Goal: Information Seeking & Learning: Find specific page/section

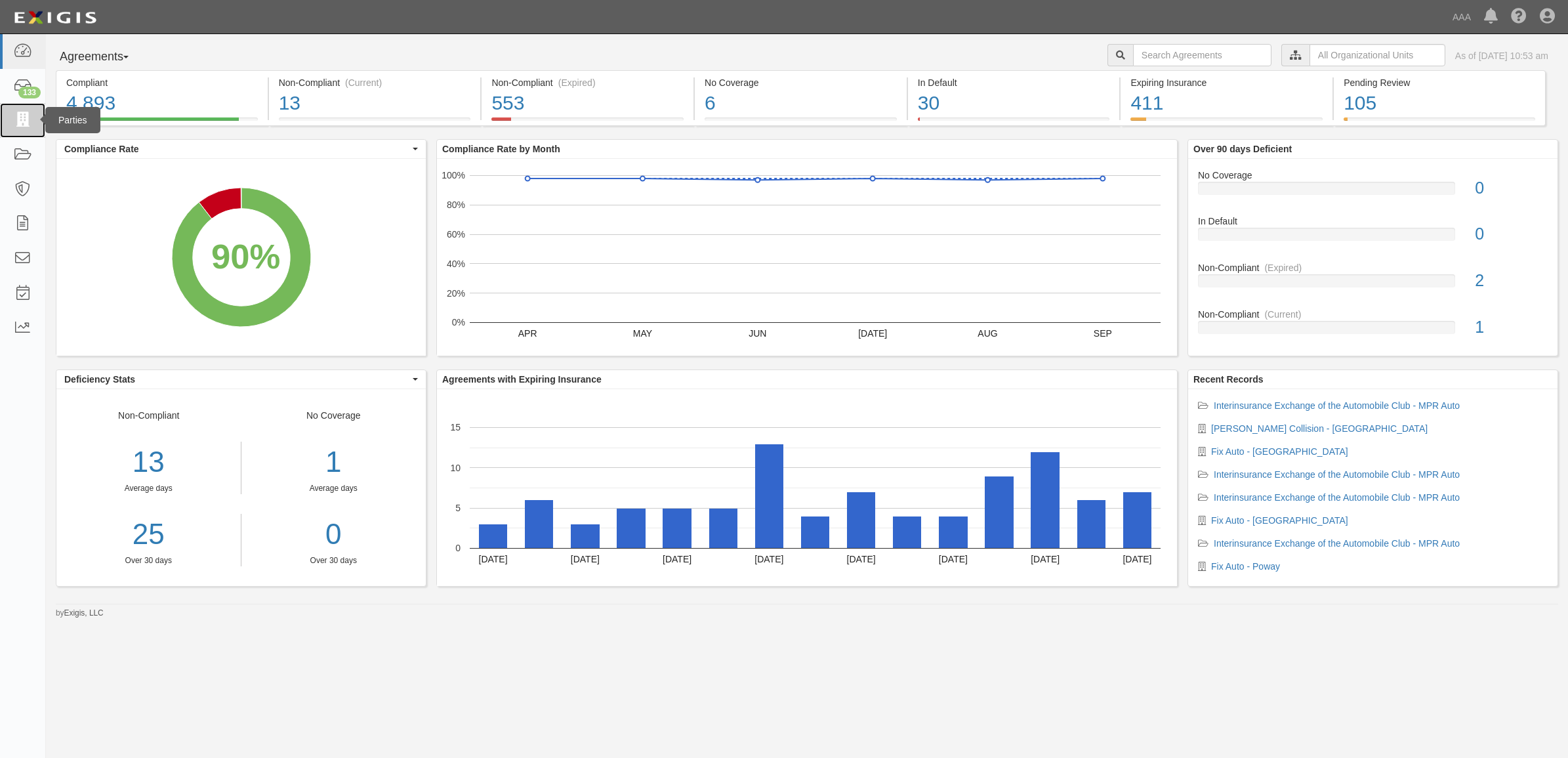
drag, startPoint x: 0, startPoint y: 0, endPoint x: 31, endPoint y: 122, distance: 125.9
click at [31, 122] on link at bounding box center [22, 120] width 45 height 35
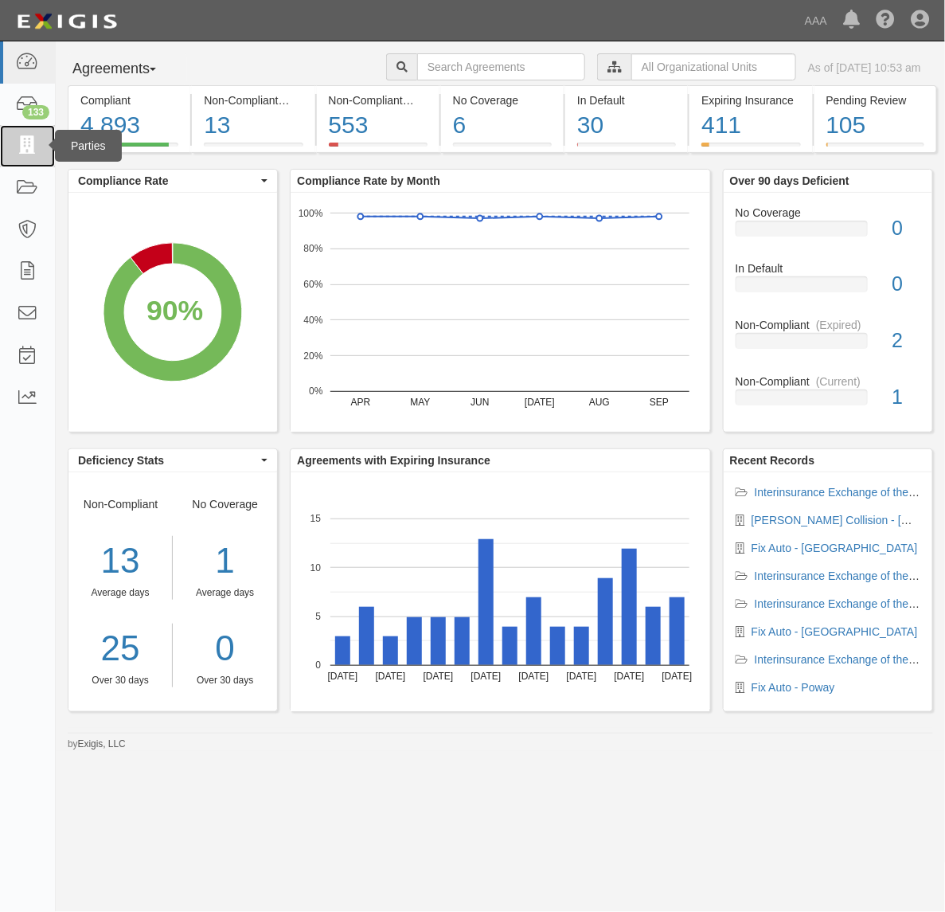
click at [41, 146] on link at bounding box center [27, 146] width 55 height 42
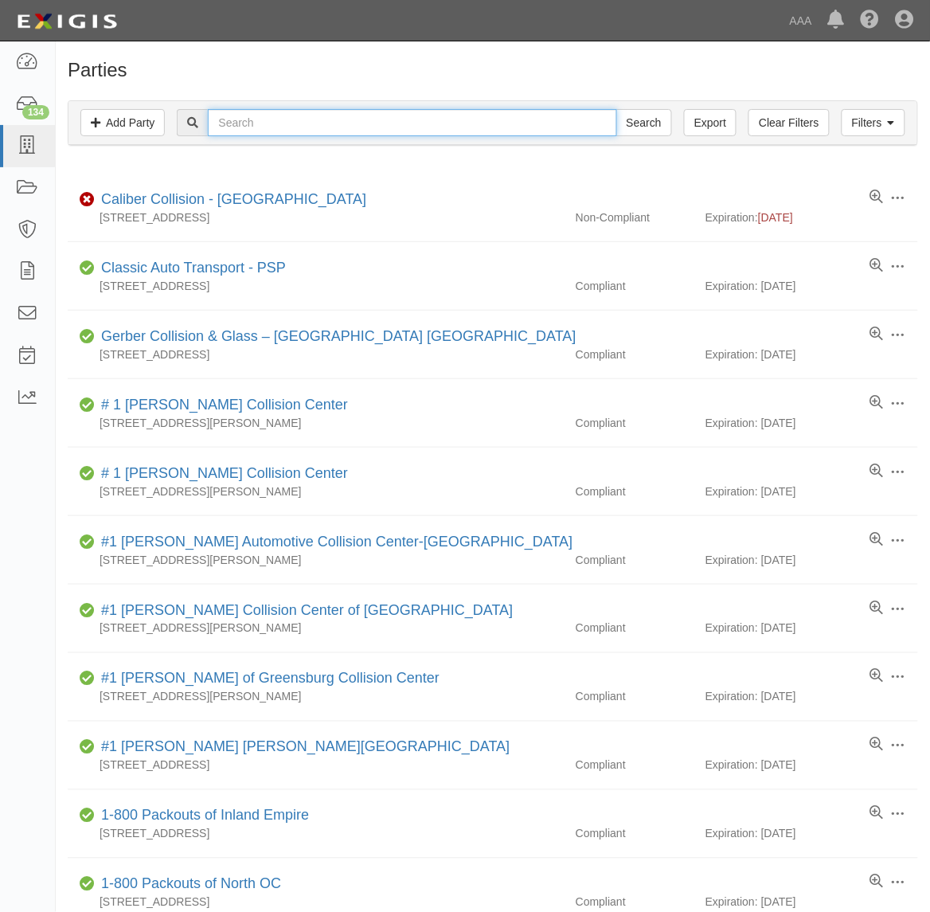
click at [273, 123] on input "text" at bounding box center [412, 122] width 408 height 27
type input "267708"
click at [616, 109] on input "Search" at bounding box center [644, 122] width 56 height 27
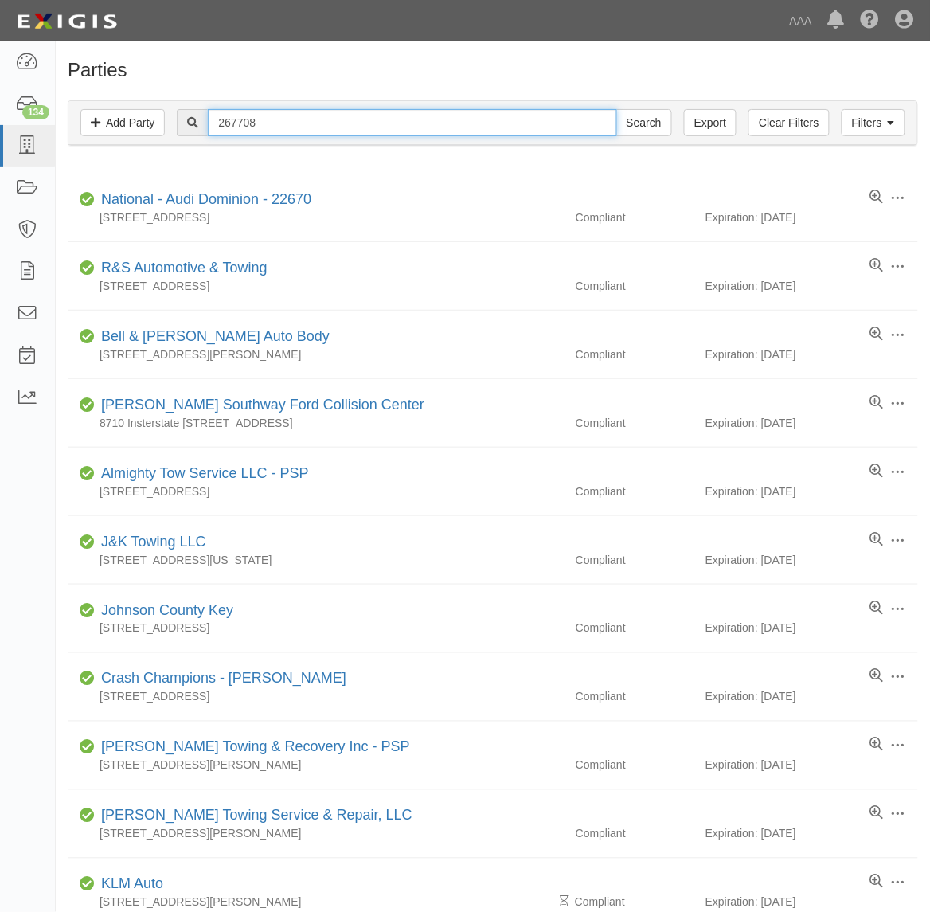
click at [370, 124] on input "267708" at bounding box center [412, 122] width 408 height 27
type input "Caliber"
click at [616, 109] on input "Search" at bounding box center [644, 122] width 56 height 27
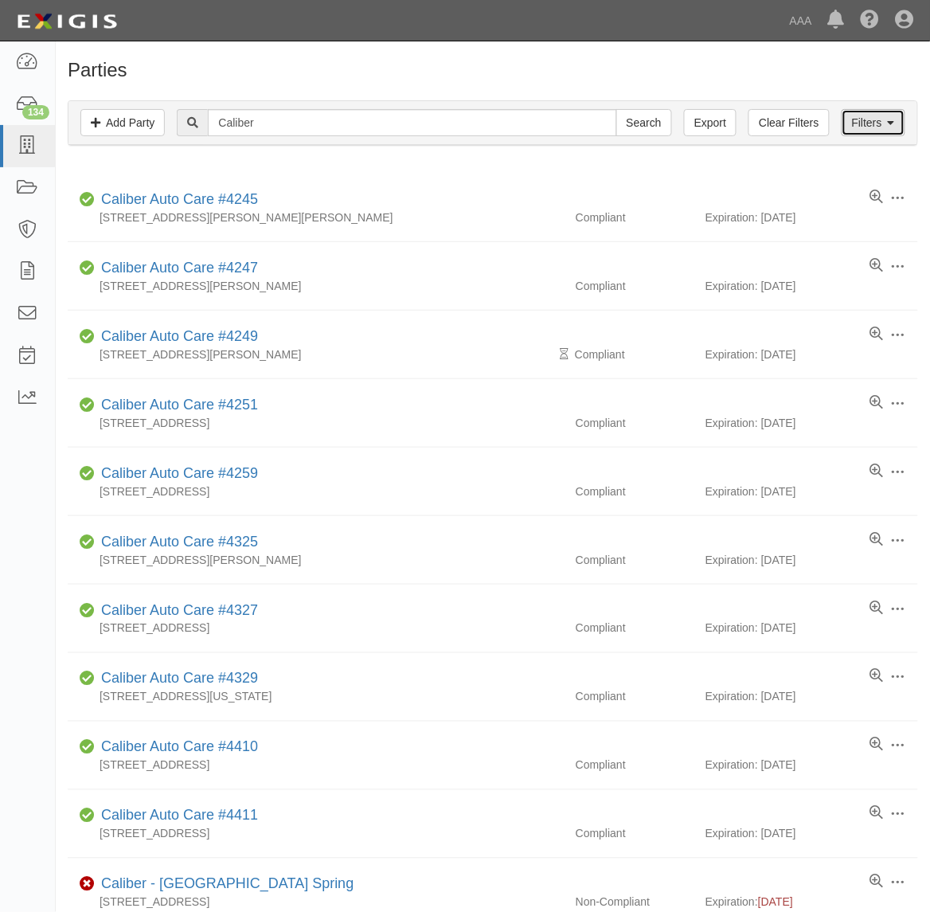
click at [877, 119] on link "Filters" at bounding box center [874, 122] width 64 height 27
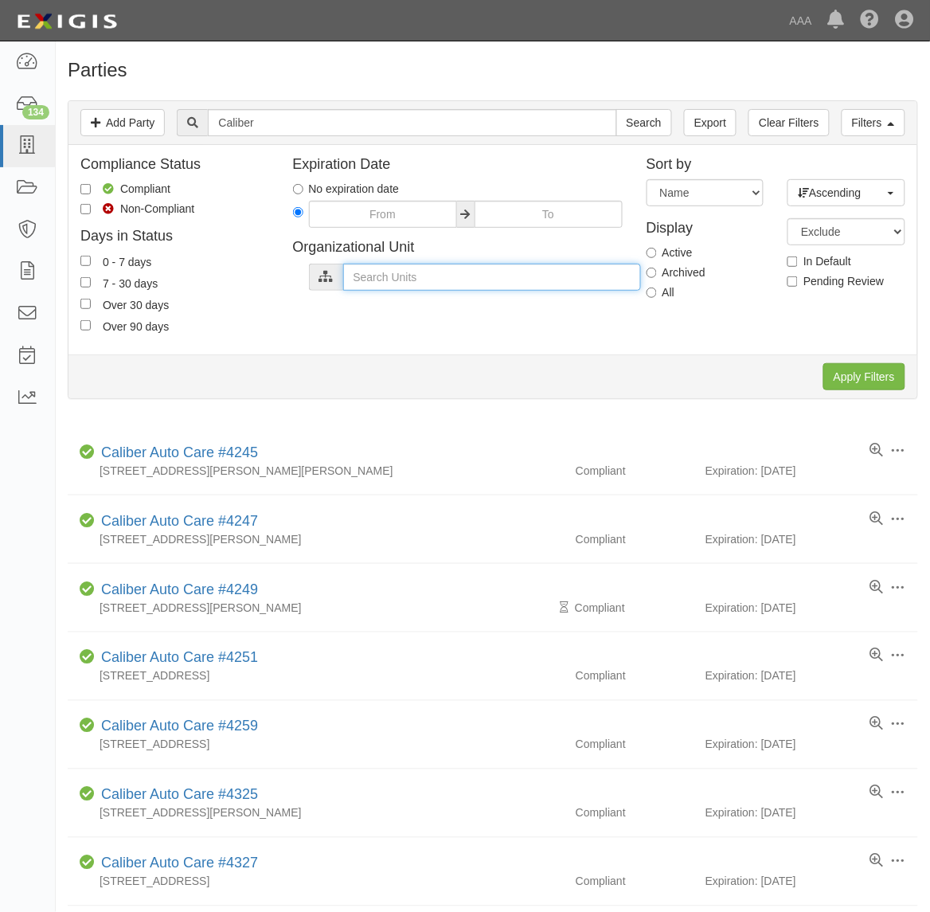
click at [540, 276] on input "text" at bounding box center [492, 277] width 298 height 27
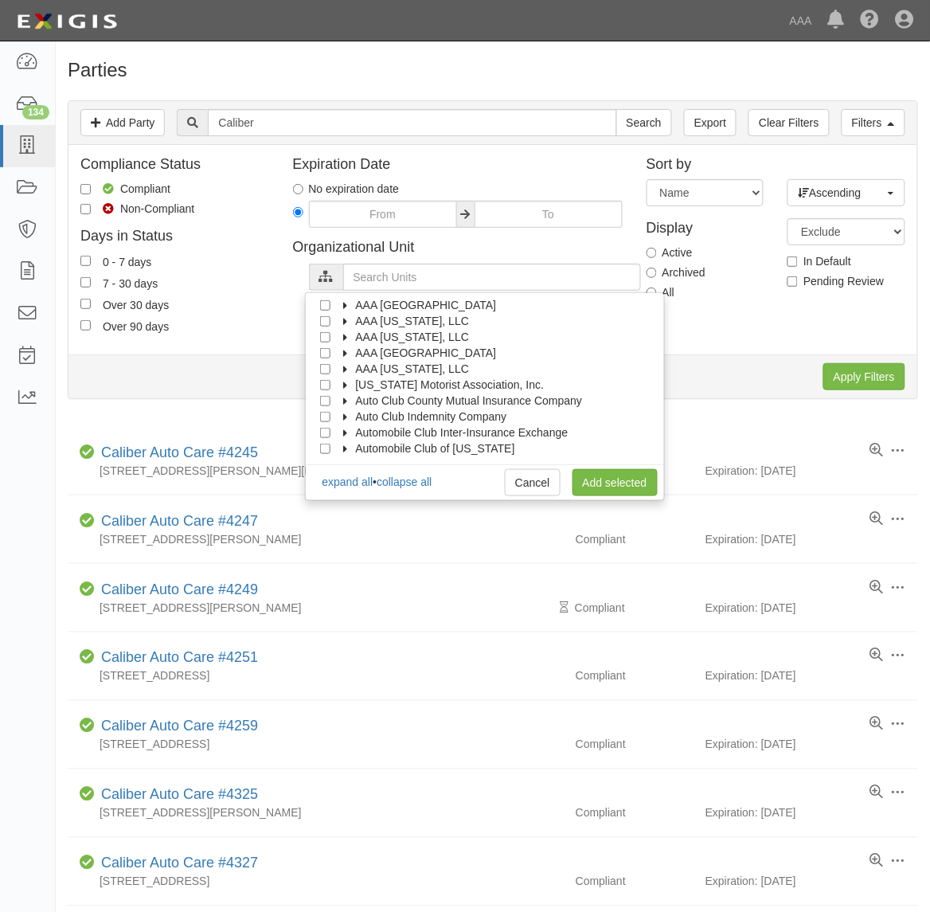
click at [343, 398] on icon at bounding box center [345, 400] width 11 height 7
click at [358, 418] on icon at bounding box center [359, 416] width 11 height 7
click at [323, 397] on input "Auto Club County Mutual Insurance Company" at bounding box center [325, 401] width 10 height 10
checkbox input "true"
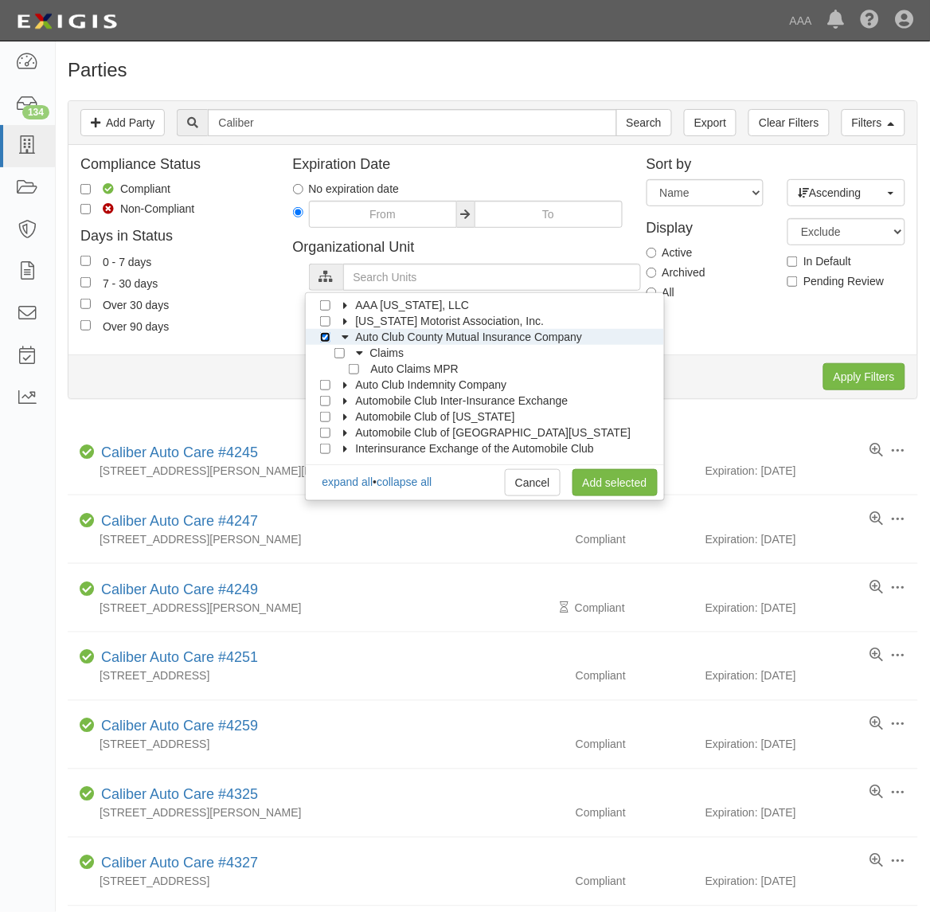
scroll to position [100, 0]
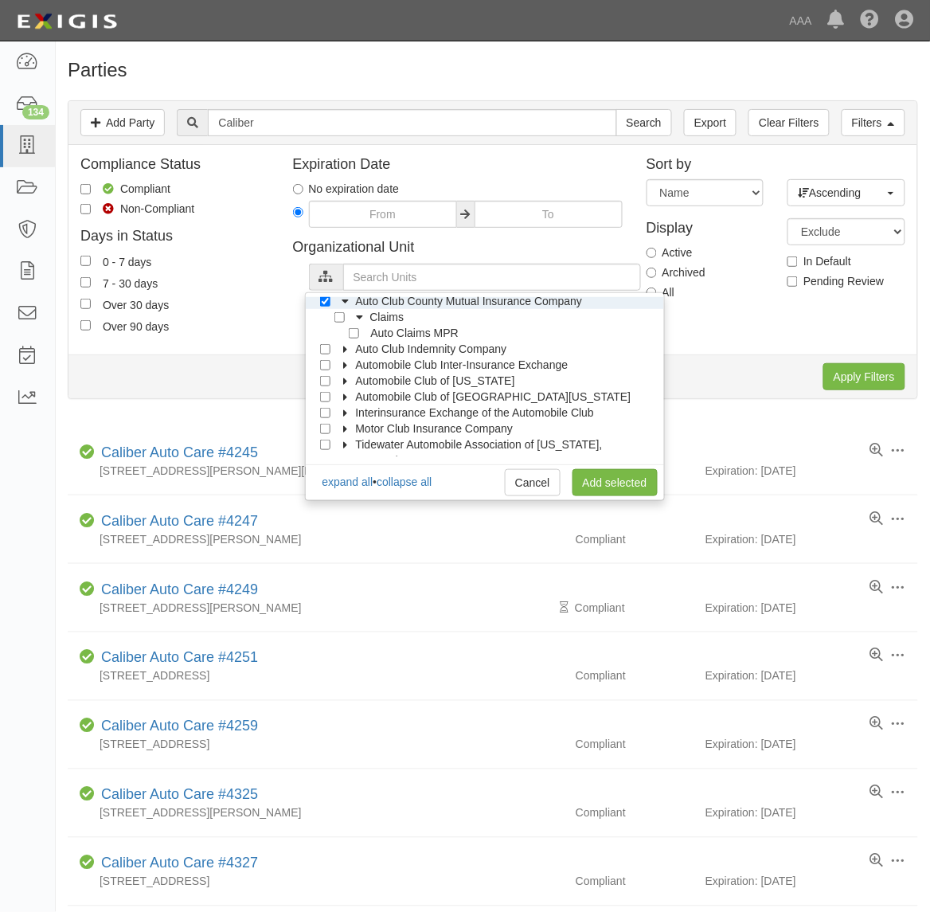
click at [349, 350] on icon at bounding box center [345, 349] width 11 height 7
click at [358, 370] on label "Claims" at bounding box center [377, 365] width 54 height 16
click at [323, 350] on input "Auto Club Indemnity Company" at bounding box center [325, 349] width 10 height 10
checkbox input "true"
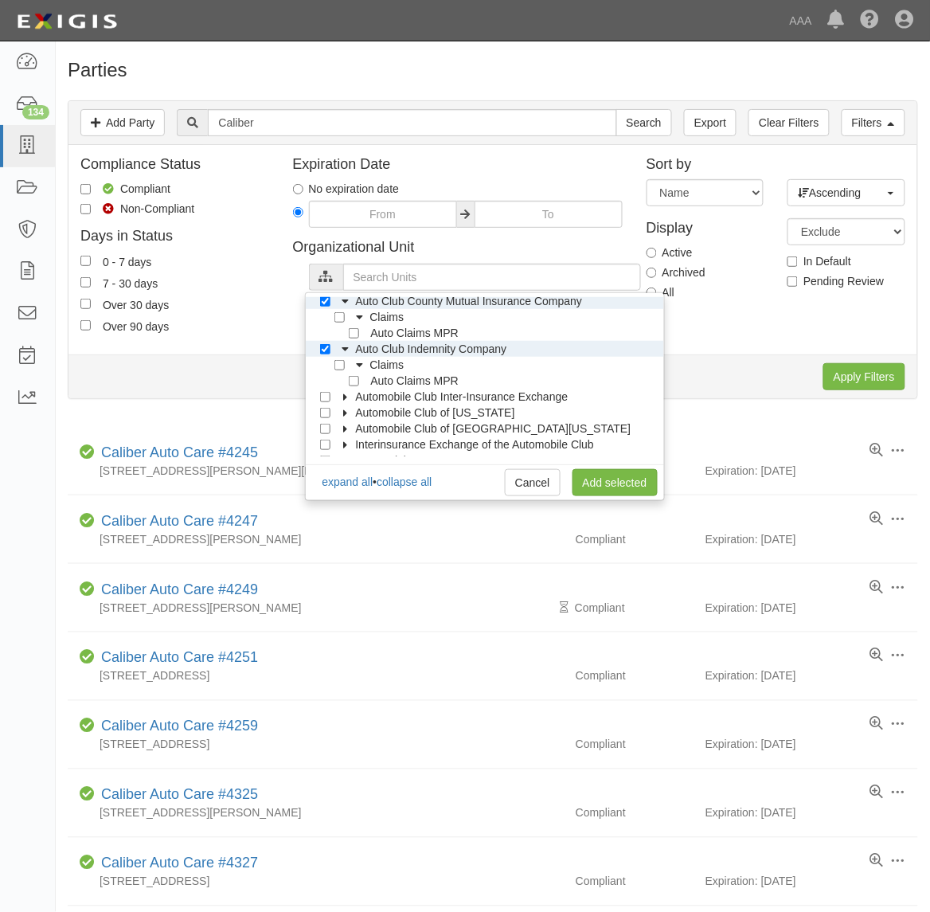
click at [346, 400] on icon at bounding box center [345, 396] width 11 height 7
click at [359, 415] on icon at bounding box center [359, 412] width 11 height 7
click at [328, 397] on input "Automobile Club Inter-Insurance Exchange" at bounding box center [325, 397] width 10 height 10
checkbox input "true"
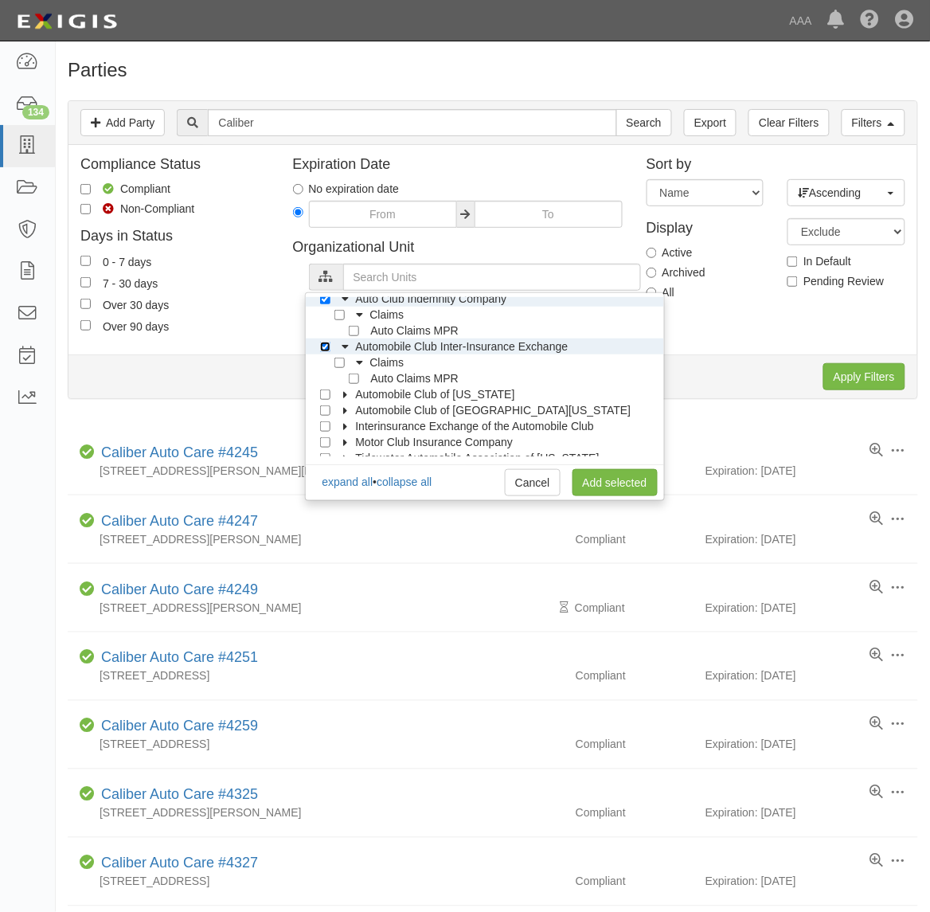
scroll to position [175, 0]
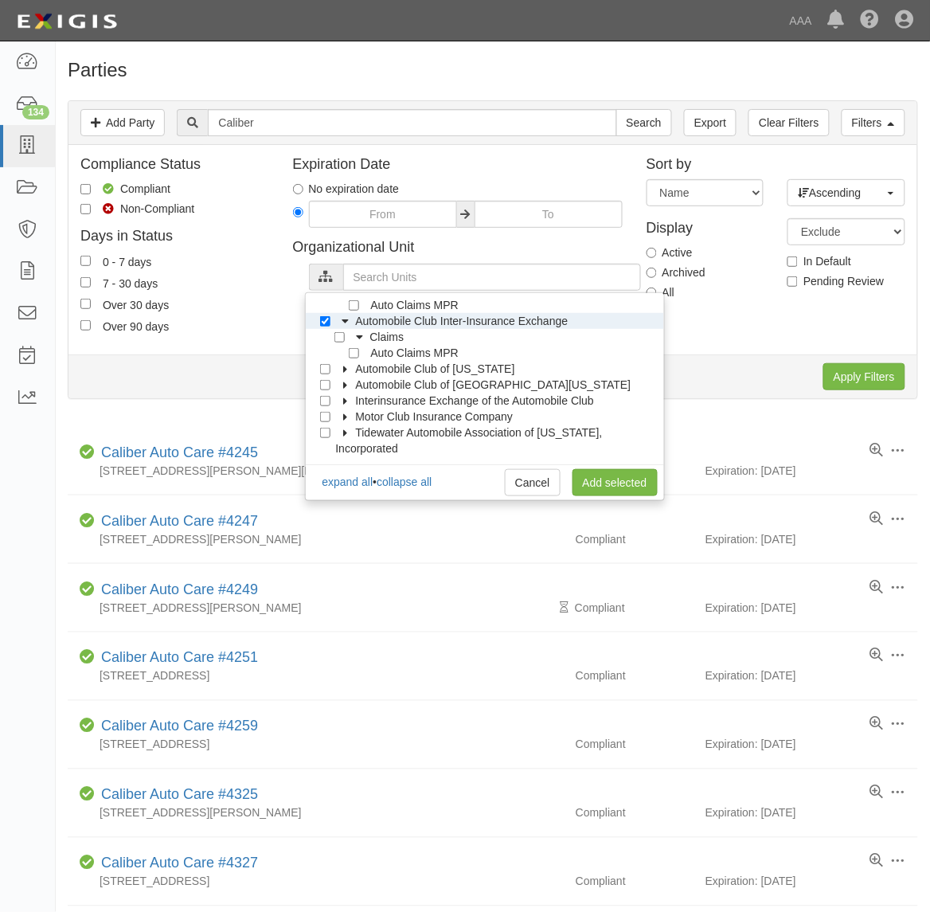
click at [343, 405] on icon at bounding box center [345, 400] width 11 height 7
click at [358, 420] on icon at bounding box center [359, 416] width 11 height 7
click at [353, 444] on input "Auto Claims MPR" at bounding box center [354, 449] width 10 height 10
checkbox input "true"
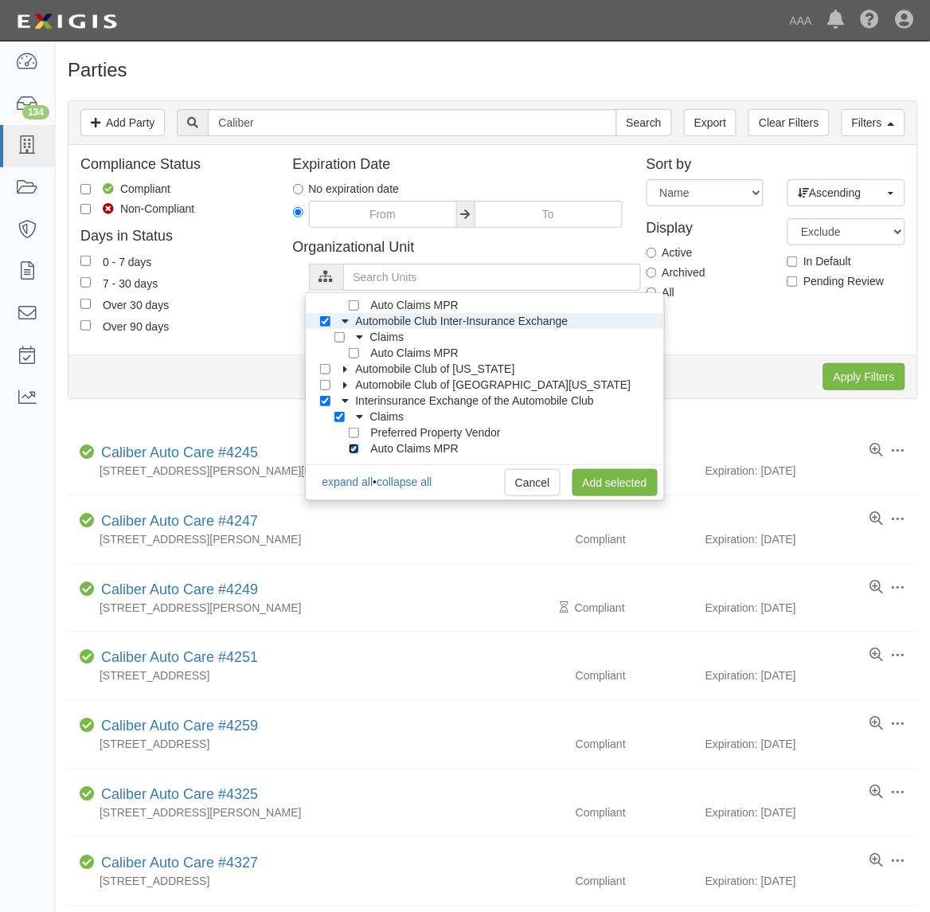
checkbox input "true"
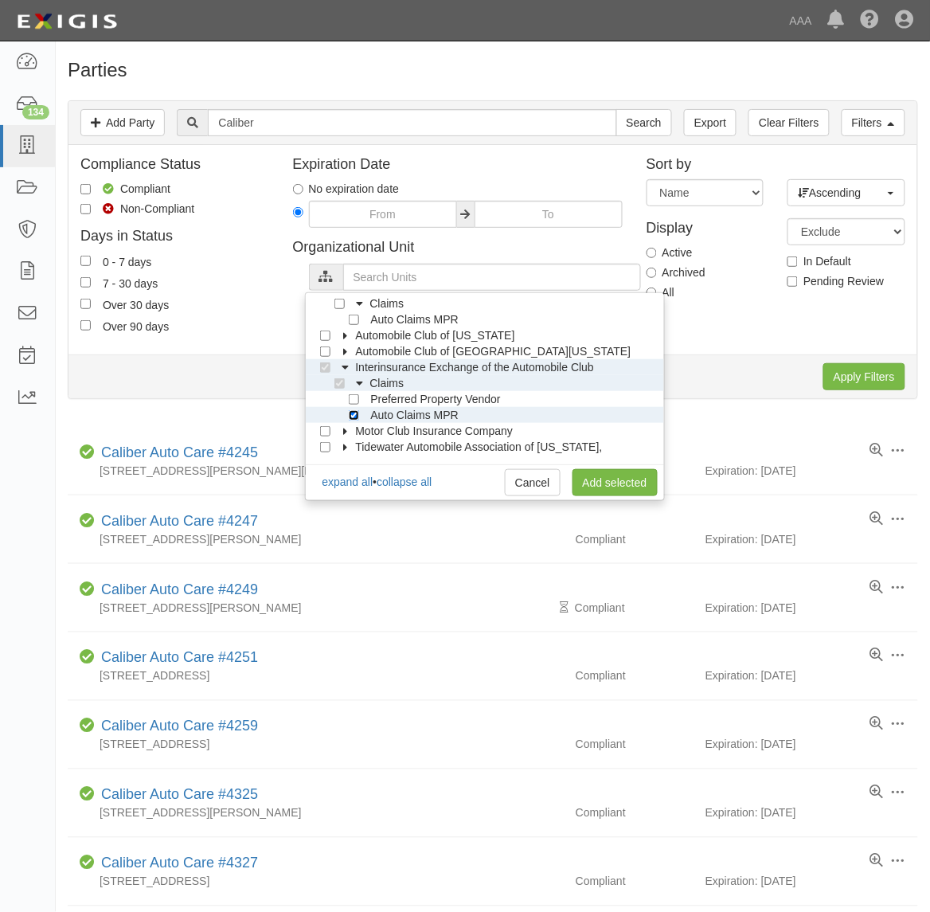
scroll to position [223, 0]
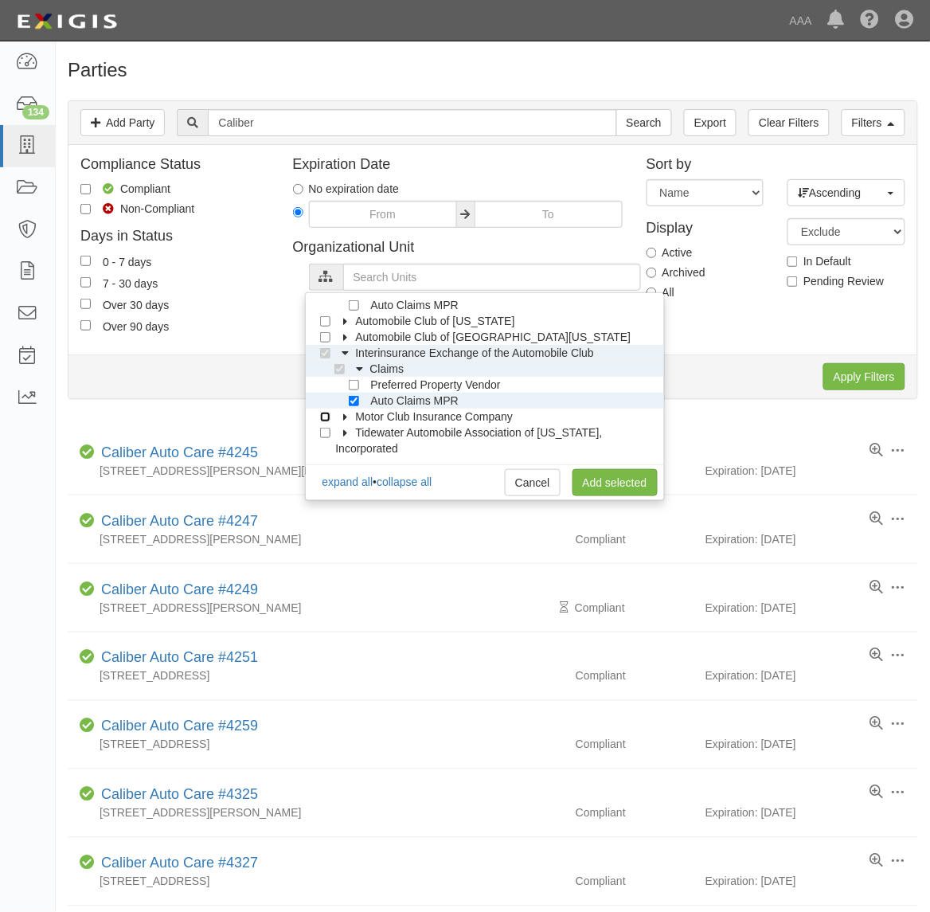
click at [329, 416] on input "Motor Club Insurance Company" at bounding box center [325, 417] width 10 height 10
checkbox input "true"
click at [612, 480] on link "Add selected" at bounding box center [615, 482] width 85 height 27
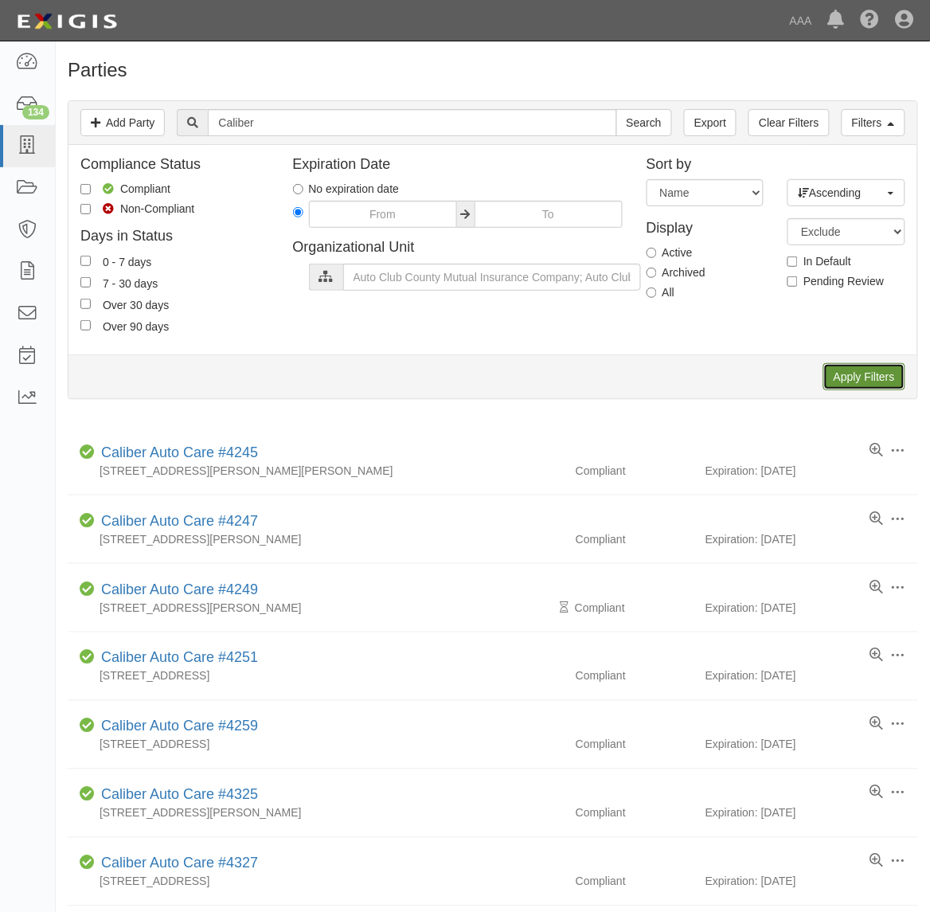
click at [862, 387] on input "Apply Filters" at bounding box center [864, 376] width 82 height 27
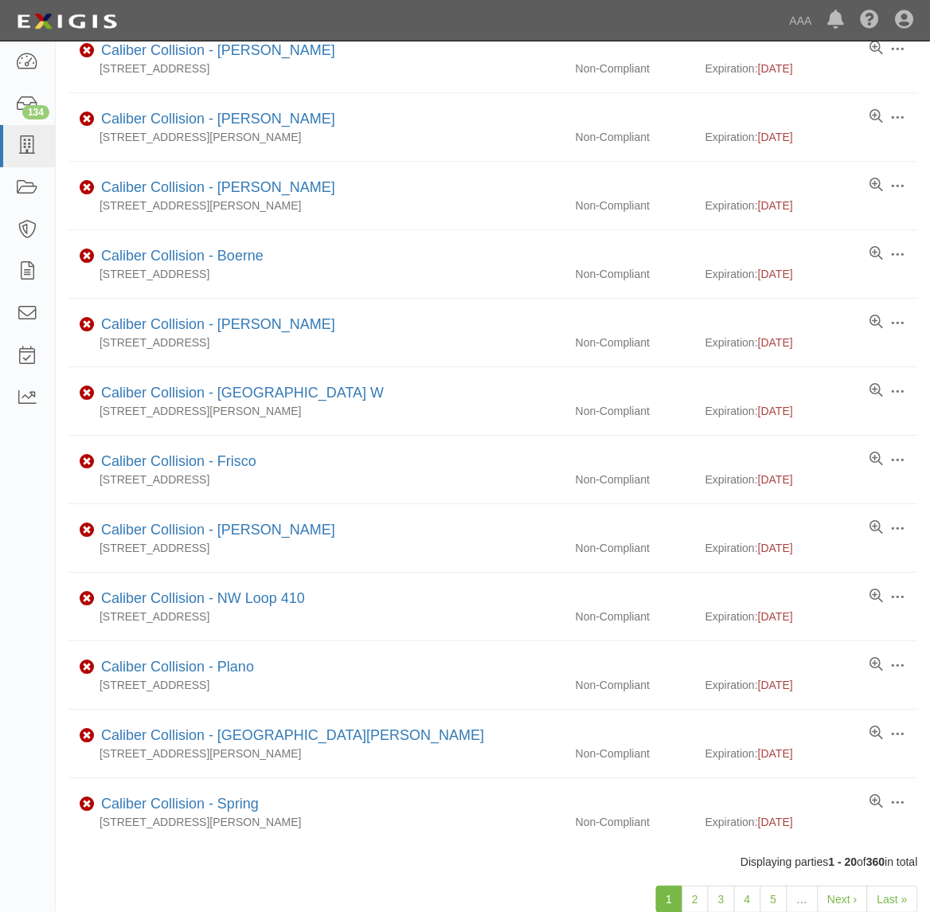
scroll to position [778, 0]
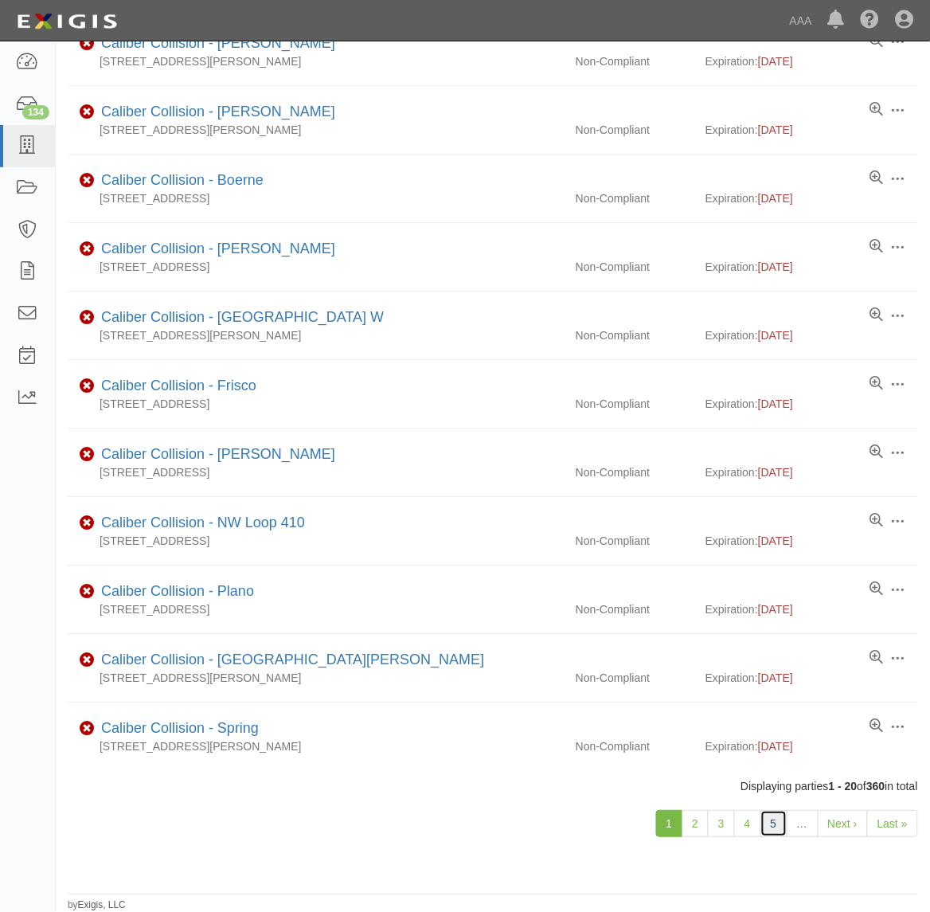
click at [765, 824] on link "5" at bounding box center [773, 823] width 27 height 27
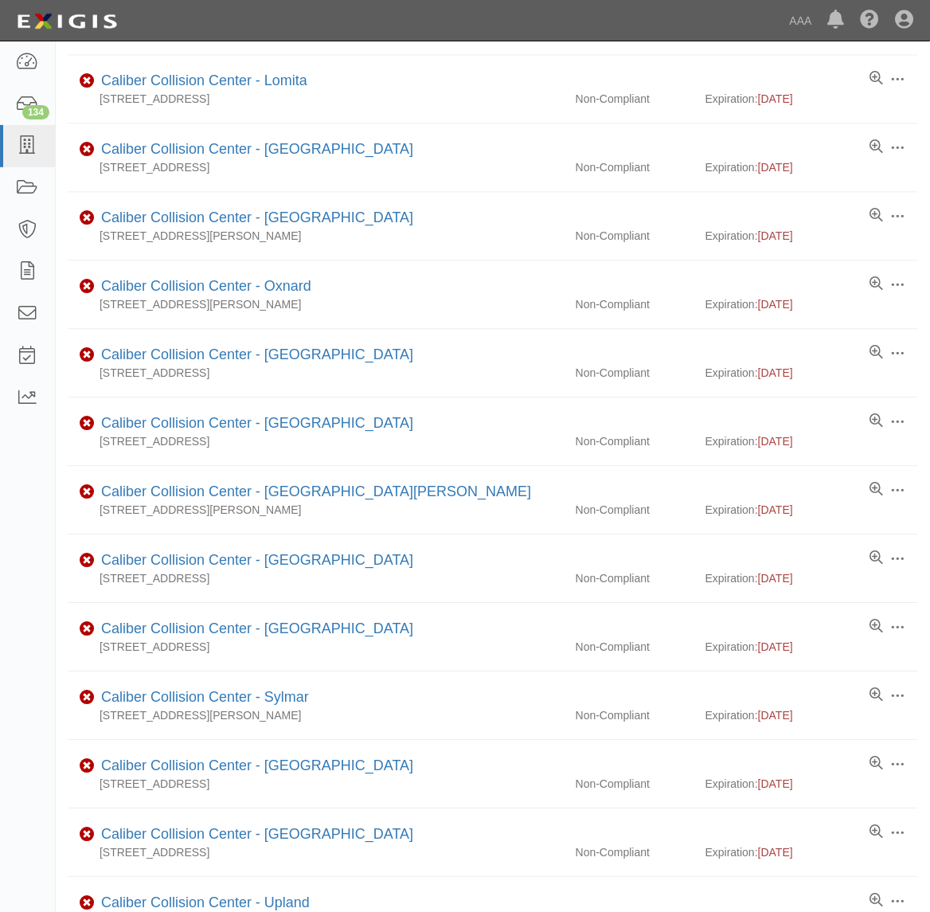
scroll to position [778, 0]
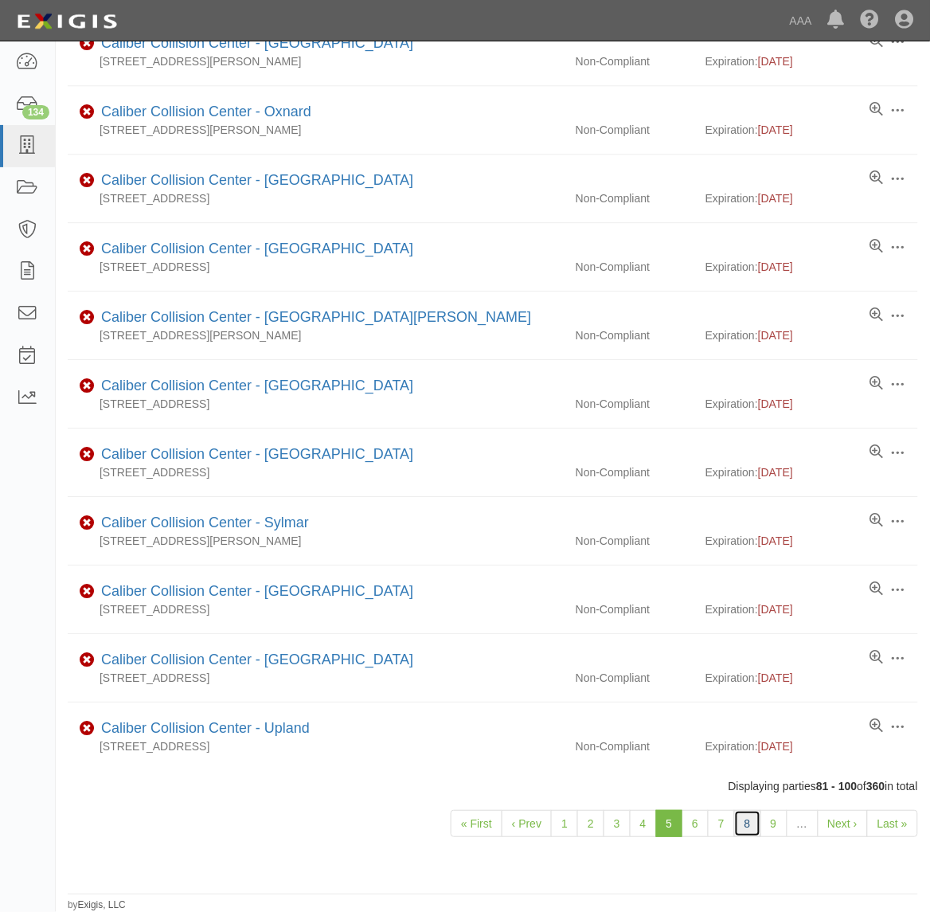
click at [749, 832] on link "8" at bounding box center [747, 823] width 27 height 27
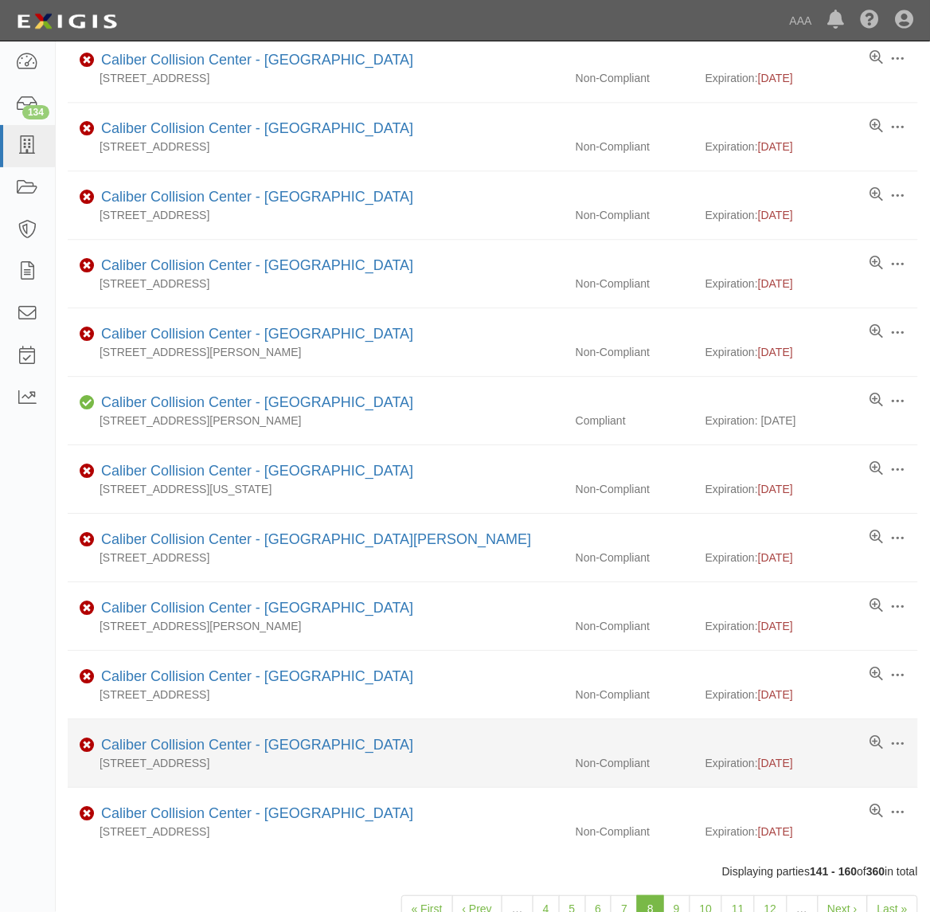
scroll to position [778, 0]
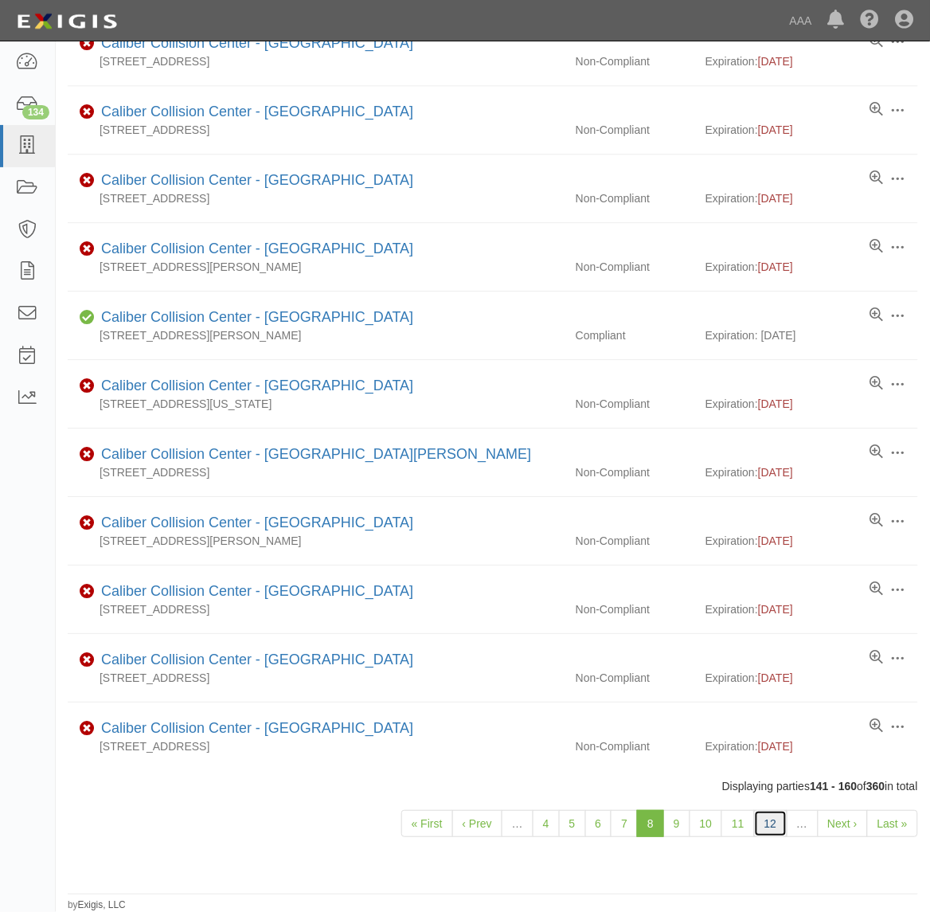
click at [764, 819] on link "12" at bounding box center [770, 823] width 33 height 27
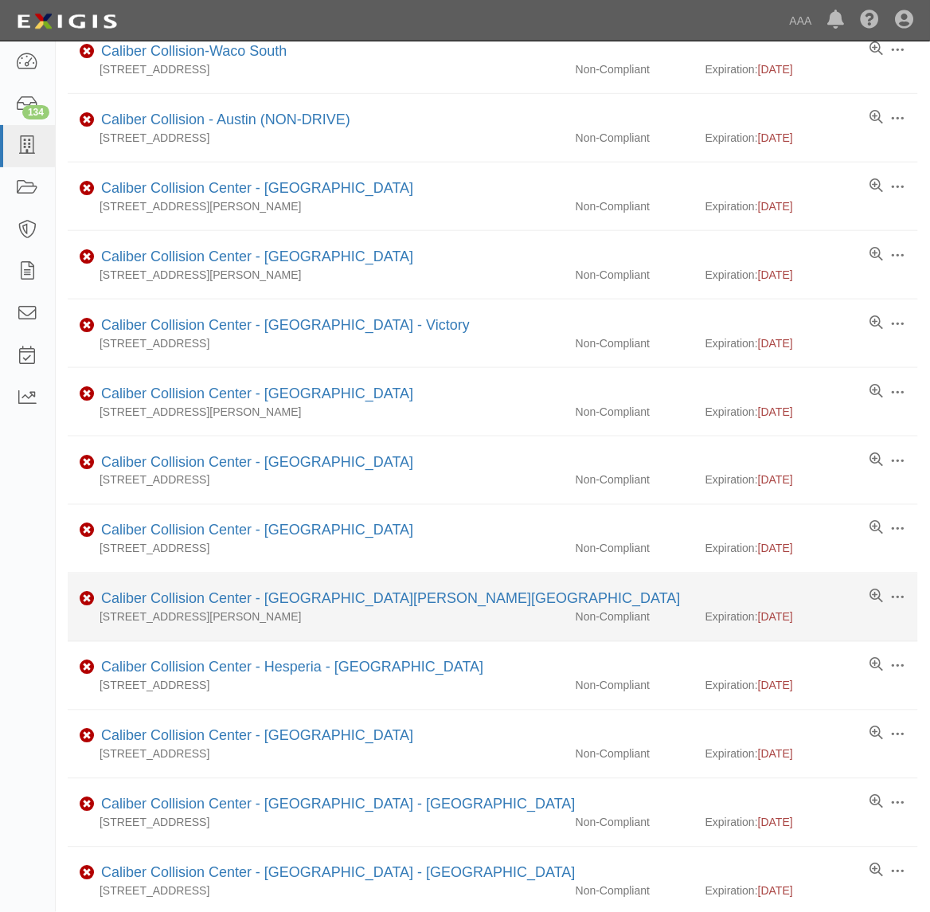
scroll to position [778, 0]
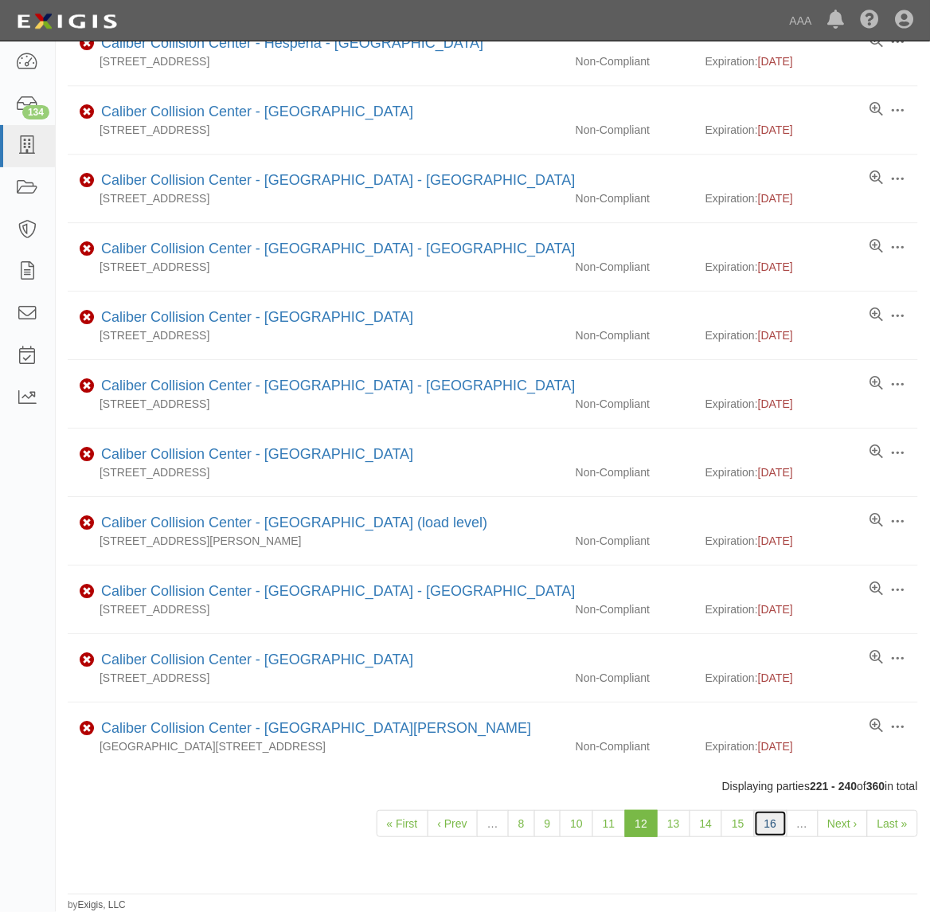
click at [763, 827] on link "16" at bounding box center [770, 823] width 33 height 27
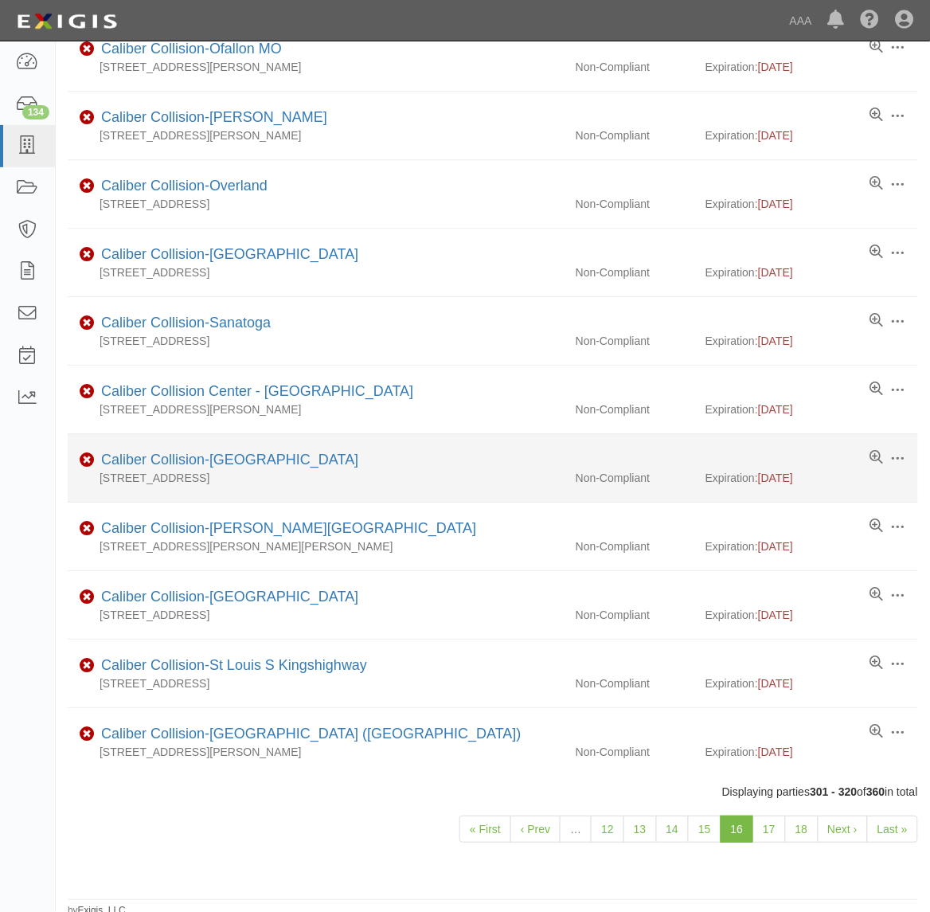
scroll to position [778, 0]
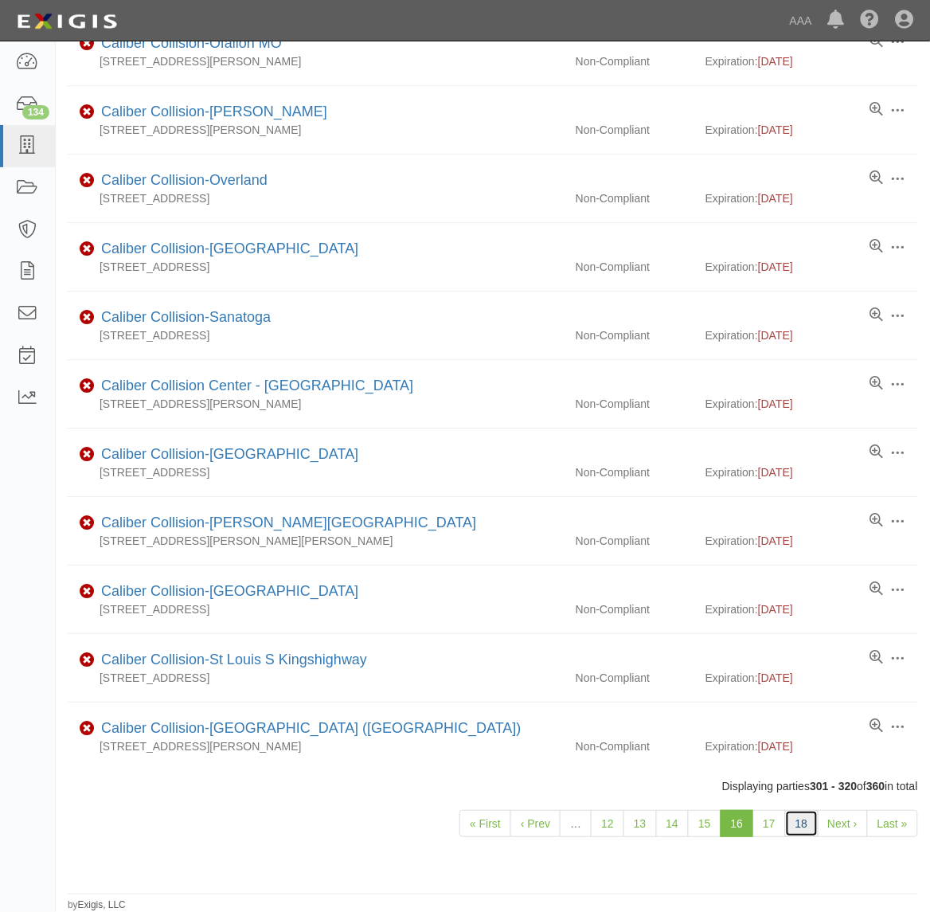
click at [809, 832] on link "18" at bounding box center [801, 823] width 33 height 27
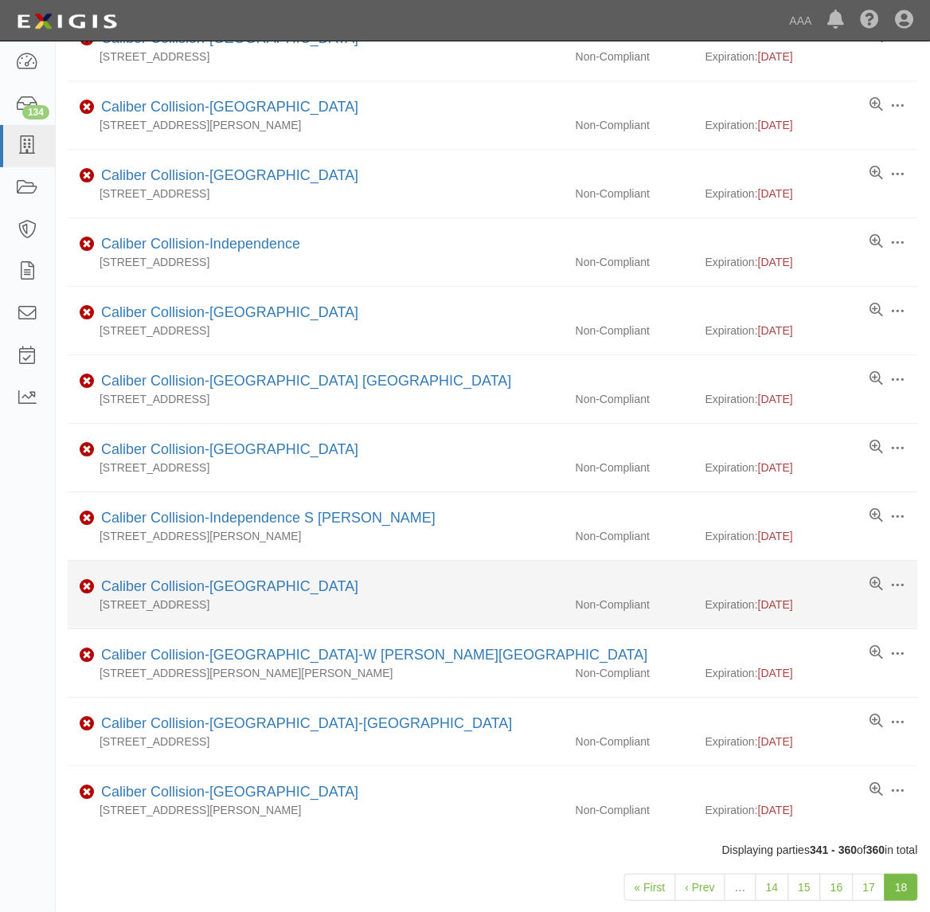
scroll to position [778, 0]
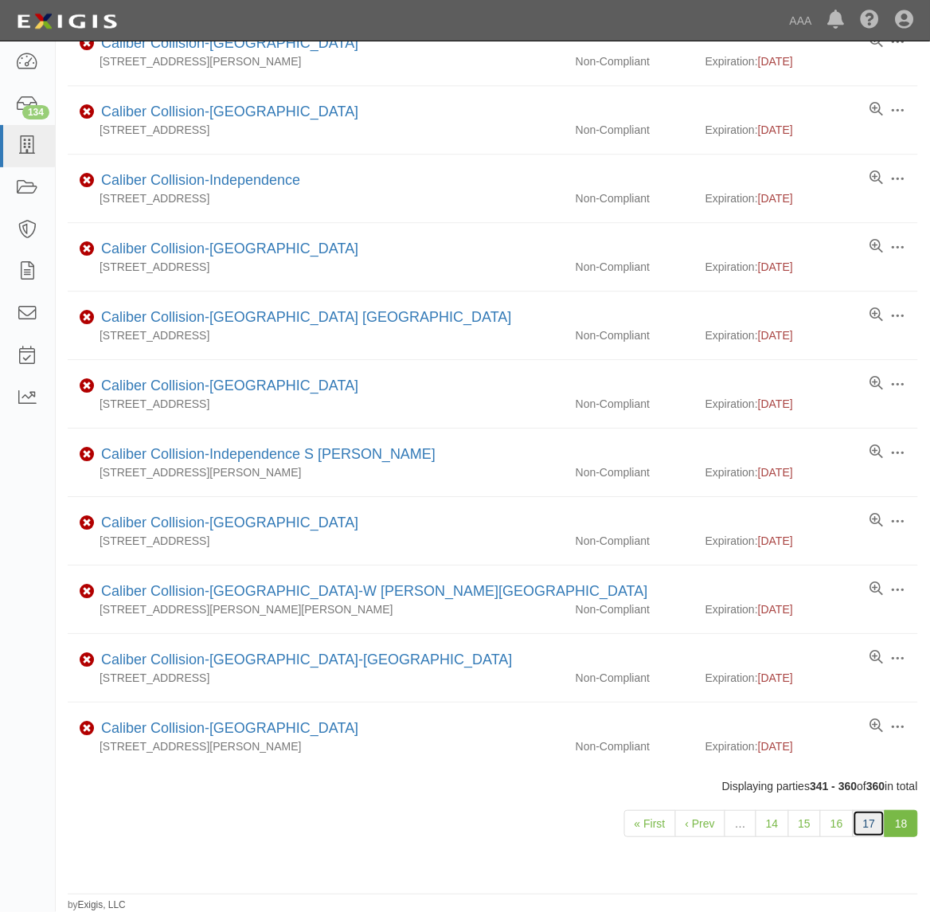
click at [865, 829] on link "17" at bounding box center [869, 823] width 33 height 27
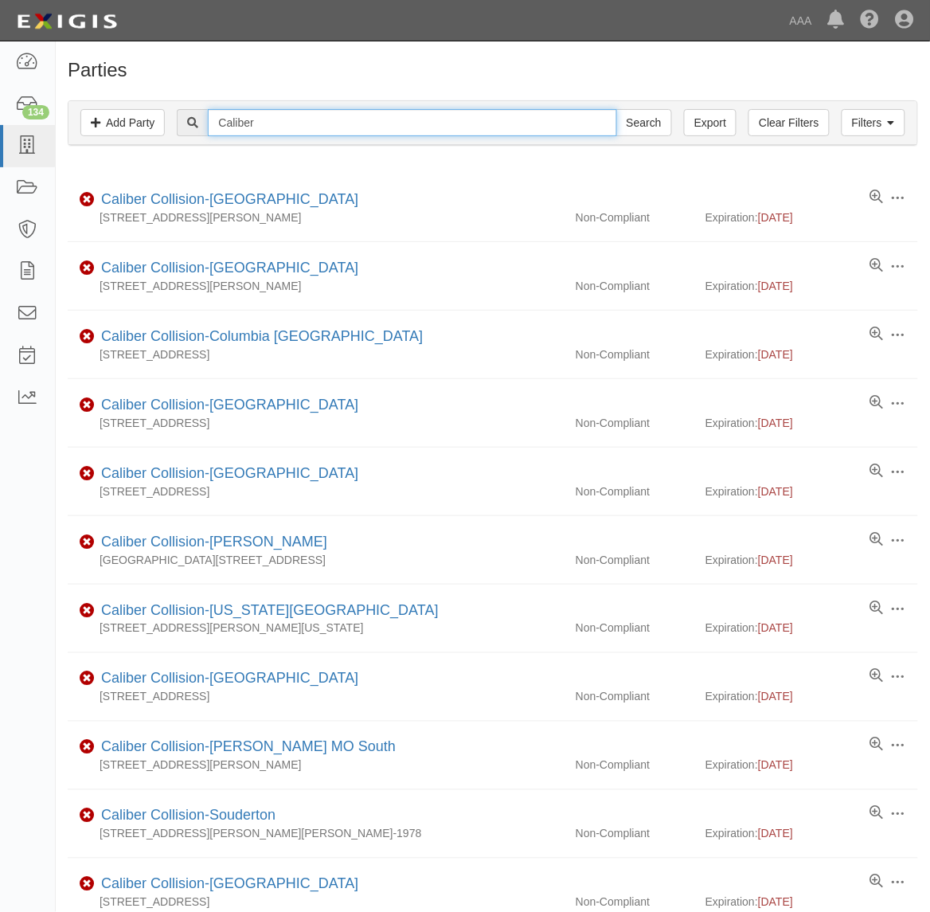
click at [581, 126] on input "Caliber" at bounding box center [412, 122] width 408 height 27
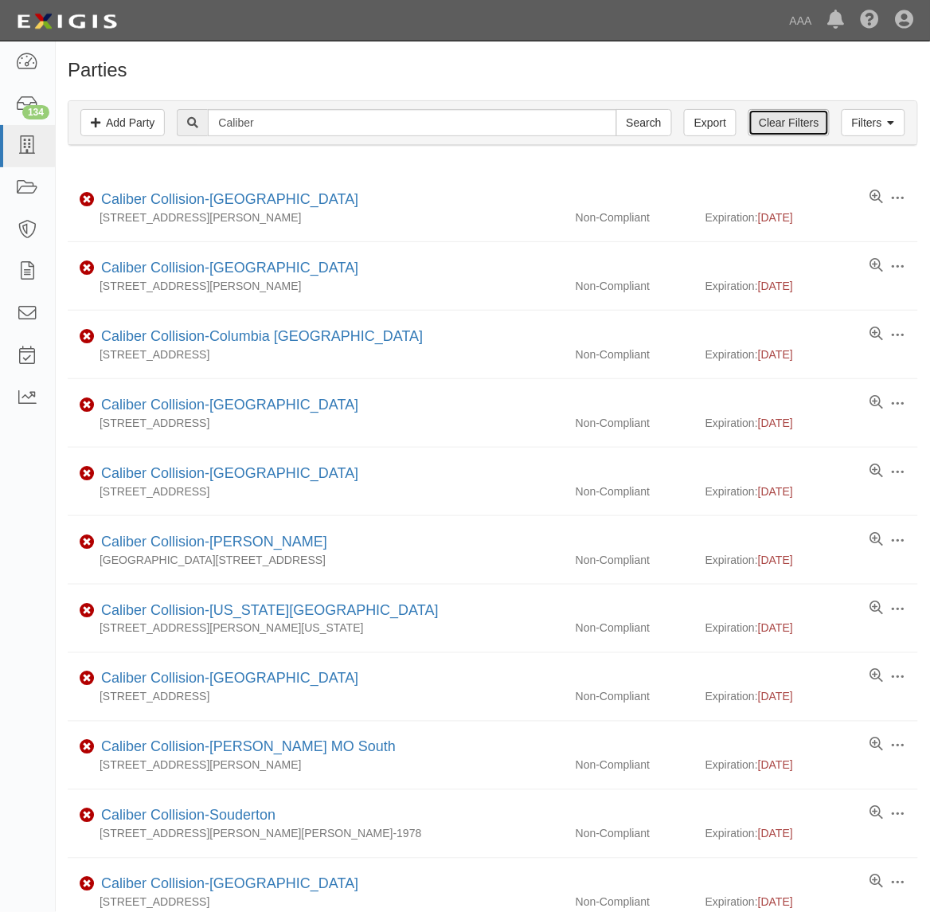
click at [751, 128] on link "Clear Filters" at bounding box center [788, 122] width 80 height 27
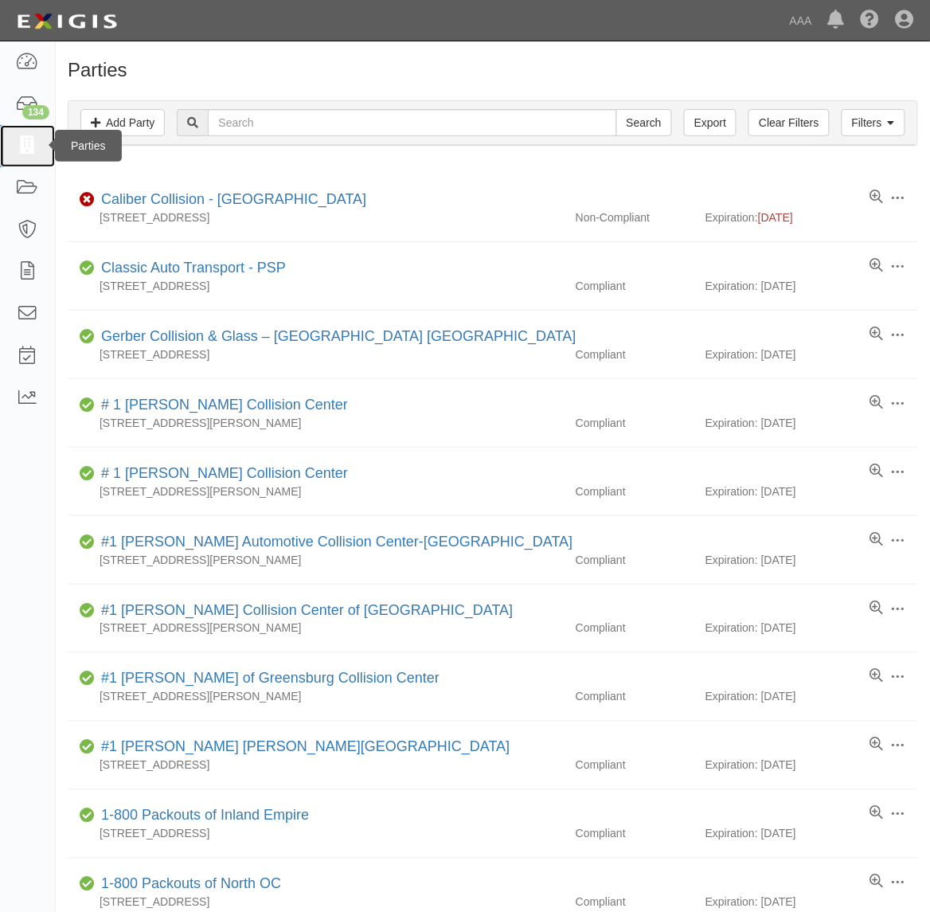
click at [30, 147] on icon at bounding box center [27, 146] width 22 height 18
click at [25, 141] on icon at bounding box center [27, 146] width 22 height 18
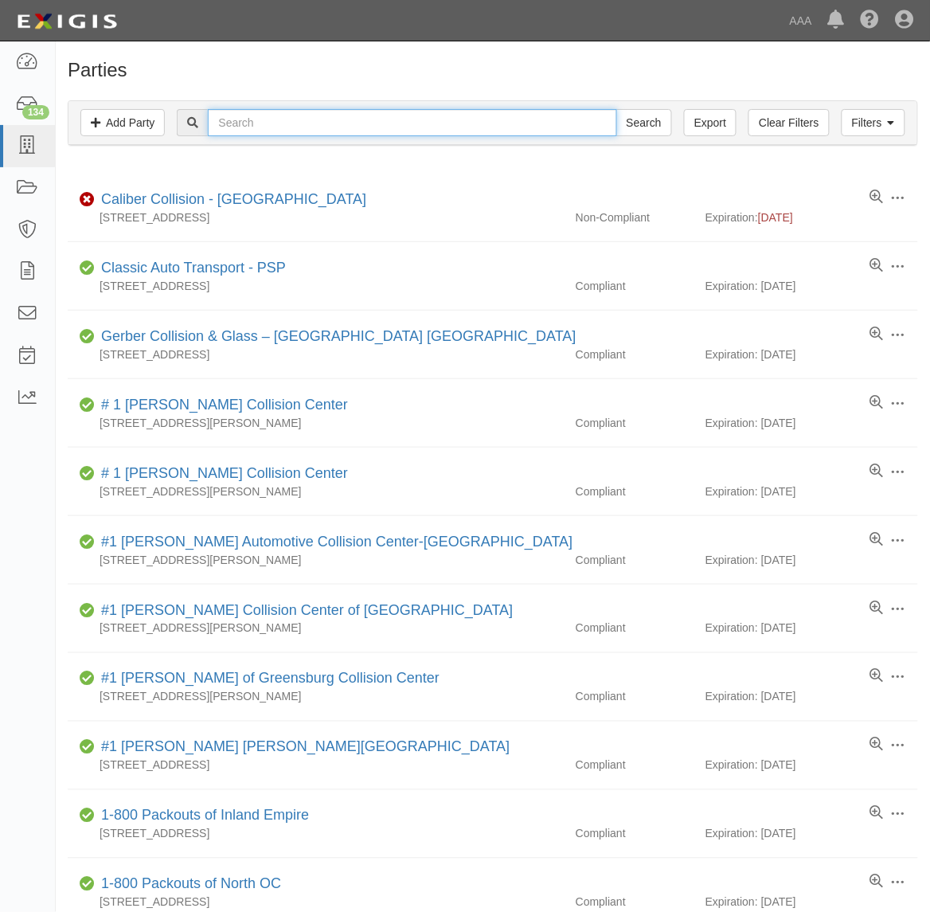
click at [264, 124] on input "text" at bounding box center [412, 122] width 408 height 27
type input "267708"
click at [616, 109] on input "Search" at bounding box center [644, 122] width 56 height 27
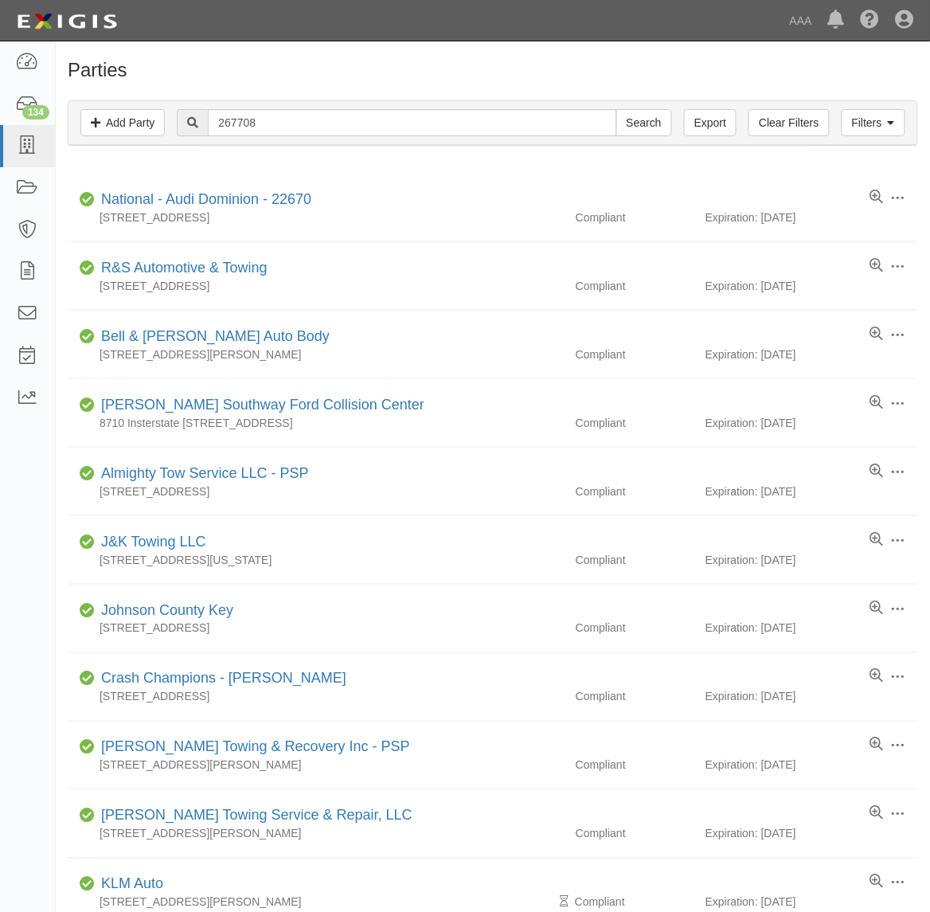
click at [273, 104] on div "Filters Add Party Clear Filters Export 267708 Search Filters" at bounding box center [492, 123] width 849 height 44
click at [655, 114] on input "Search" at bounding box center [644, 122] width 56 height 27
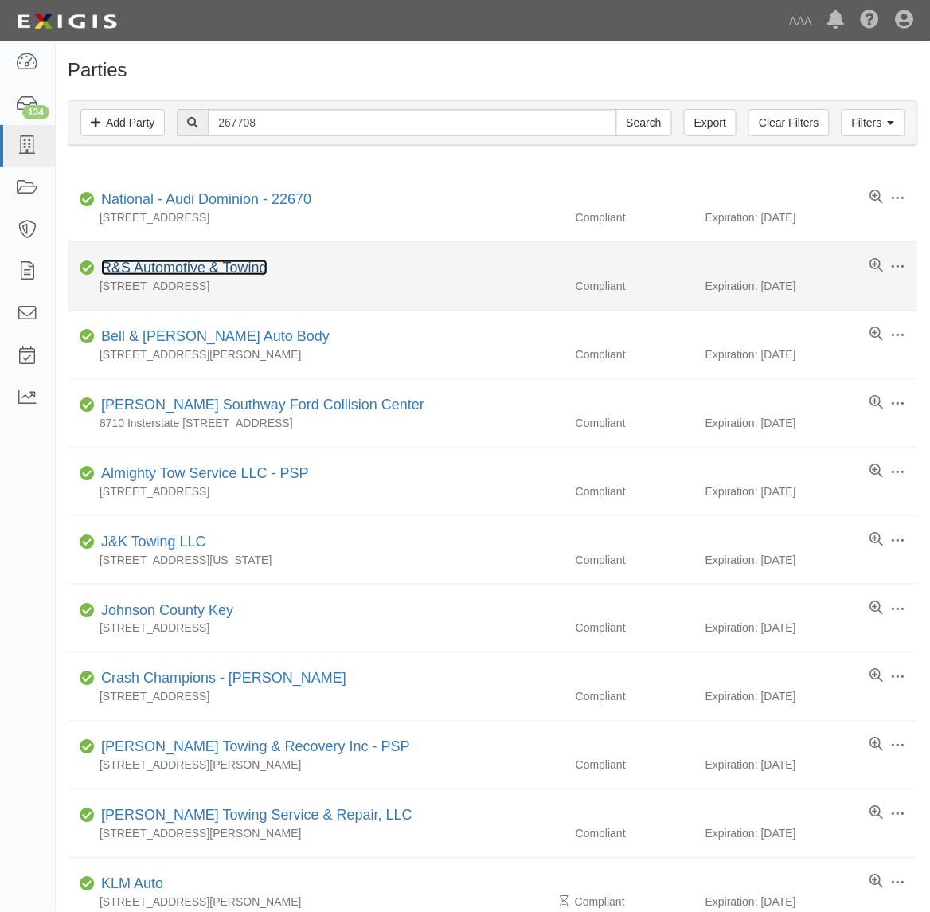
click at [239, 268] on link "R&S Automotive & Towing" at bounding box center [184, 268] width 166 height 16
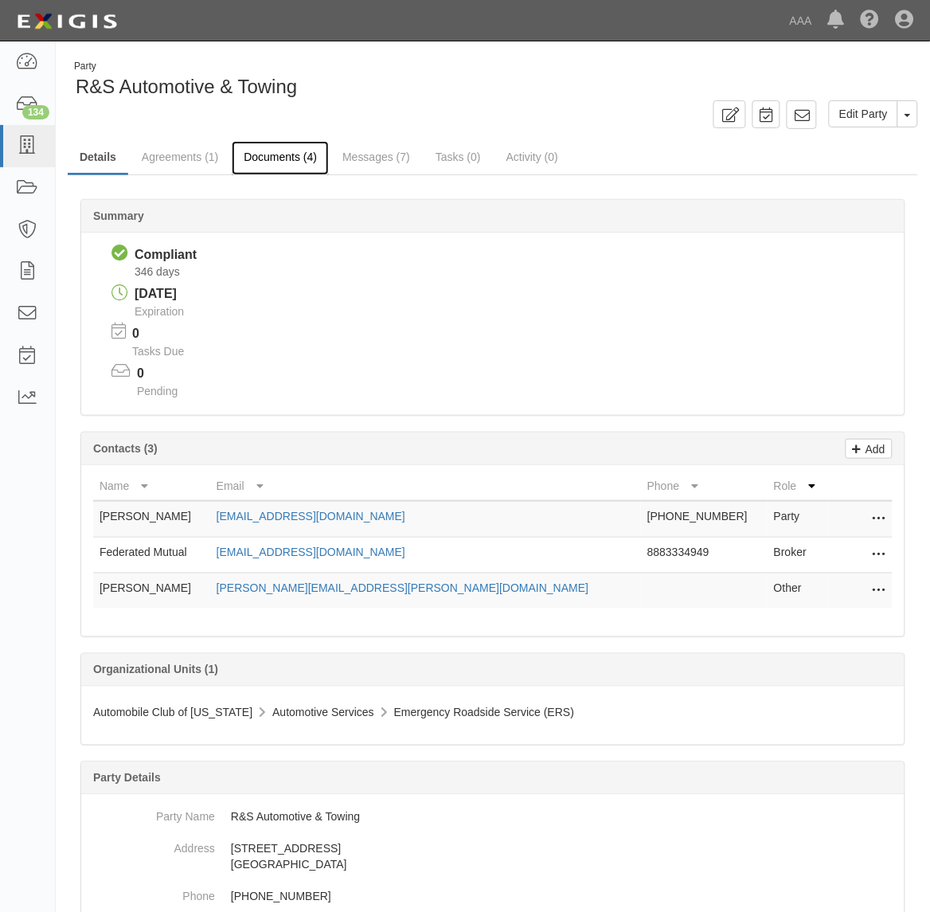
click at [283, 160] on link "Documents (4)" at bounding box center [280, 158] width 97 height 34
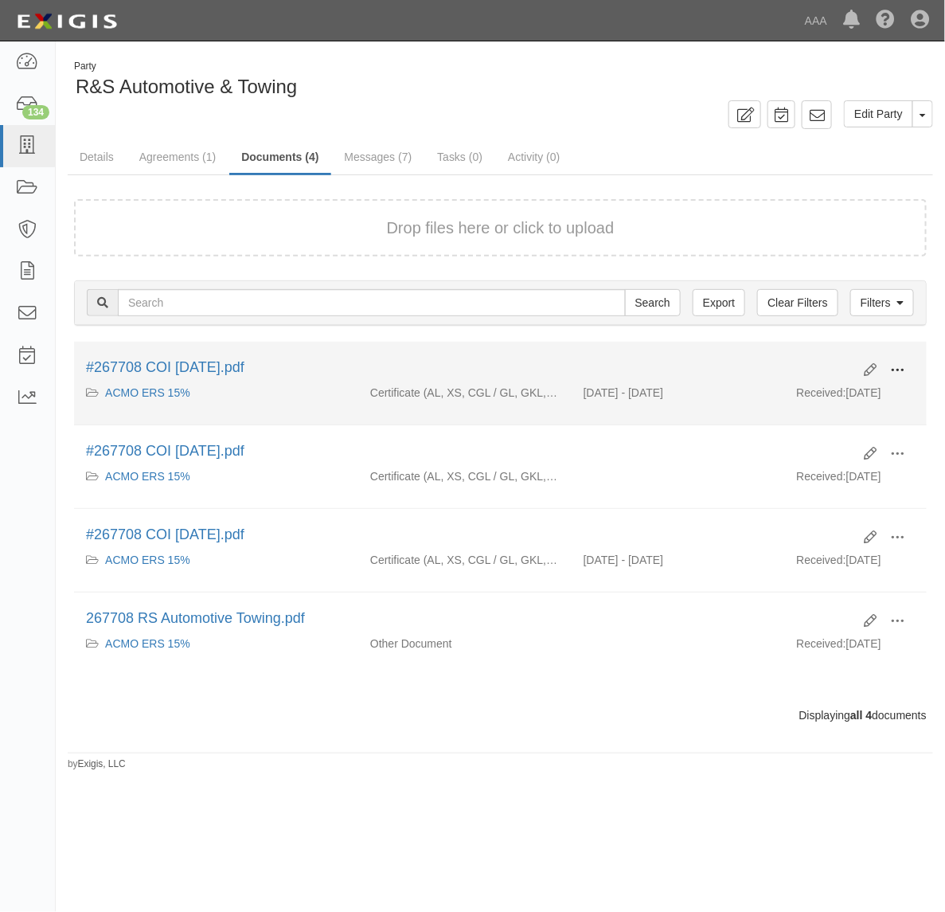
click at [896, 366] on span at bounding box center [897, 370] width 14 height 14
click at [838, 389] on link "View" at bounding box center [820, 393] width 126 height 29
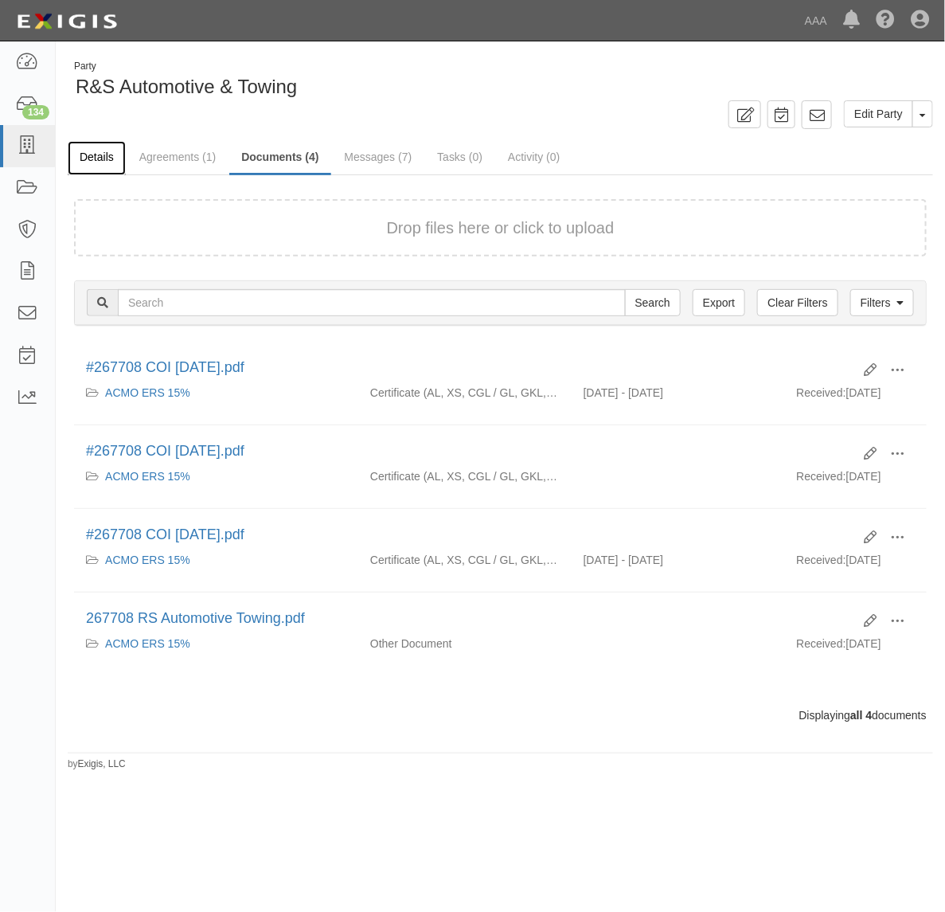
click at [114, 156] on link "Details" at bounding box center [97, 158] width 58 height 34
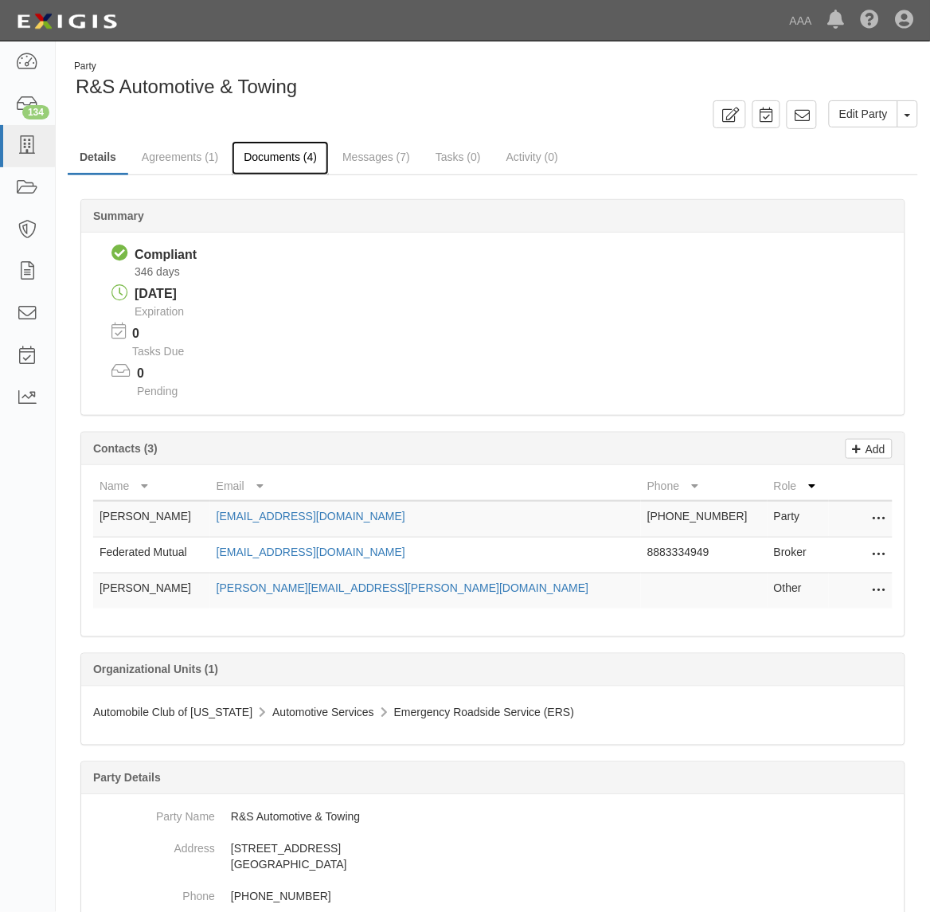
click at [240, 154] on link "Documents (4)" at bounding box center [280, 158] width 97 height 34
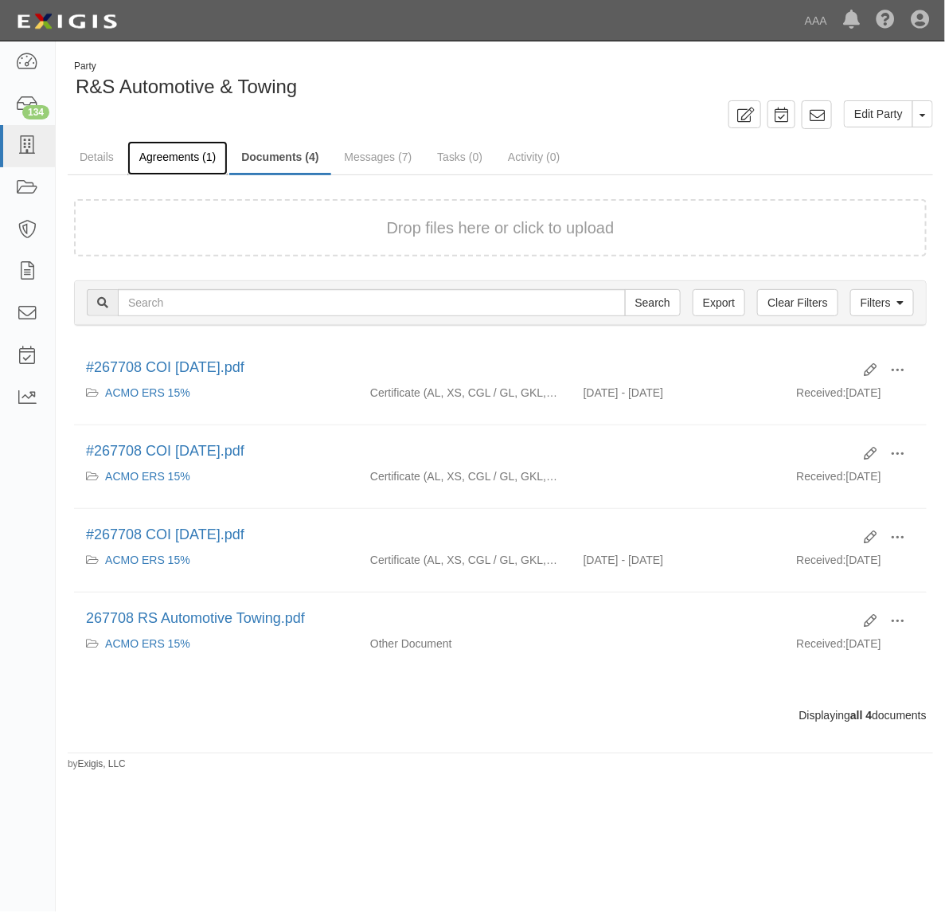
click at [167, 164] on link "Agreements (1)" at bounding box center [177, 158] width 100 height 34
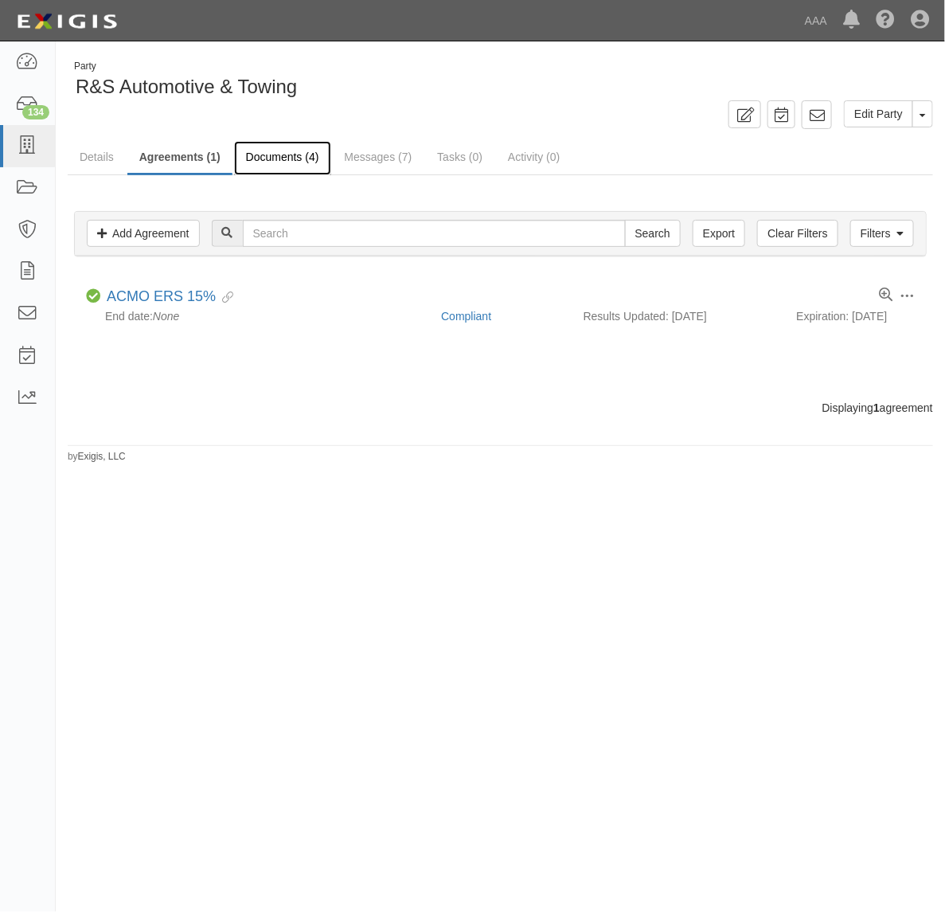
click at [291, 142] on link "Documents (4)" at bounding box center [282, 158] width 97 height 34
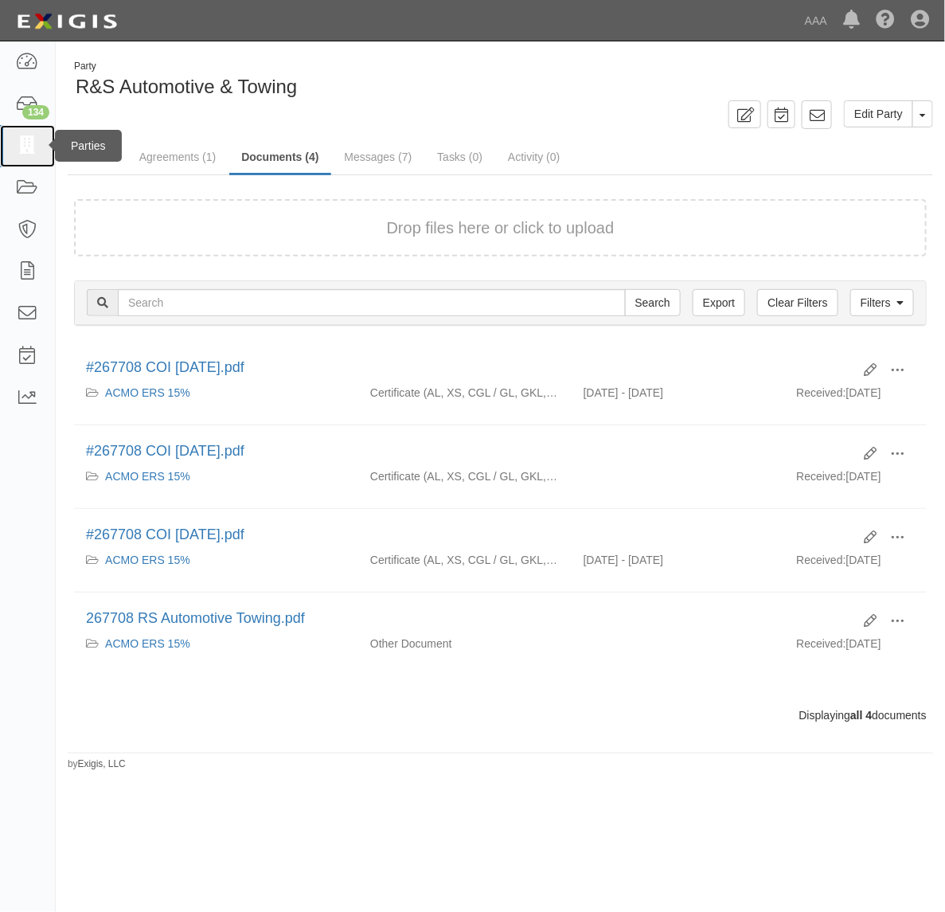
click at [34, 148] on icon at bounding box center [27, 146] width 22 height 18
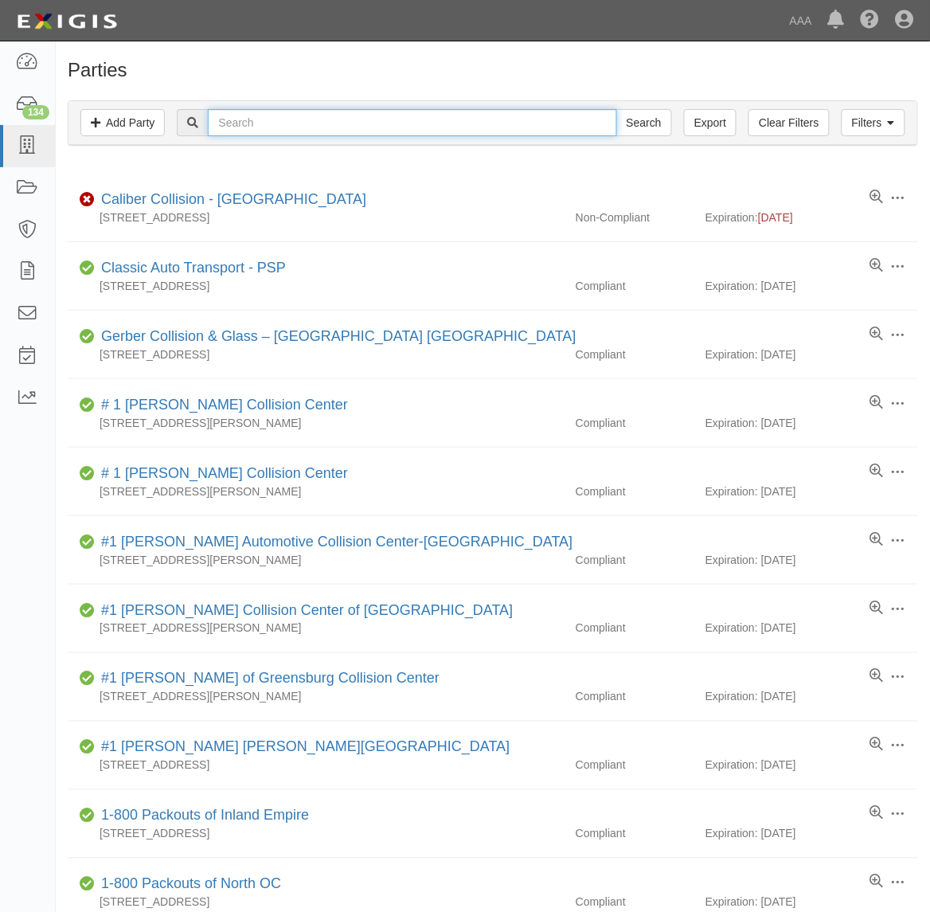
click at [268, 124] on input "text" at bounding box center [412, 122] width 408 height 27
paste input "CC124436"
type input "CC124436"
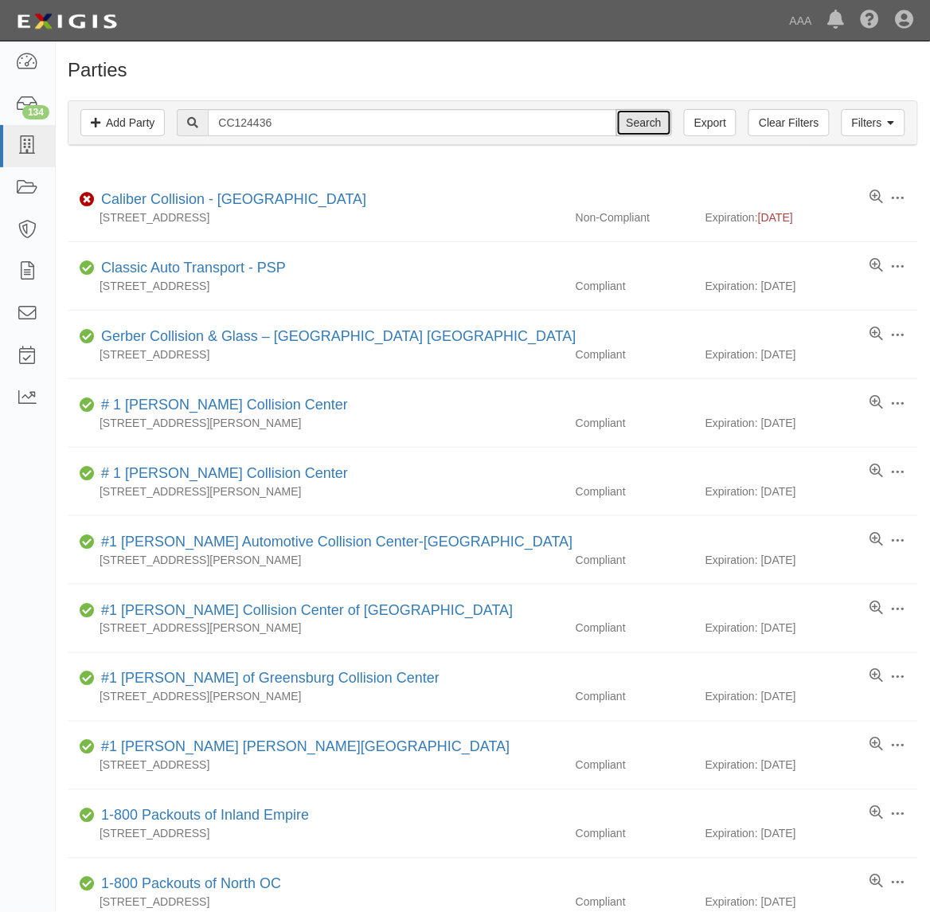
click at [634, 118] on input "Search" at bounding box center [644, 122] width 56 height 27
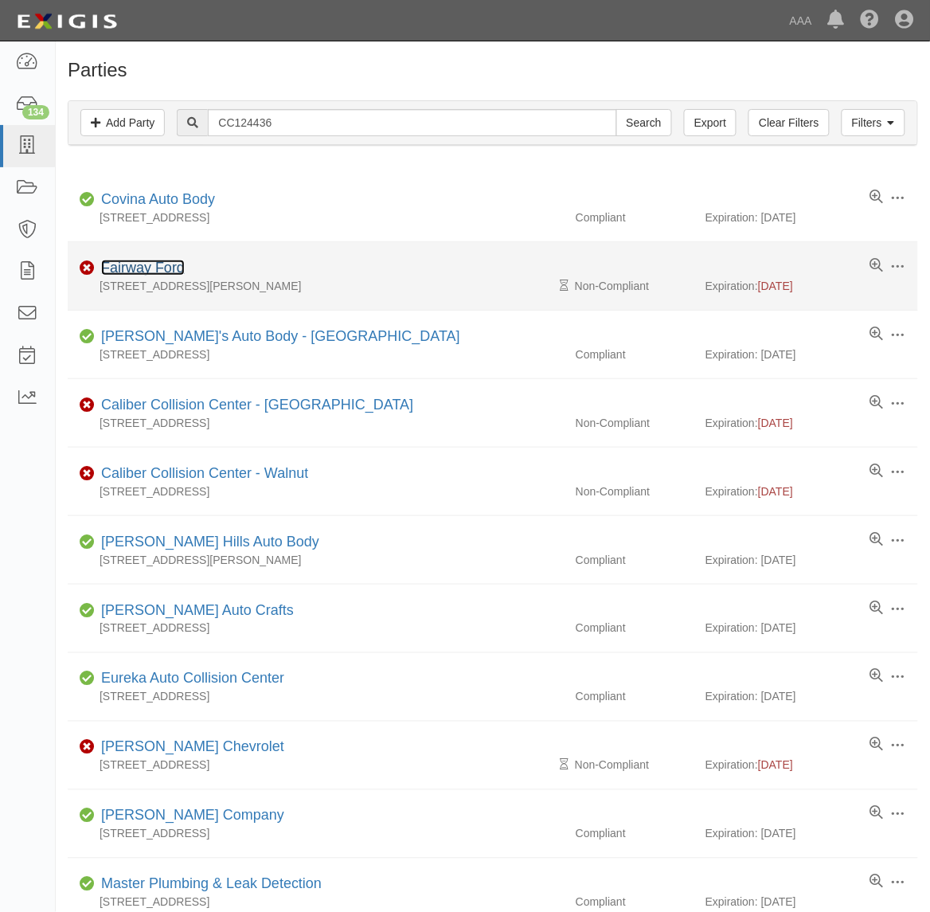
click at [141, 268] on link "Fairway Ford" at bounding box center [143, 268] width 84 height 16
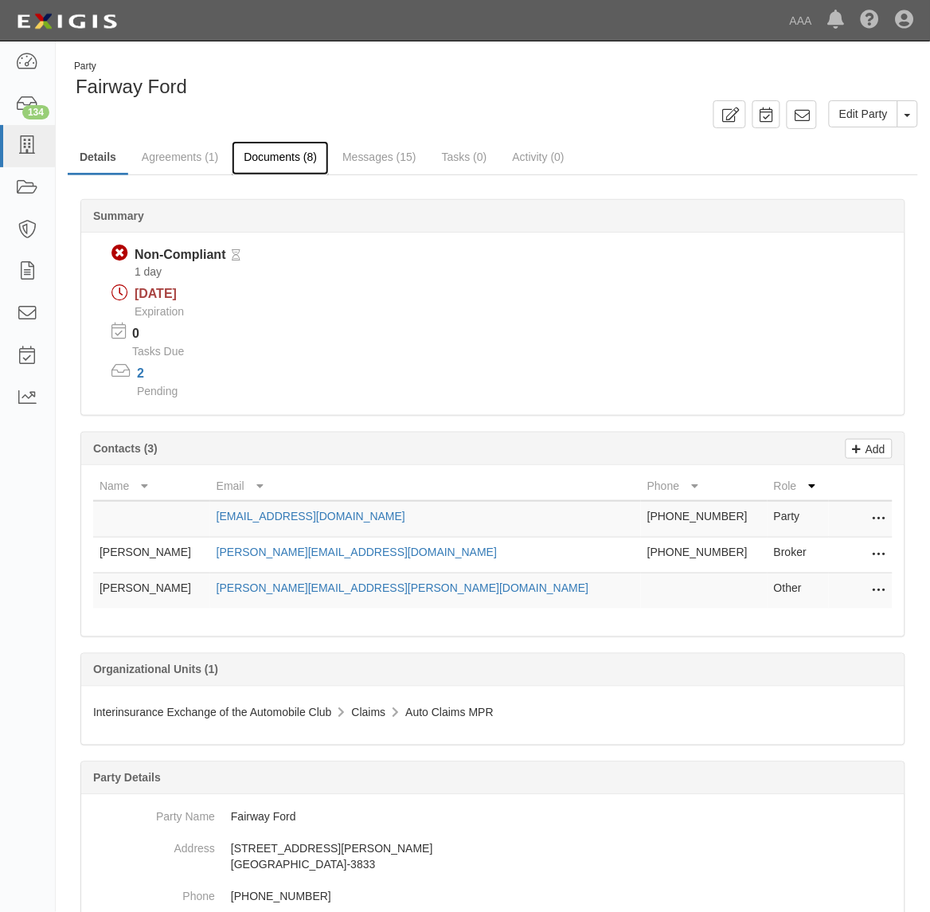
click at [284, 168] on link "Documents (8)" at bounding box center [280, 158] width 97 height 34
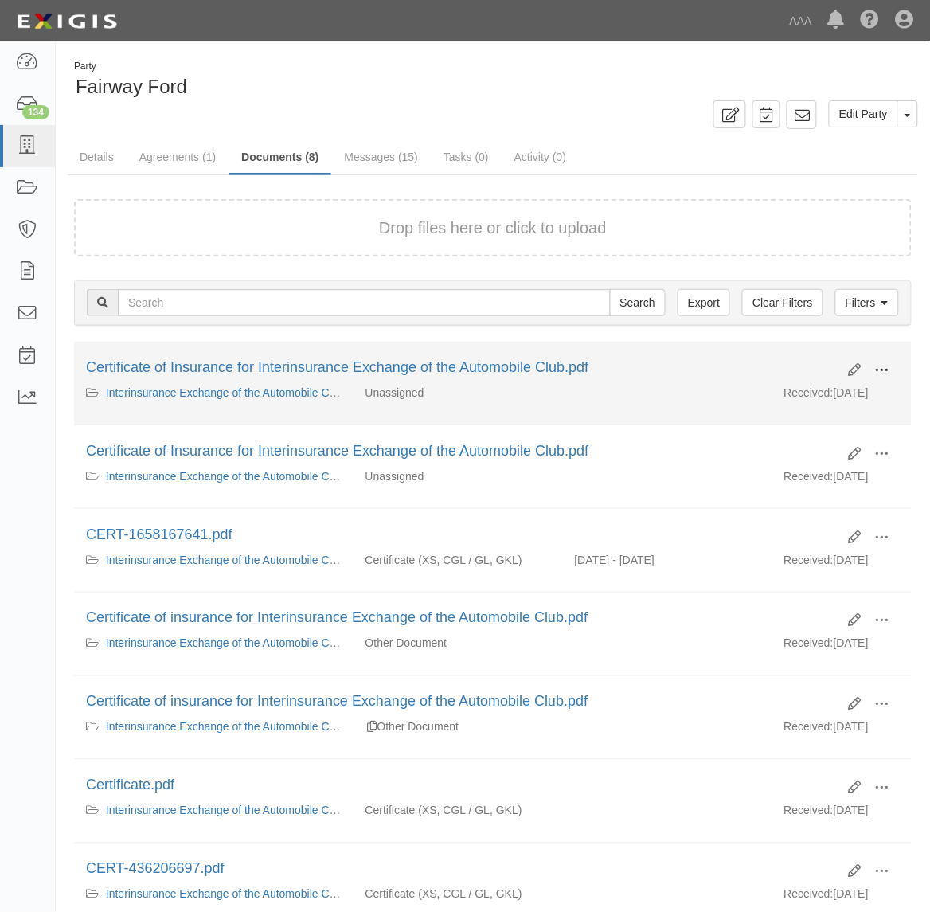
click at [885, 359] on button at bounding box center [882, 371] width 35 height 27
click at [819, 395] on link "View" at bounding box center [805, 393] width 126 height 29
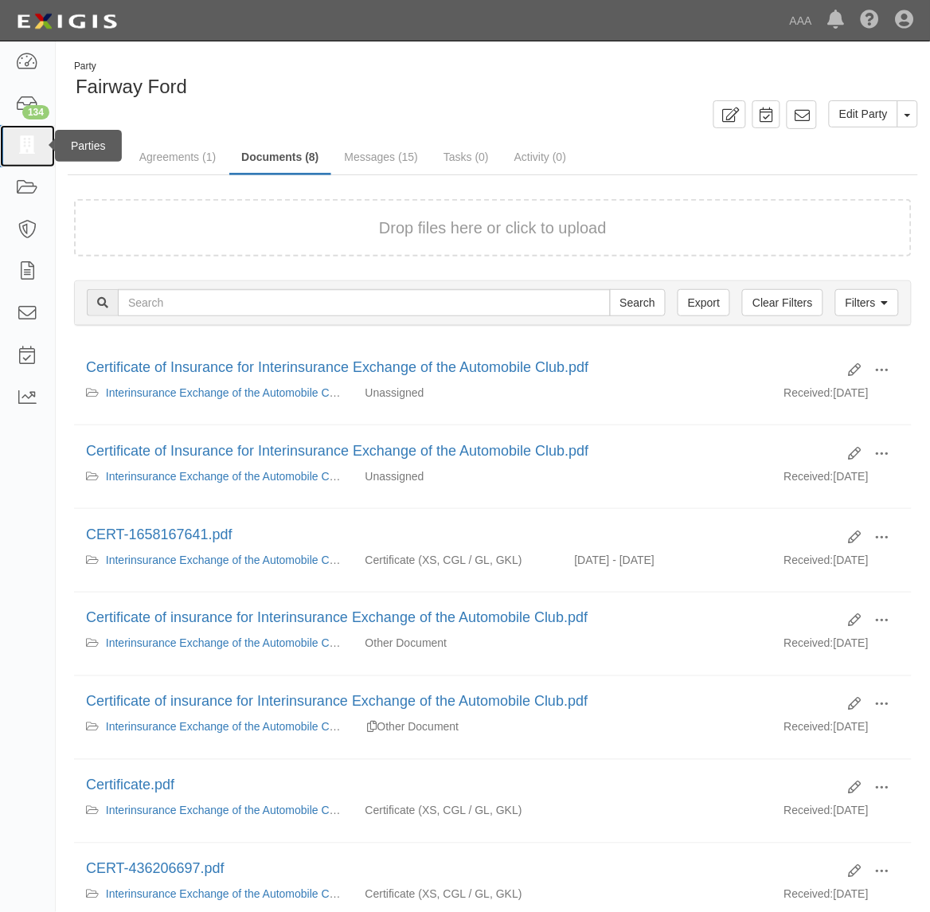
click at [29, 147] on icon at bounding box center [27, 146] width 22 height 18
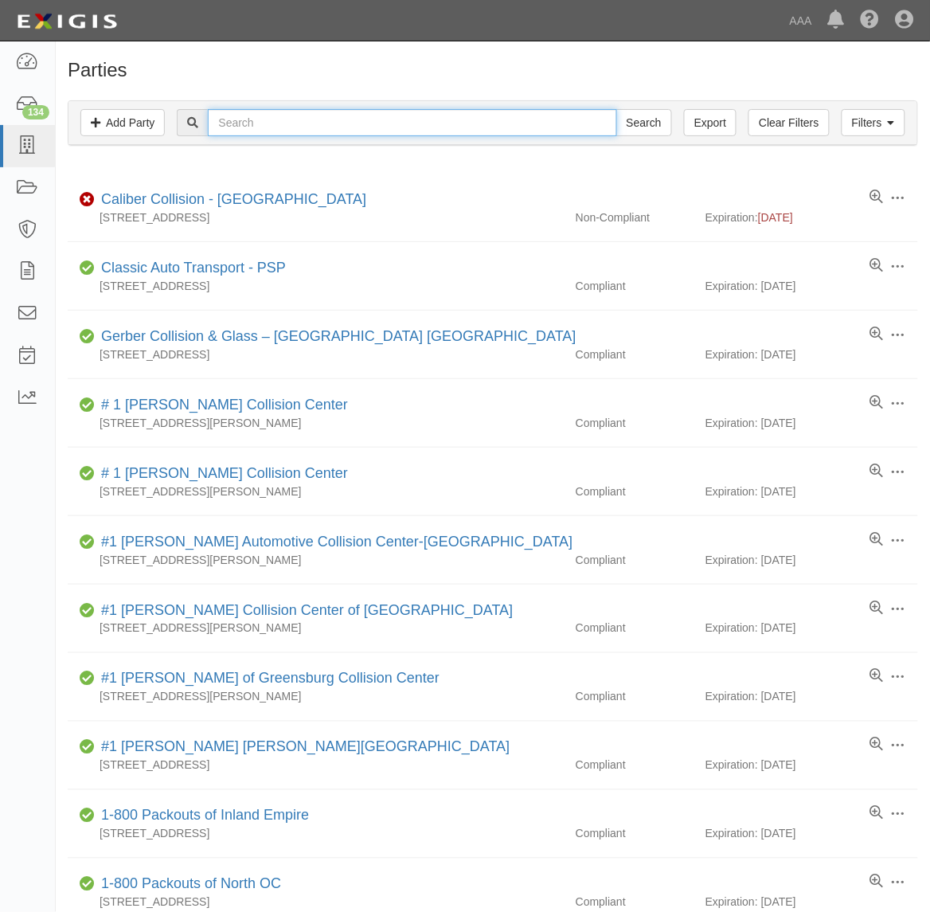
click at [299, 118] on input "text" at bounding box center [412, 122] width 408 height 27
type input "366490"
click at [616, 109] on input "Search" at bounding box center [644, 122] width 56 height 27
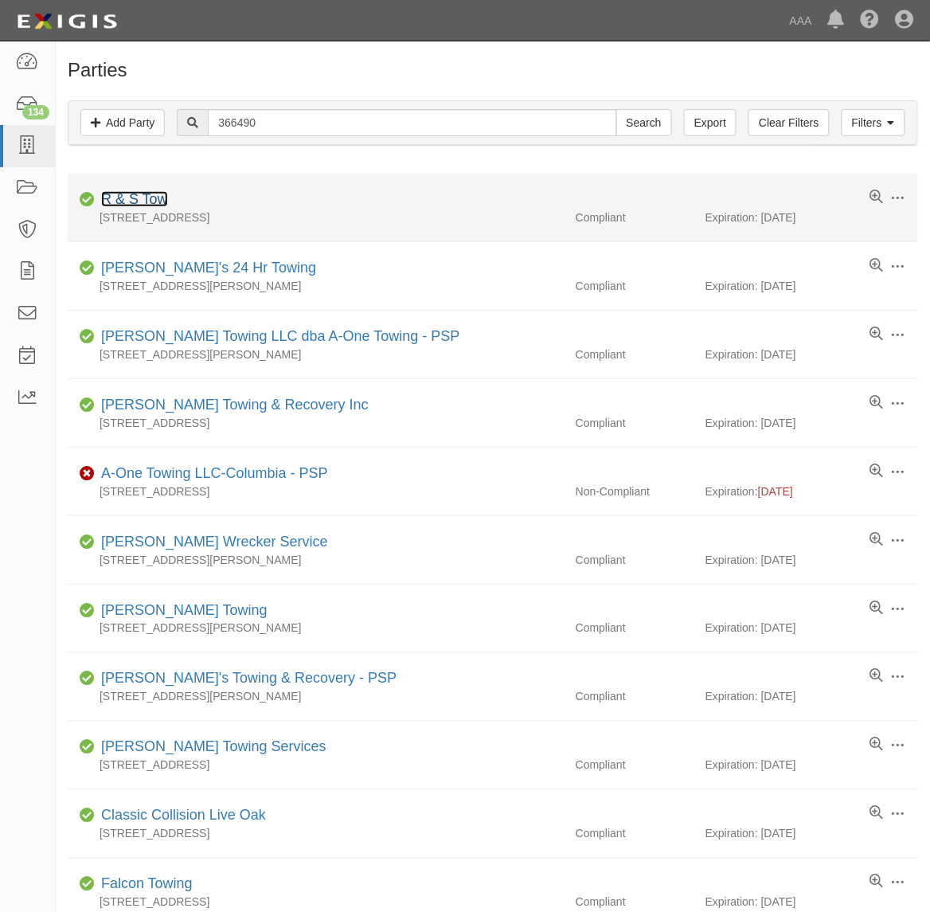
click at [125, 203] on link "R & S Tow" at bounding box center [134, 199] width 67 height 16
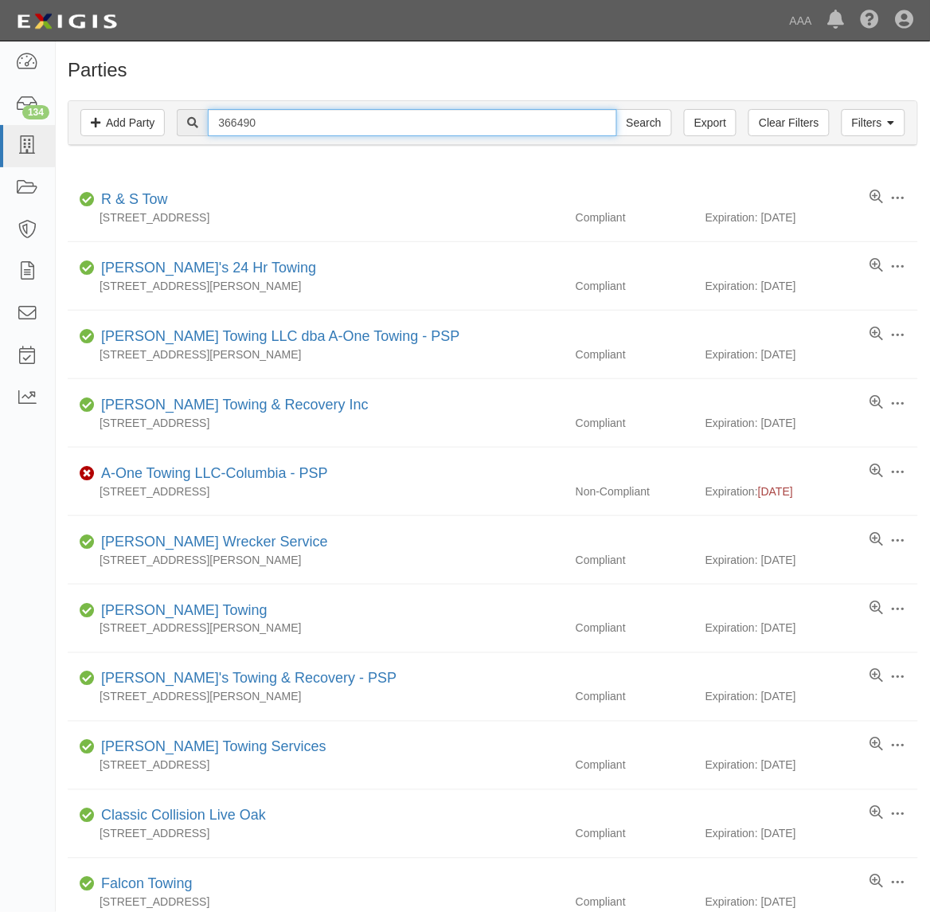
click at [264, 120] on input "366490" at bounding box center [412, 122] width 408 height 27
click at [323, 136] on input "366490" at bounding box center [412, 122] width 408 height 27
click at [324, 132] on input "366490" at bounding box center [412, 122] width 408 height 27
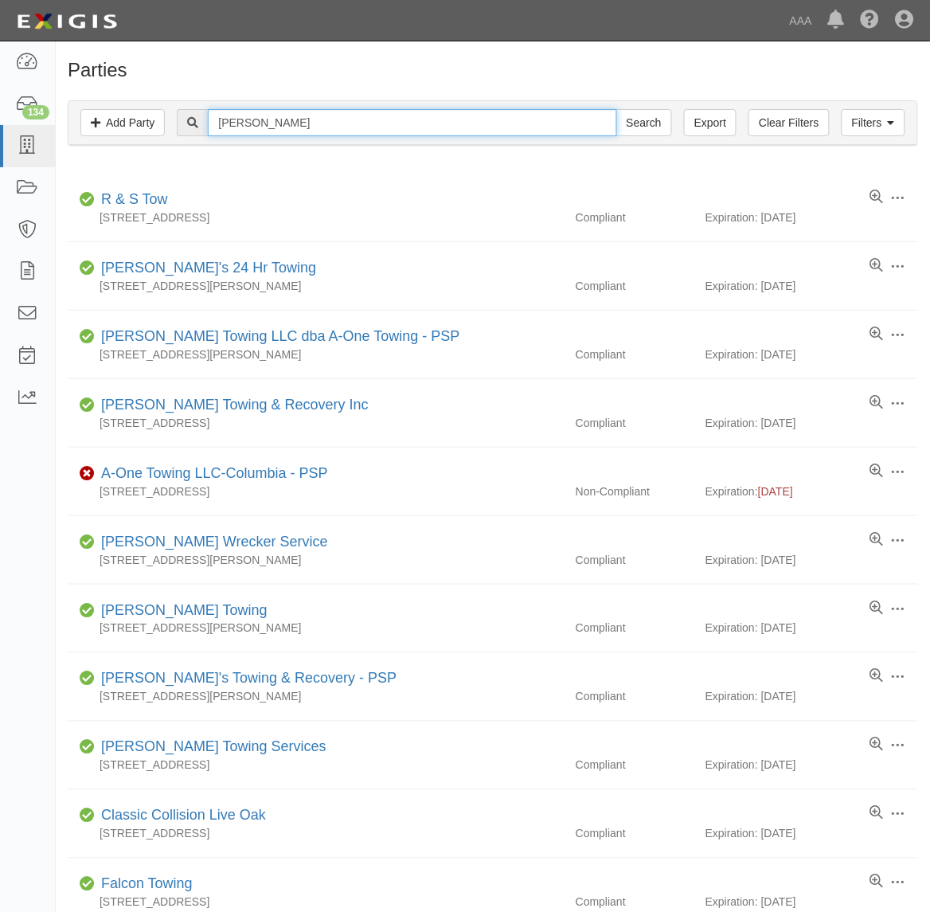
type input "Atchison"
click at [616, 109] on input "Search" at bounding box center [644, 122] width 56 height 27
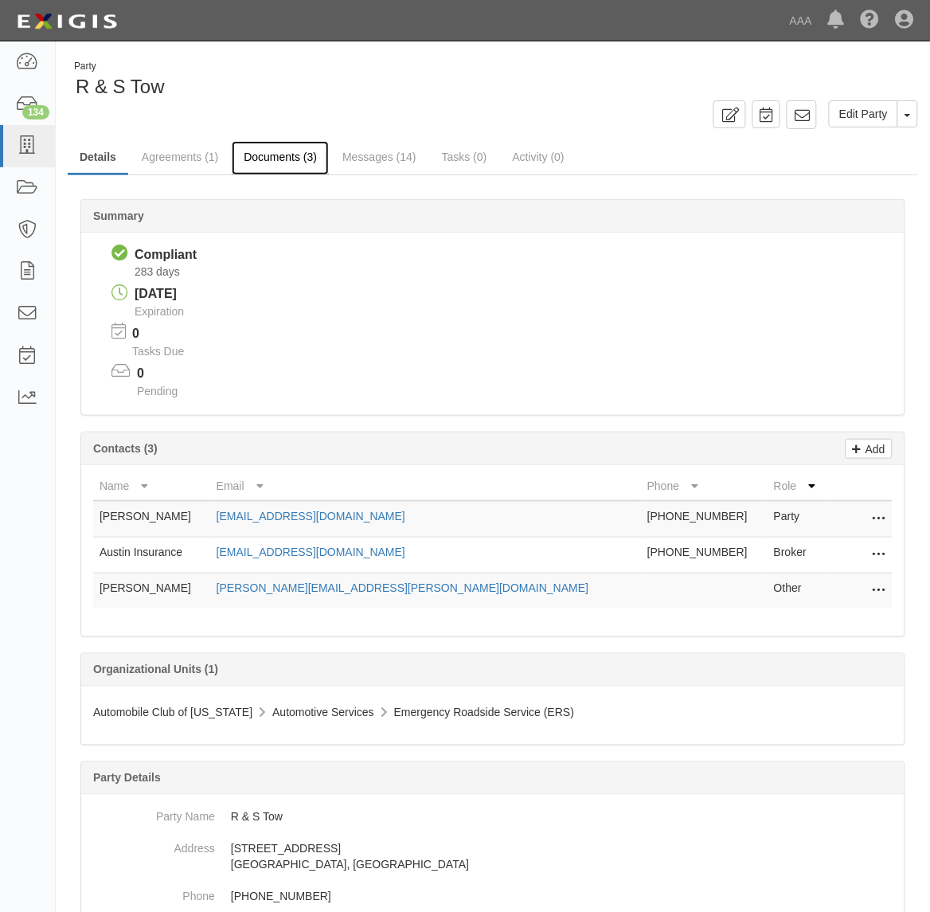
click at [300, 148] on link "Documents (3)" at bounding box center [280, 158] width 97 height 34
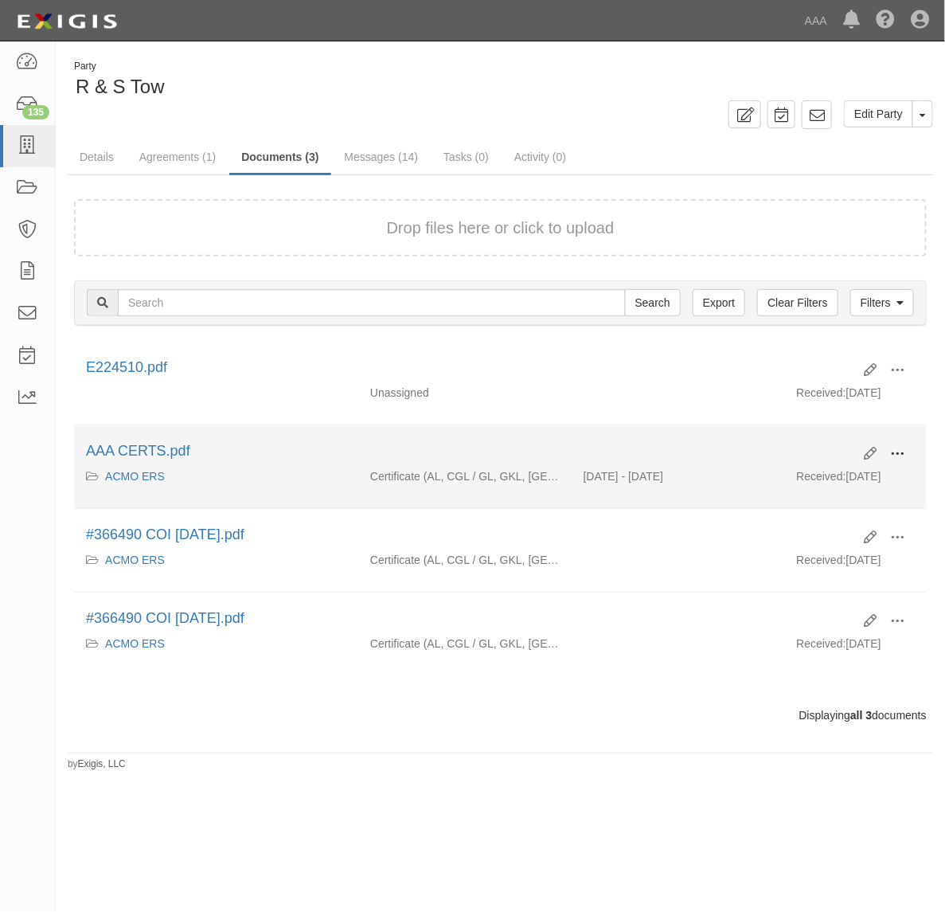
click at [901, 458] on span at bounding box center [897, 454] width 14 height 14
click at [856, 478] on link "View" at bounding box center [820, 477] width 126 height 29
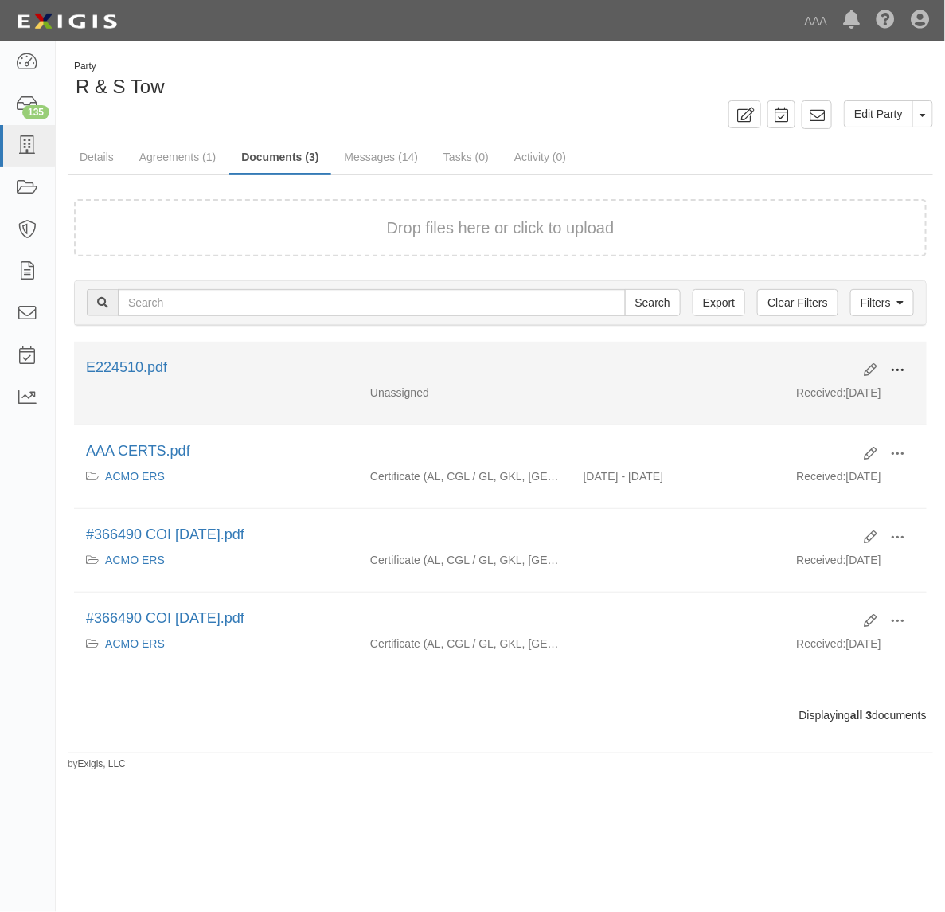
click at [901, 363] on span at bounding box center [897, 370] width 14 height 14
click at [834, 391] on link "View" at bounding box center [820, 393] width 126 height 29
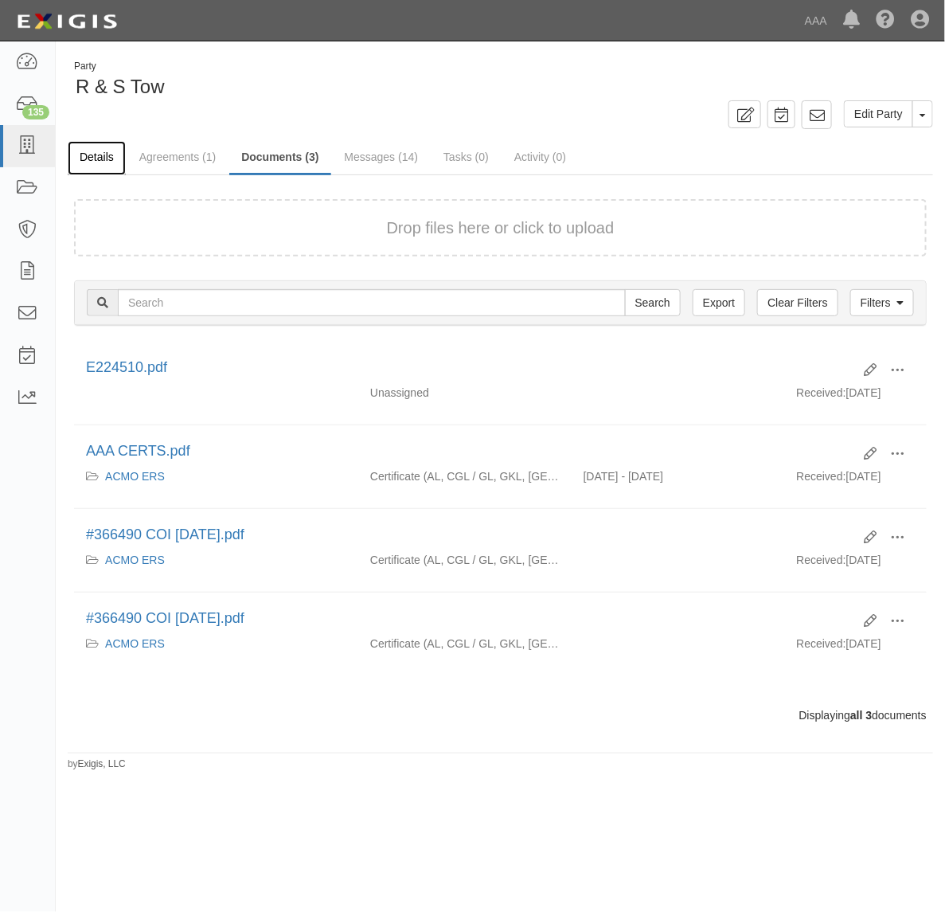
click at [90, 159] on link "Details" at bounding box center [97, 158] width 58 height 34
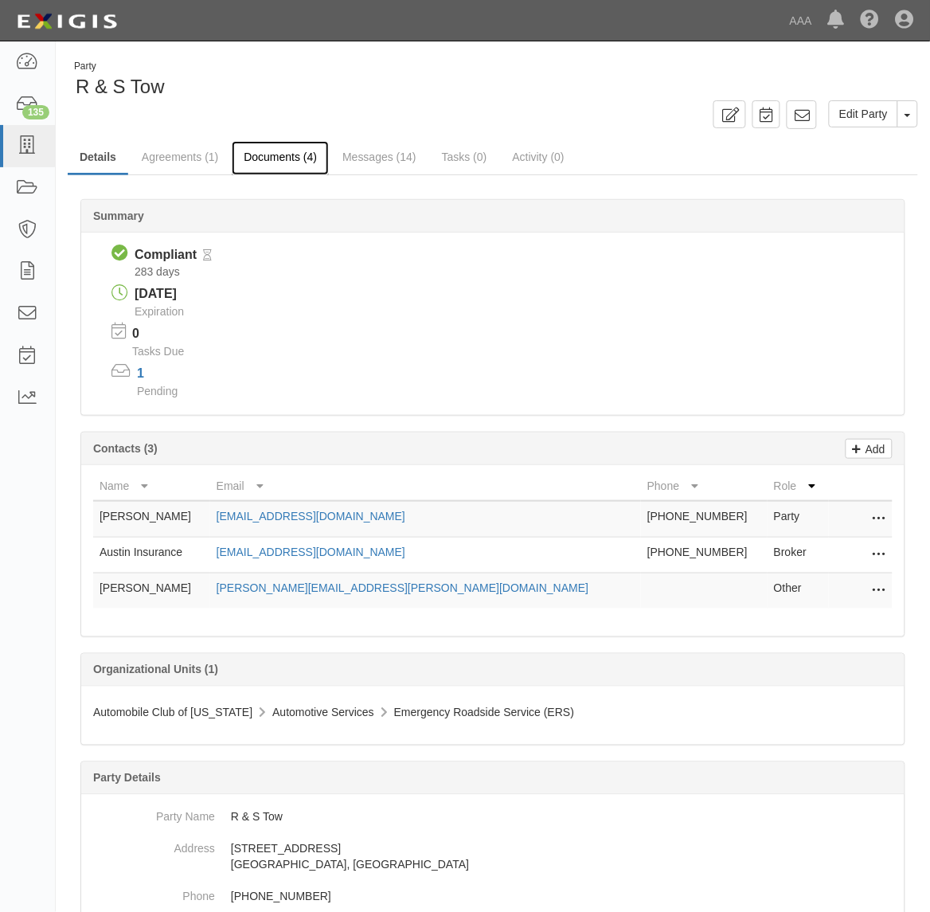
click at [293, 160] on link "Documents (4)" at bounding box center [280, 158] width 97 height 34
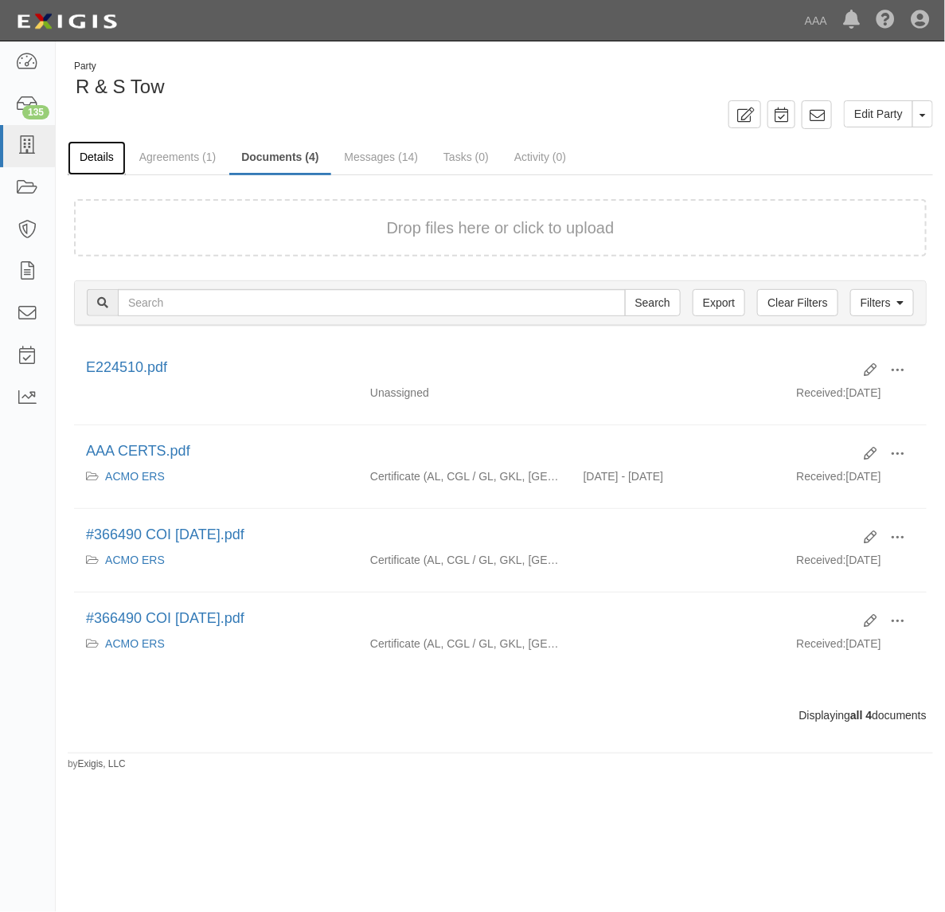
click at [105, 150] on link "Details" at bounding box center [97, 158] width 58 height 34
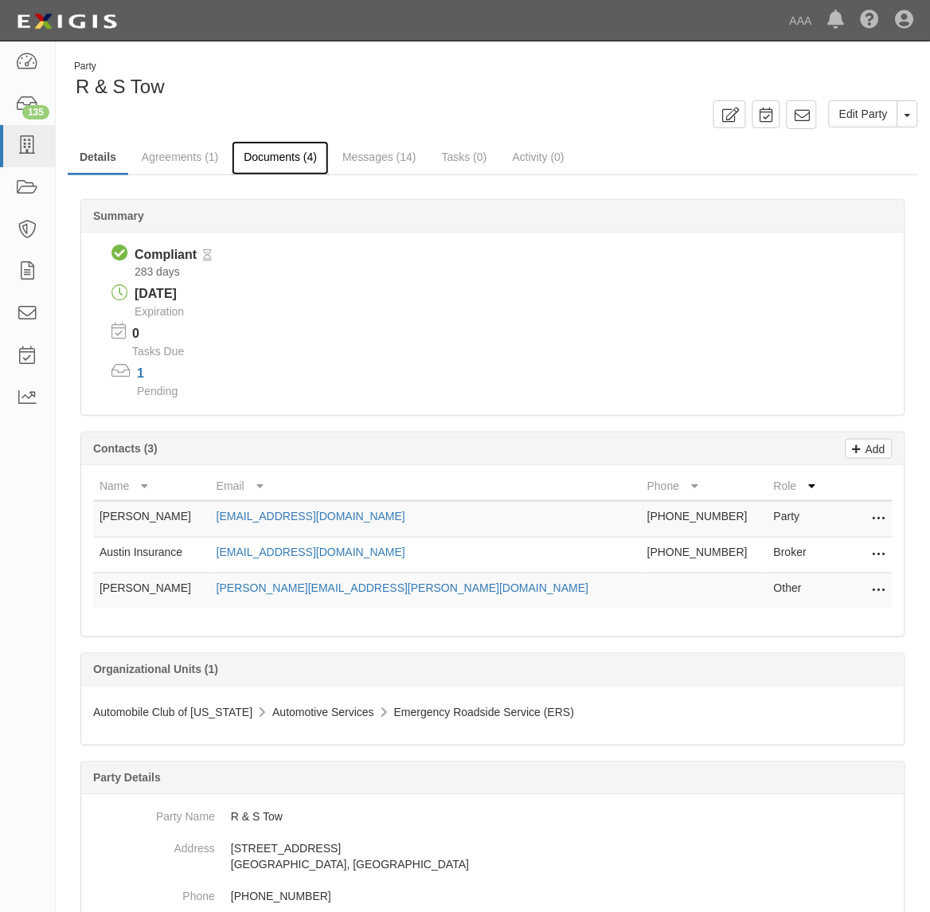
click at [276, 161] on link "Documents (4)" at bounding box center [280, 158] width 97 height 34
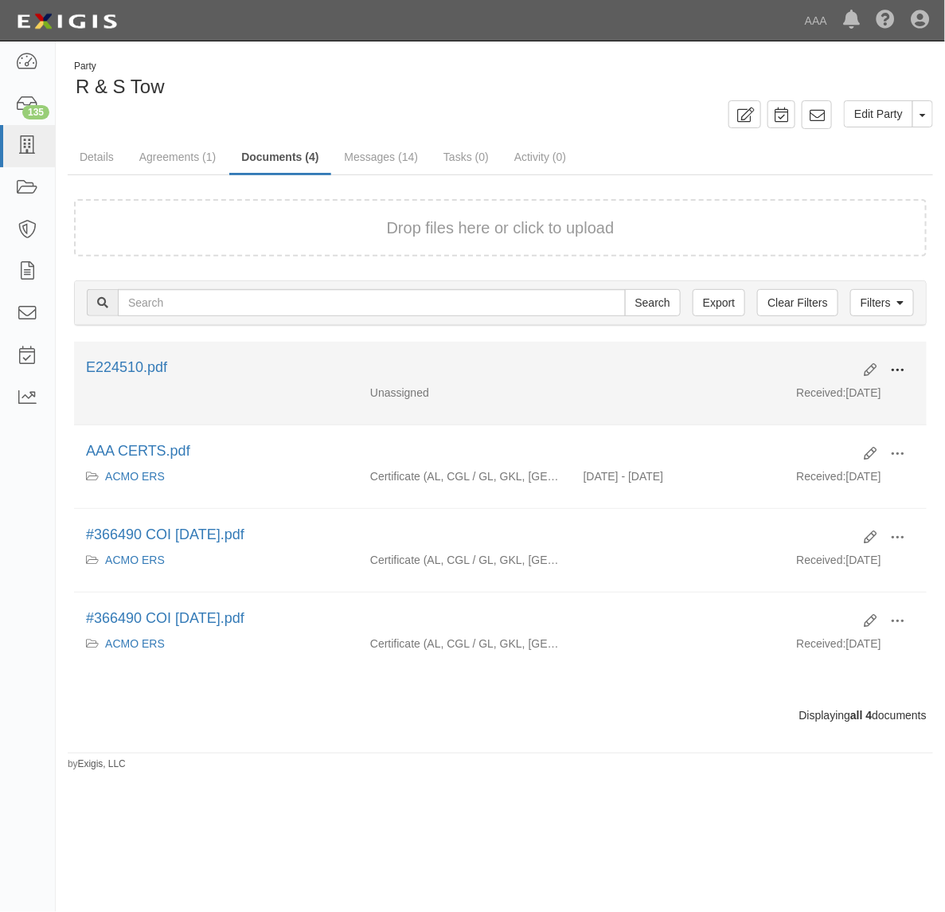
click at [897, 361] on button at bounding box center [897, 371] width 35 height 27
click at [849, 394] on link "View" at bounding box center [820, 393] width 126 height 29
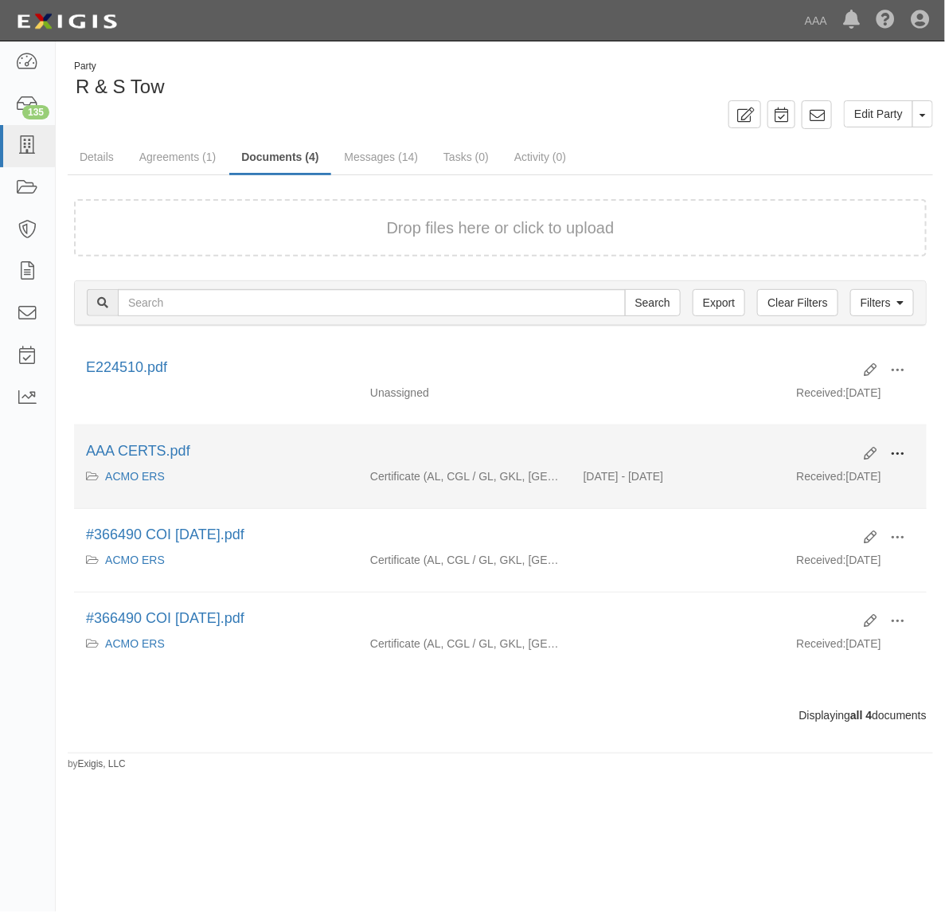
drag, startPoint x: 905, startPoint y: 452, endPoint x: 882, endPoint y: 459, distance: 24.2
click at [905, 451] on button at bounding box center [897, 454] width 35 height 27
click at [864, 474] on link "View" at bounding box center [820, 477] width 126 height 29
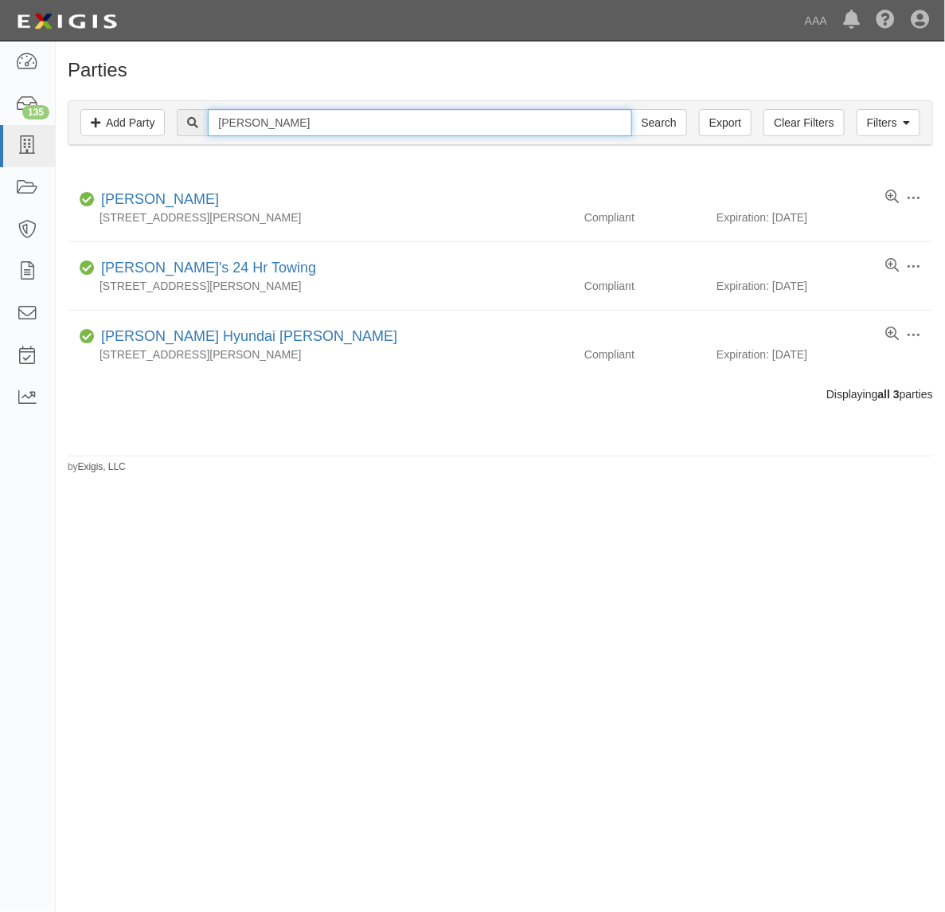
click at [346, 132] on input "[PERSON_NAME]" at bounding box center [420, 122] width 424 height 27
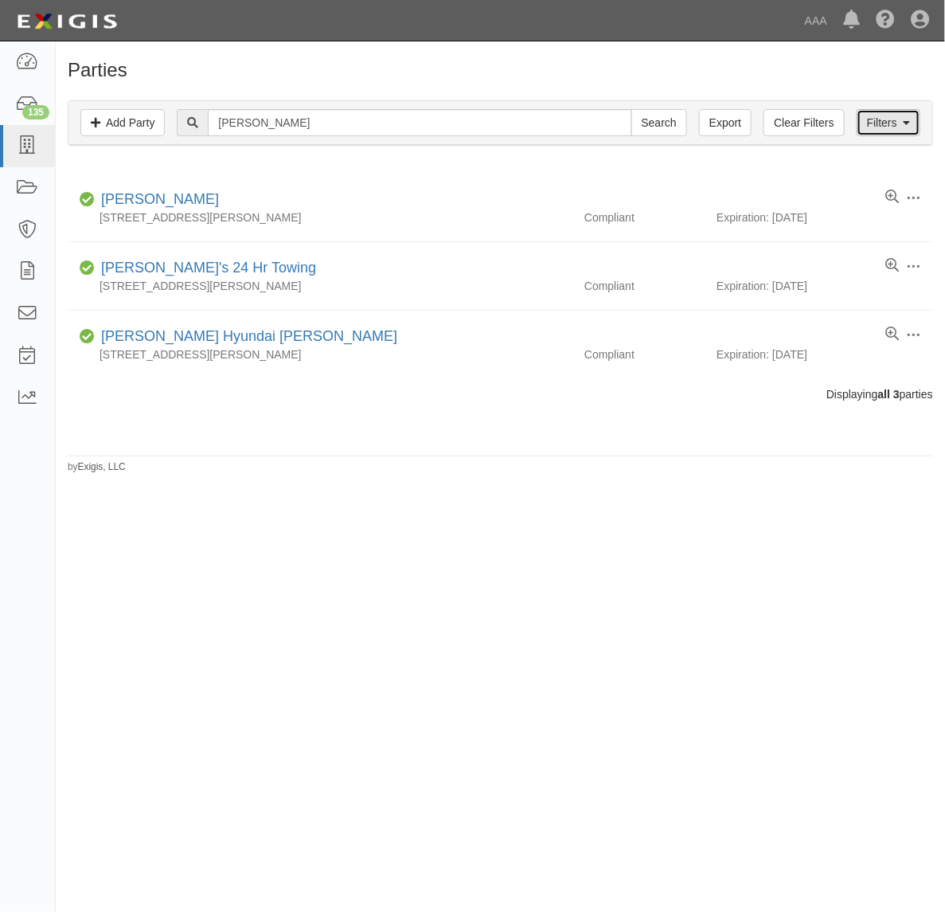
click at [893, 124] on link "Filters" at bounding box center [889, 122] width 64 height 27
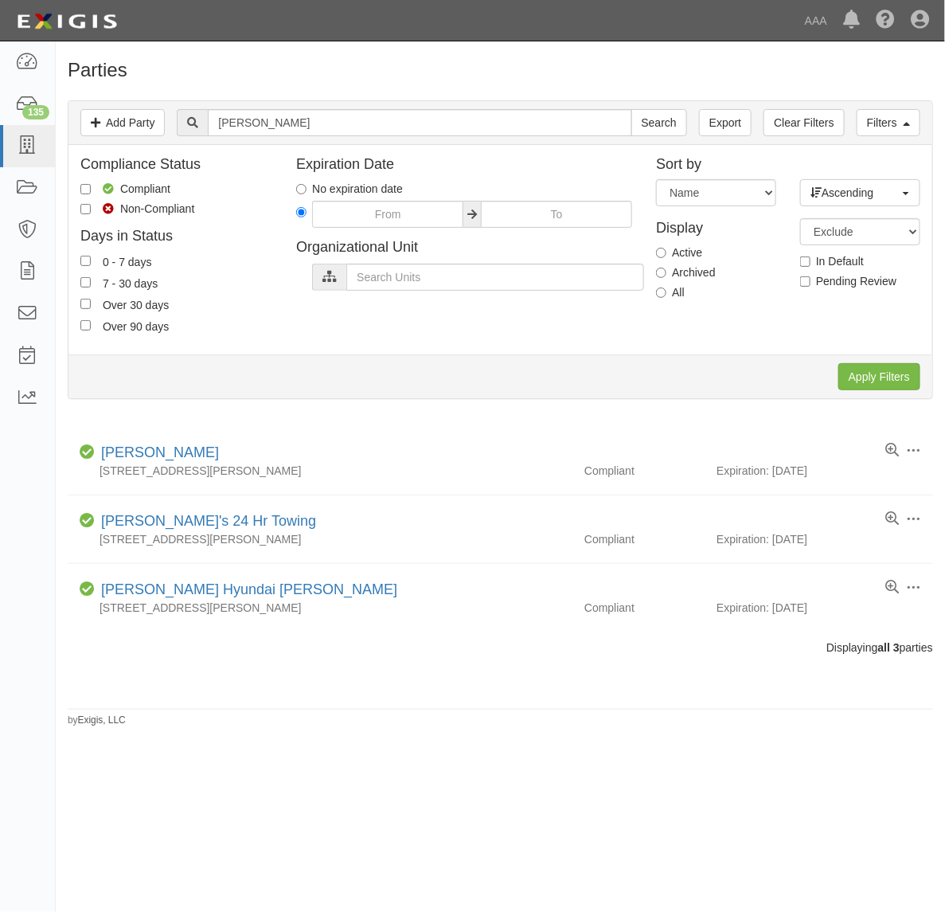
click at [677, 291] on label "All" at bounding box center [670, 292] width 29 height 16
click at [666, 291] on input "All" at bounding box center [661, 292] width 10 height 10
radio input "true"
click at [881, 383] on input "Apply Filters" at bounding box center [879, 376] width 82 height 27
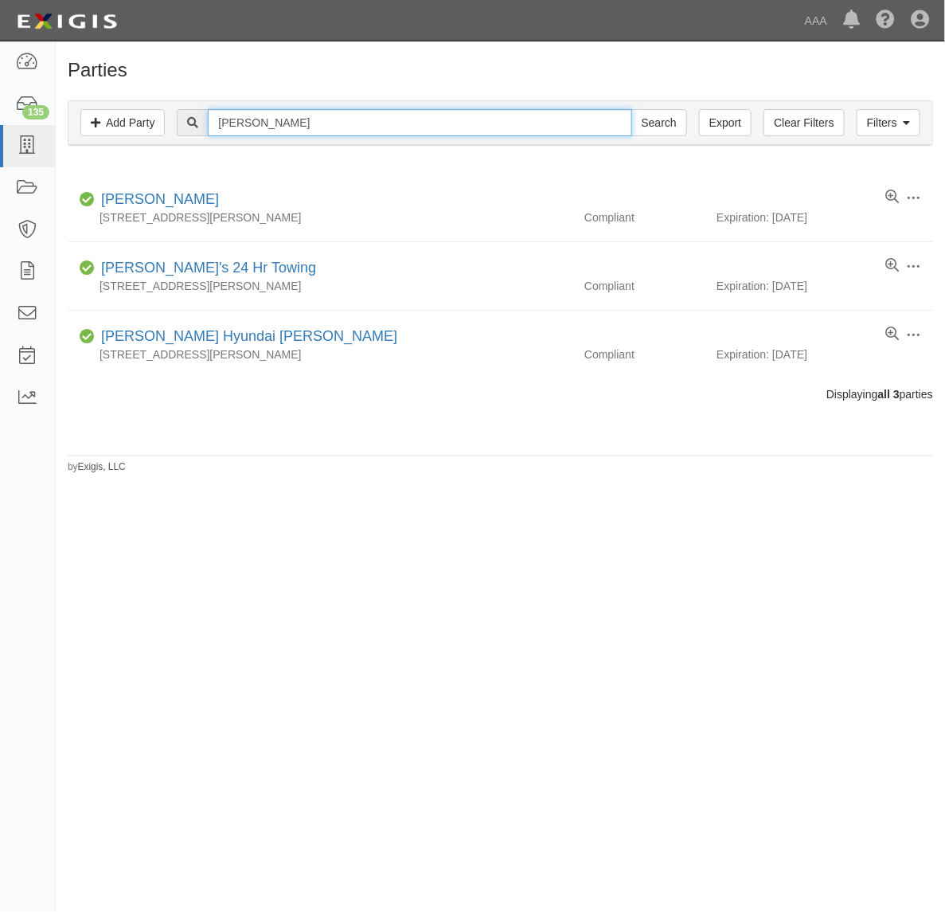
click at [267, 118] on input "[PERSON_NAME]" at bounding box center [420, 122] width 424 height 27
click at [267, 122] on input "[PERSON_NAME]" at bounding box center [420, 122] width 424 height 27
click at [267, 121] on input "Atchison" at bounding box center [420, 122] width 424 height 27
type input "A"
type input "R & S AUtomotive"
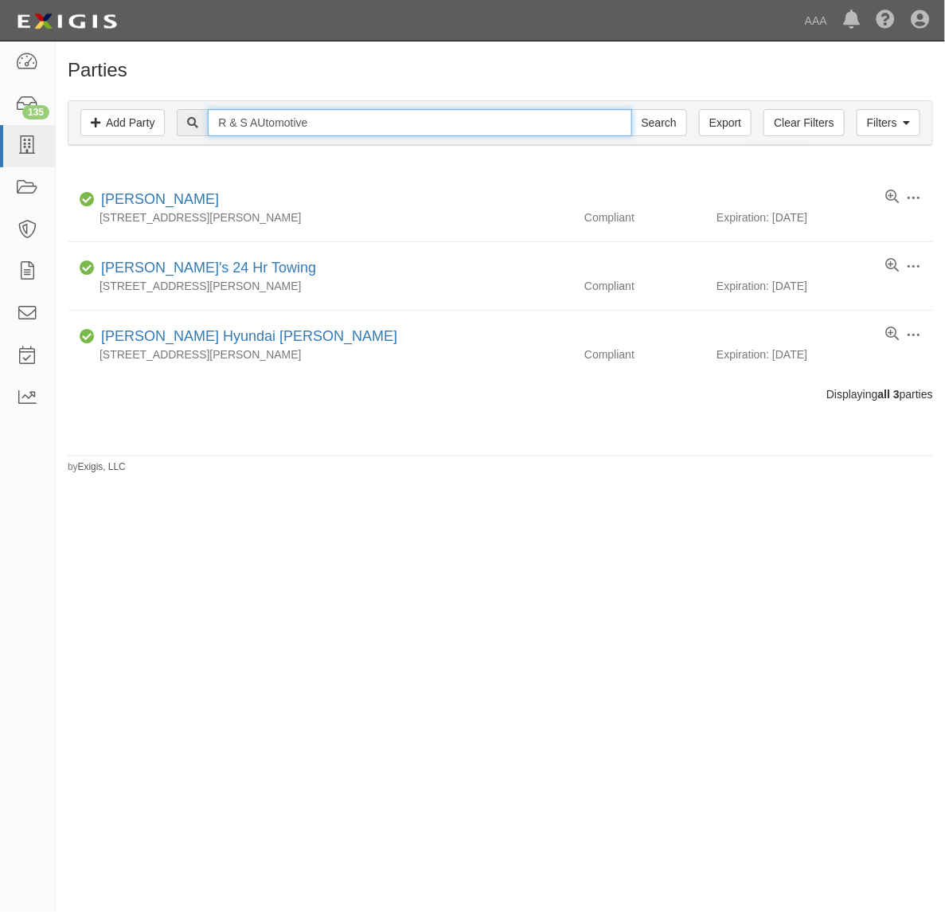
click at [631, 109] on input "Search" at bounding box center [659, 122] width 56 height 27
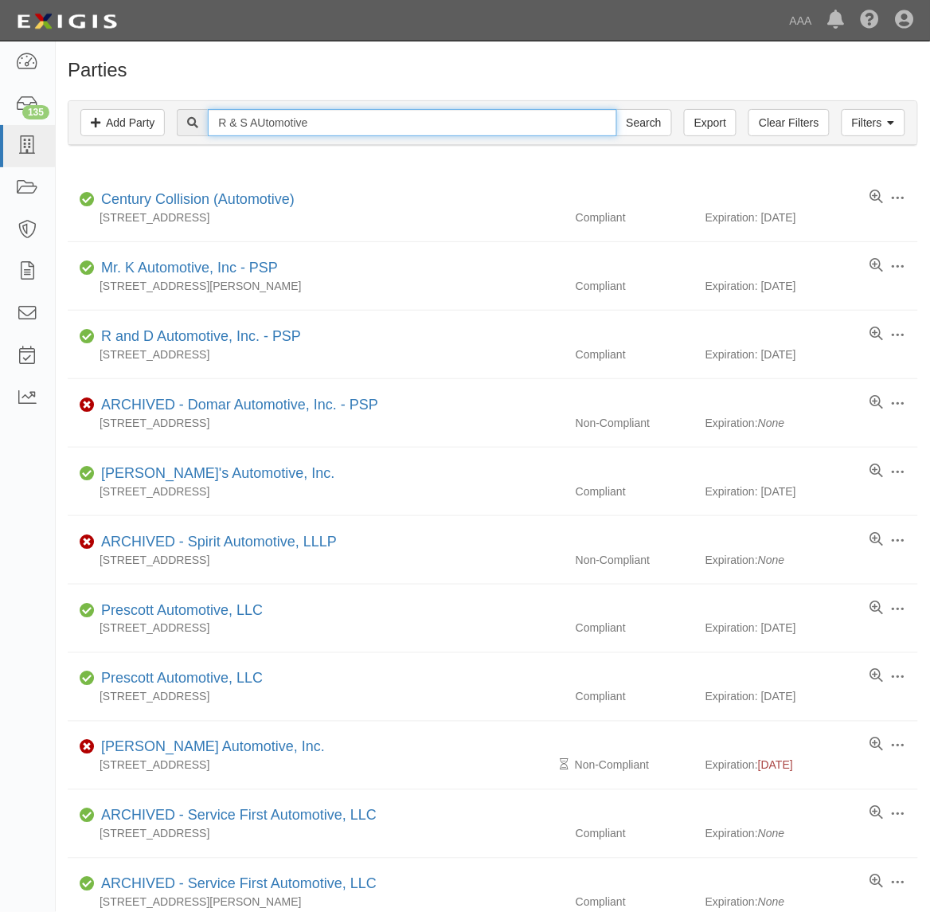
click at [354, 125] on input "R & S AUtomotive" at bounding box center [412, 122] width 408 height 27
paste input "267708"
type input "267708"
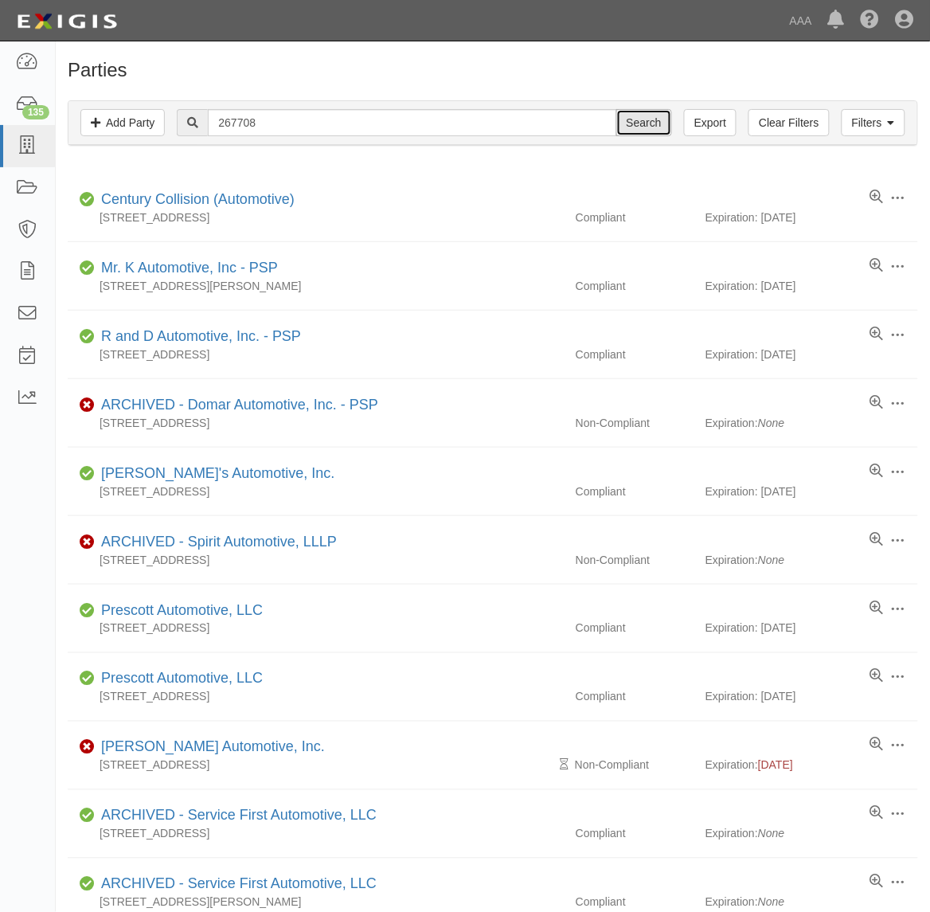
click at [639, 125] on input "Search" at bounding box center [644, 122] width 56 height 27
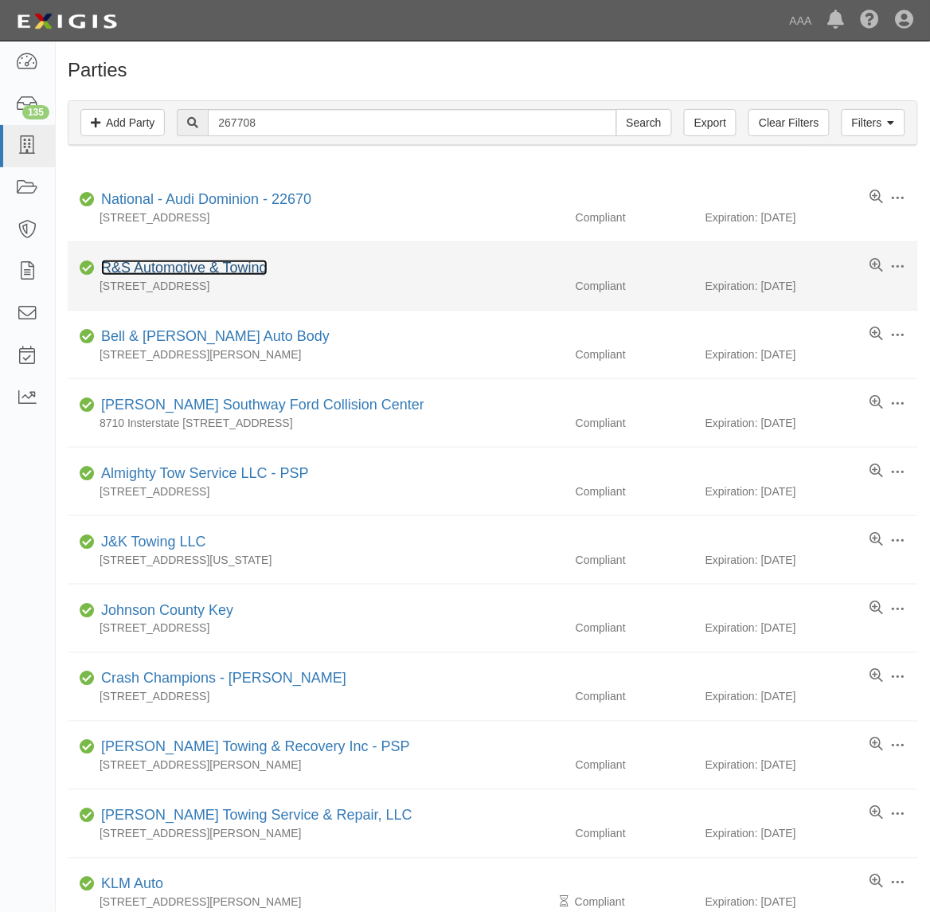
click at [236, 265] on link "R&S Automotive & Towing" at bounding box center [184, 268] width 166 height 16
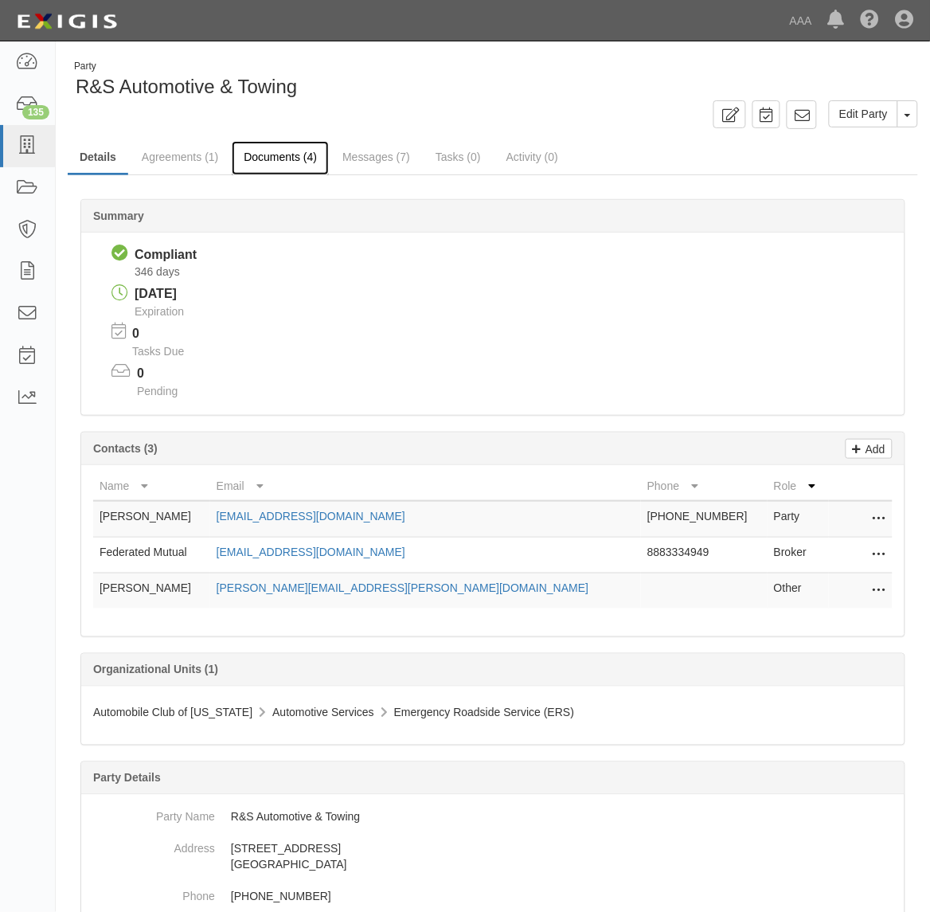
click at [301, 164] on link "Documents (4)" at bounding box center [280, 158] width 97 height 34
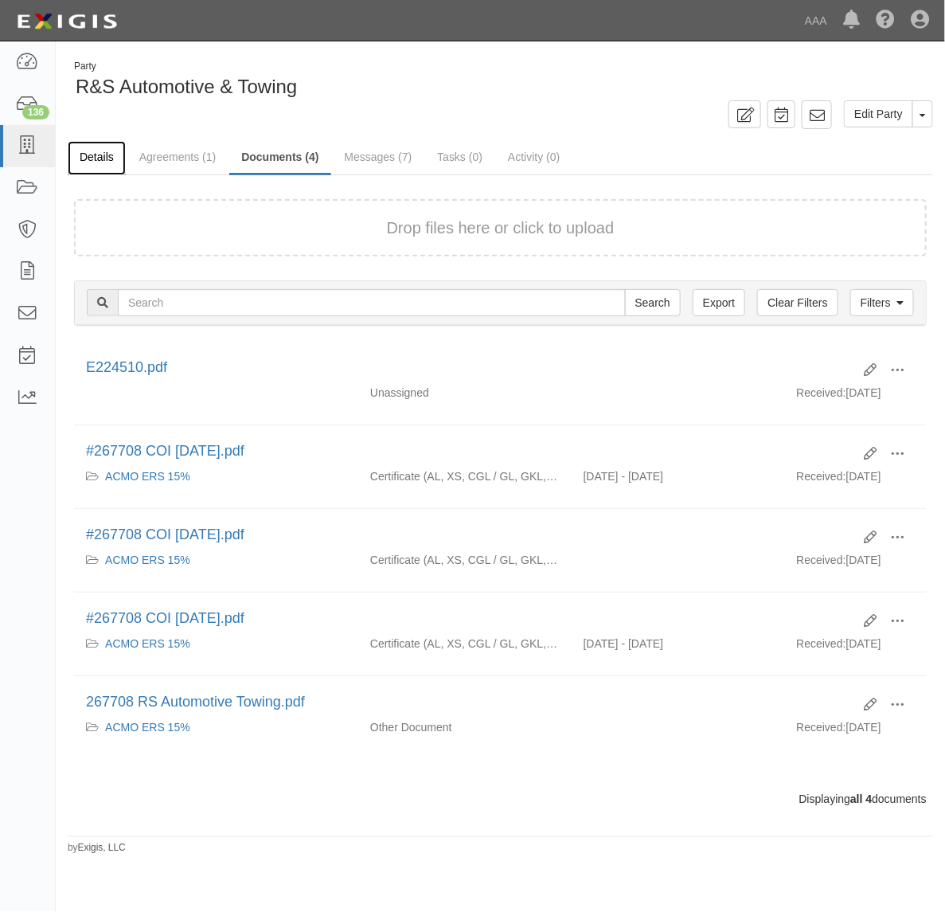
click at [86, 156] on link "Details" at bounding box center [97, 158] width 58 height 34
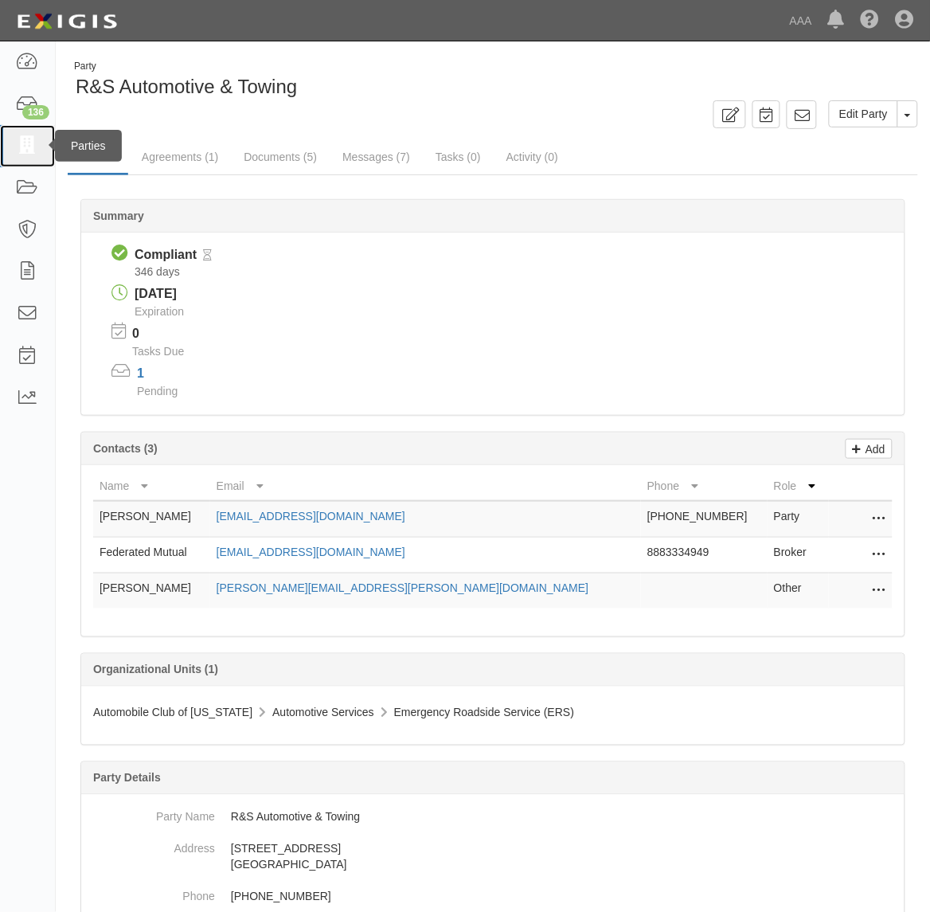
click at [25, 133] on link at bounding box center [27, 146] width 55 height 42
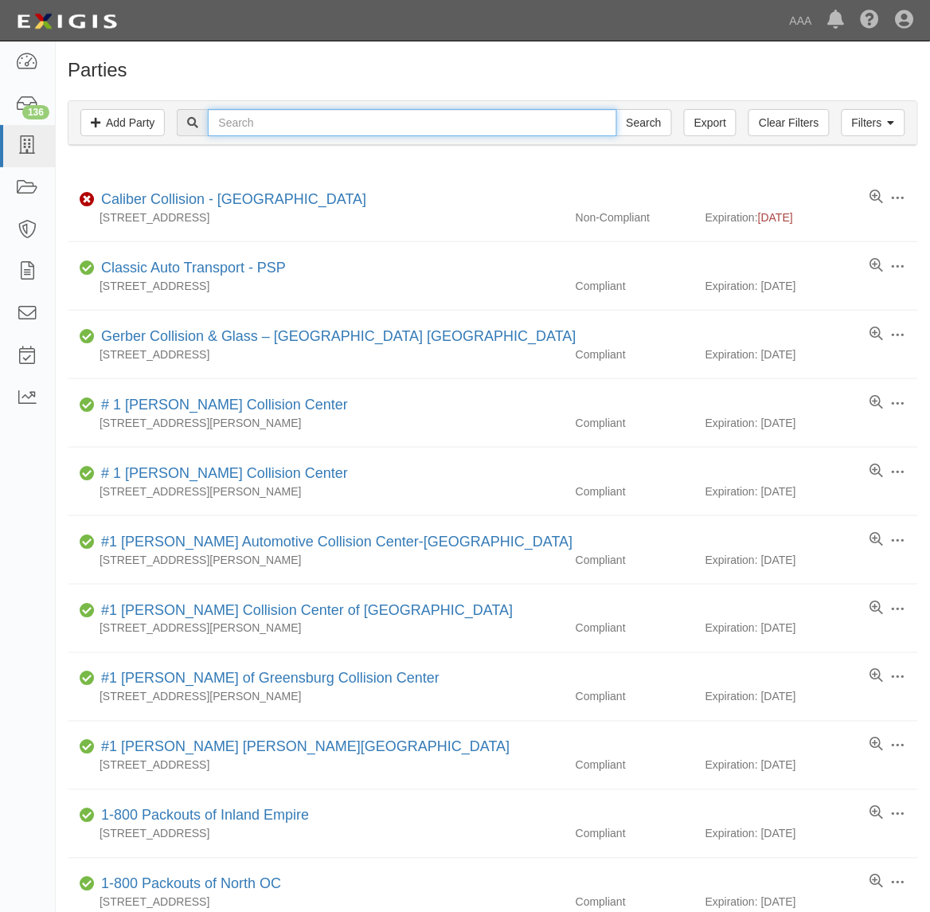
click at [315, 130] on input "text" at bounding box center [412, 122] width 408 height 27
type input "366490"
click at [616, 109] on input "Search" at bounding box center [644, 122] width 56 height 27
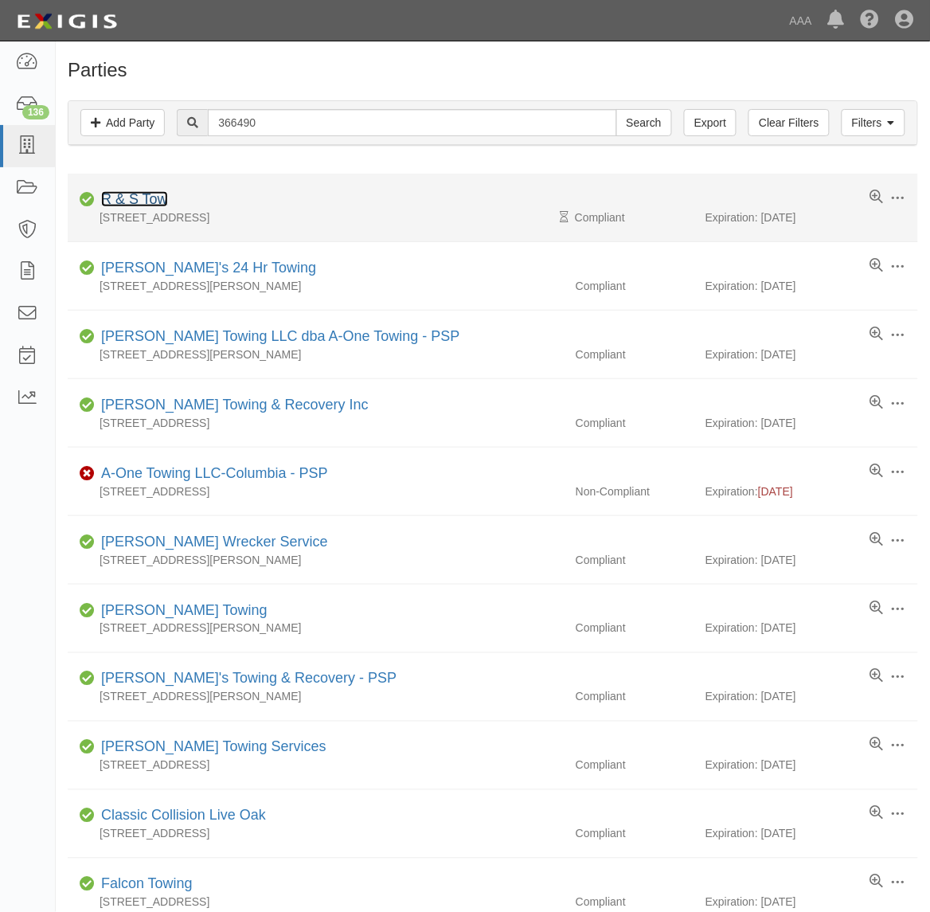
click at [136, 204] on link "R & S Tow" at bounding box center [134, 199] width 67 height 16
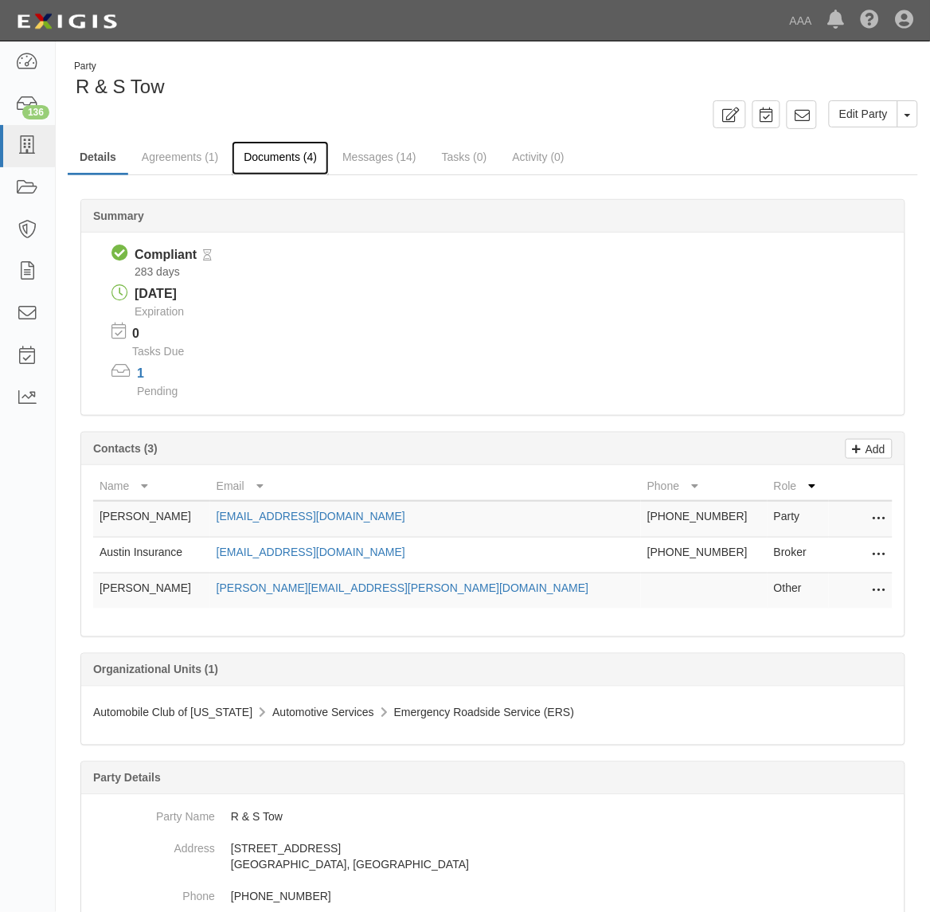
click at [275, 162] on link "Documents (4)" at bounding box center [280, 158] width 97 height 34
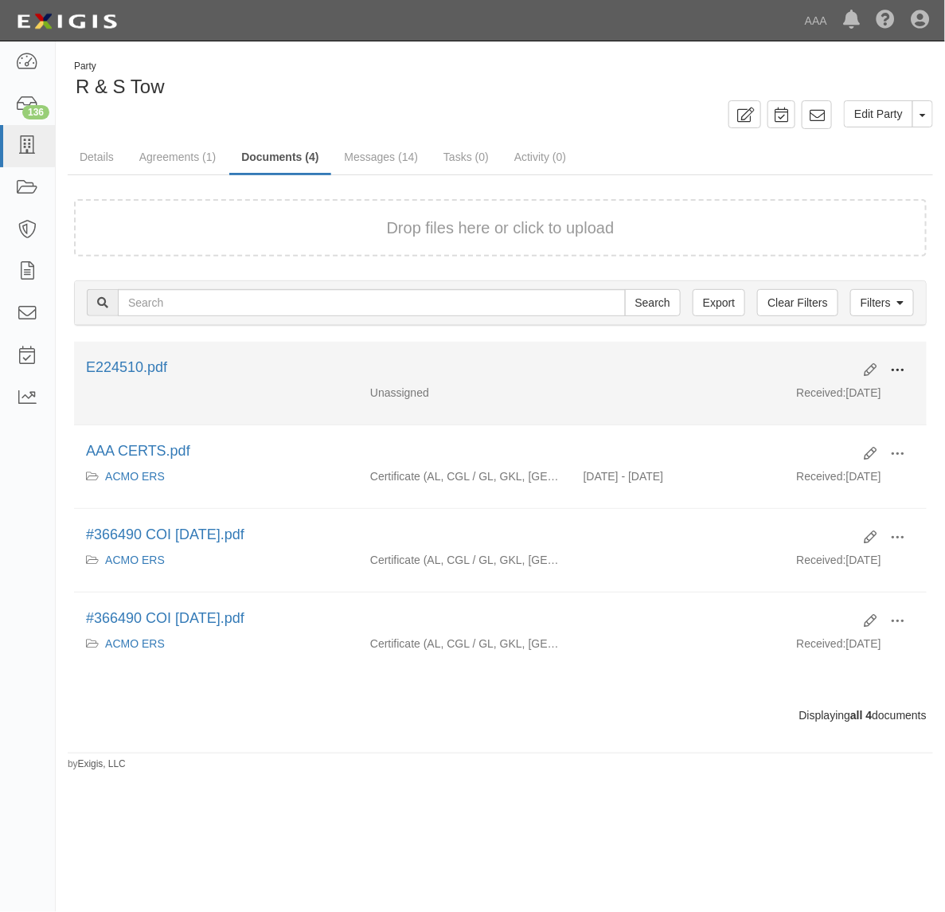
click at [897, 367] on span at bounding box center [897, 370] width 14 height 14
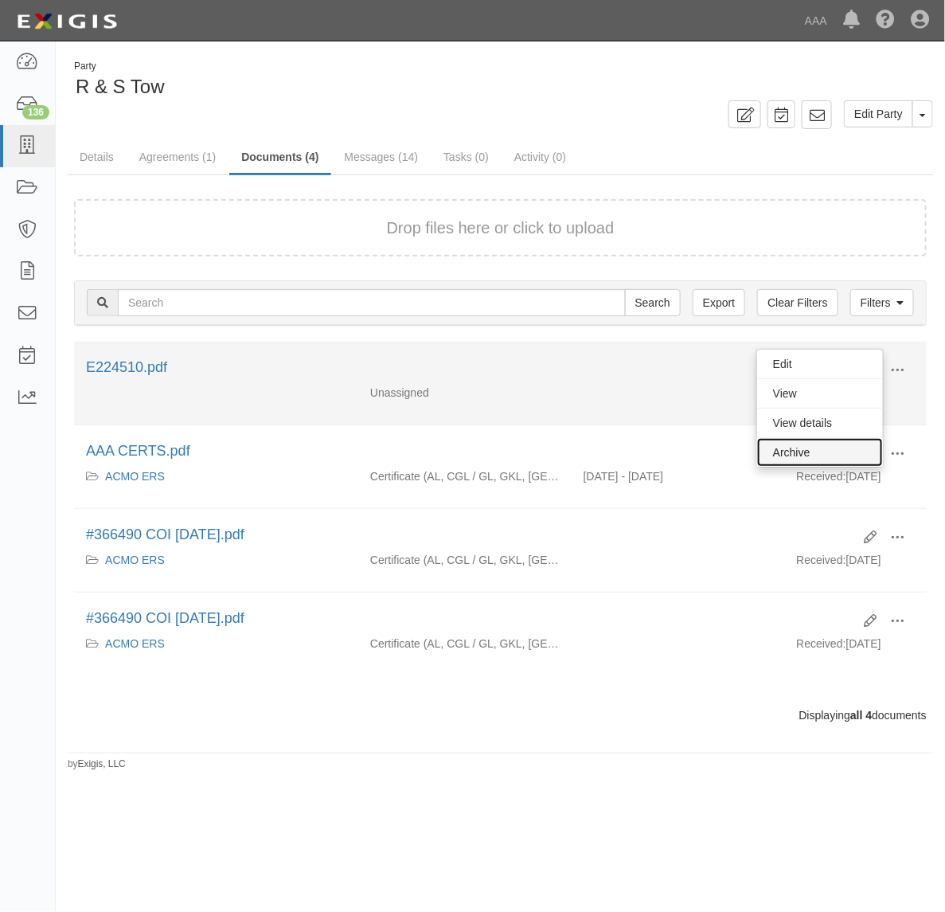
click at [834, 451] on link "Archive" at bounding box center [820, 452] width 126 height 29
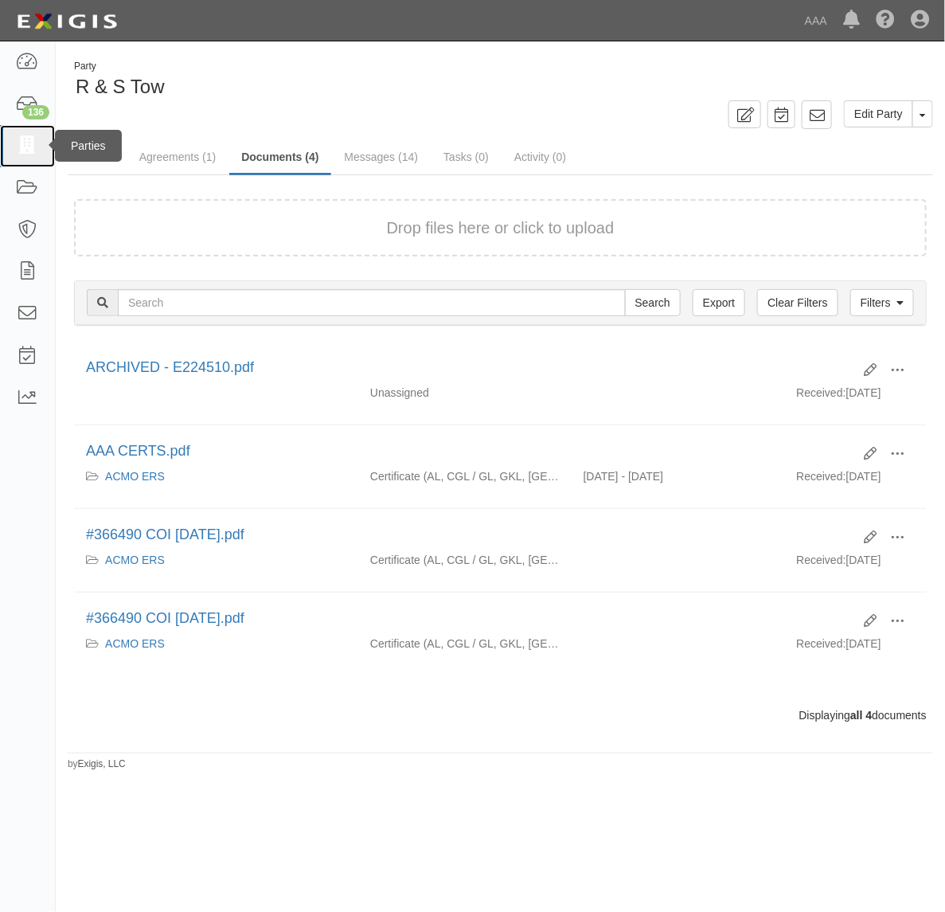
click at [37, 140] on icon at bounding box center [27, 146] width 22 height 18
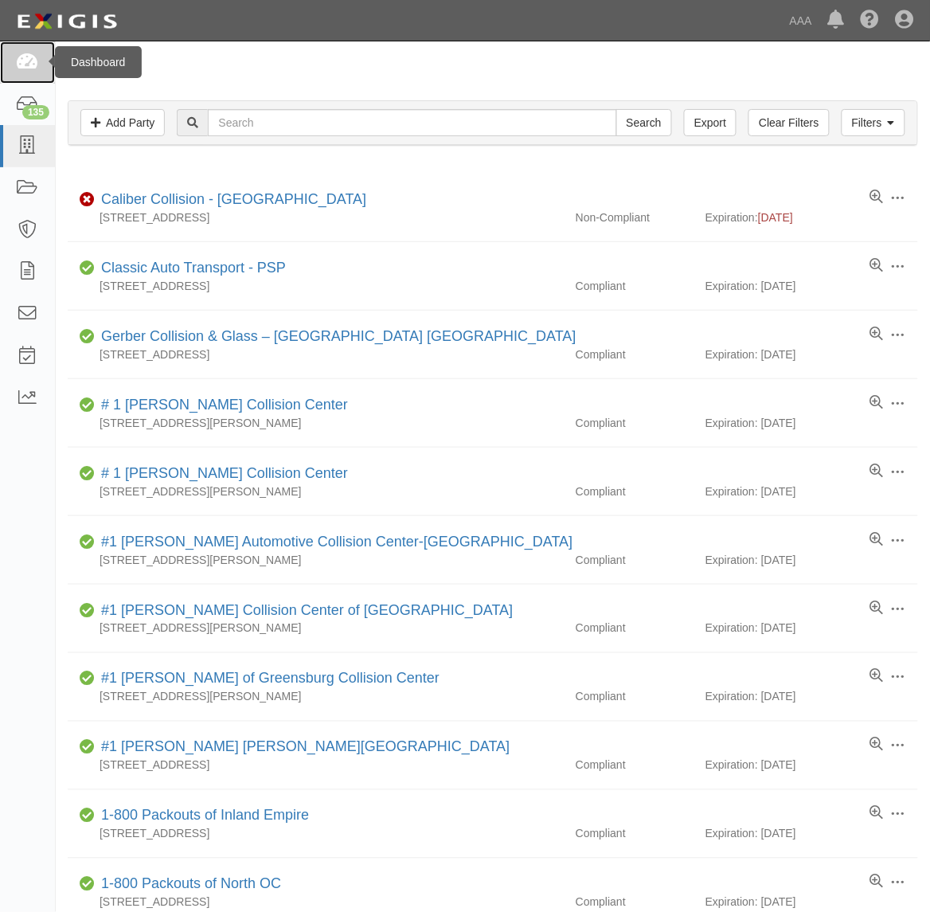
click at [21, 64] on icon at bounding box center [27, 62] width 22 height 18
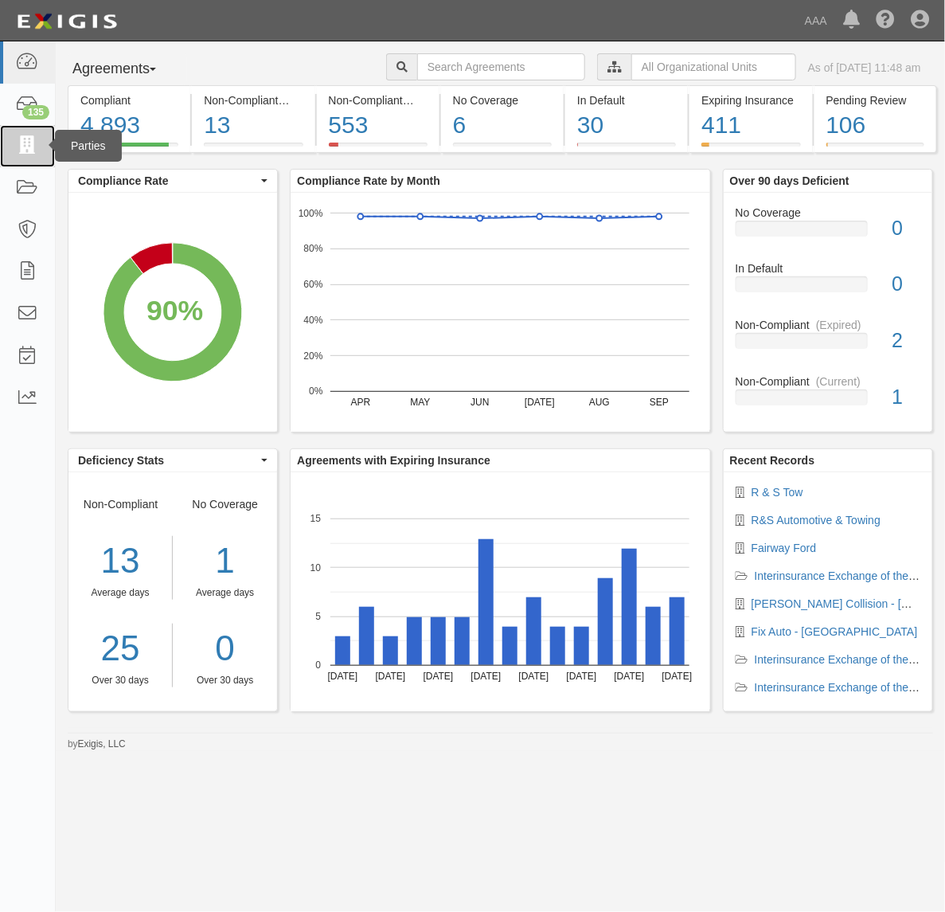
click at [32, 151] on icon at bounding box center [27, 146] width 22 height 18
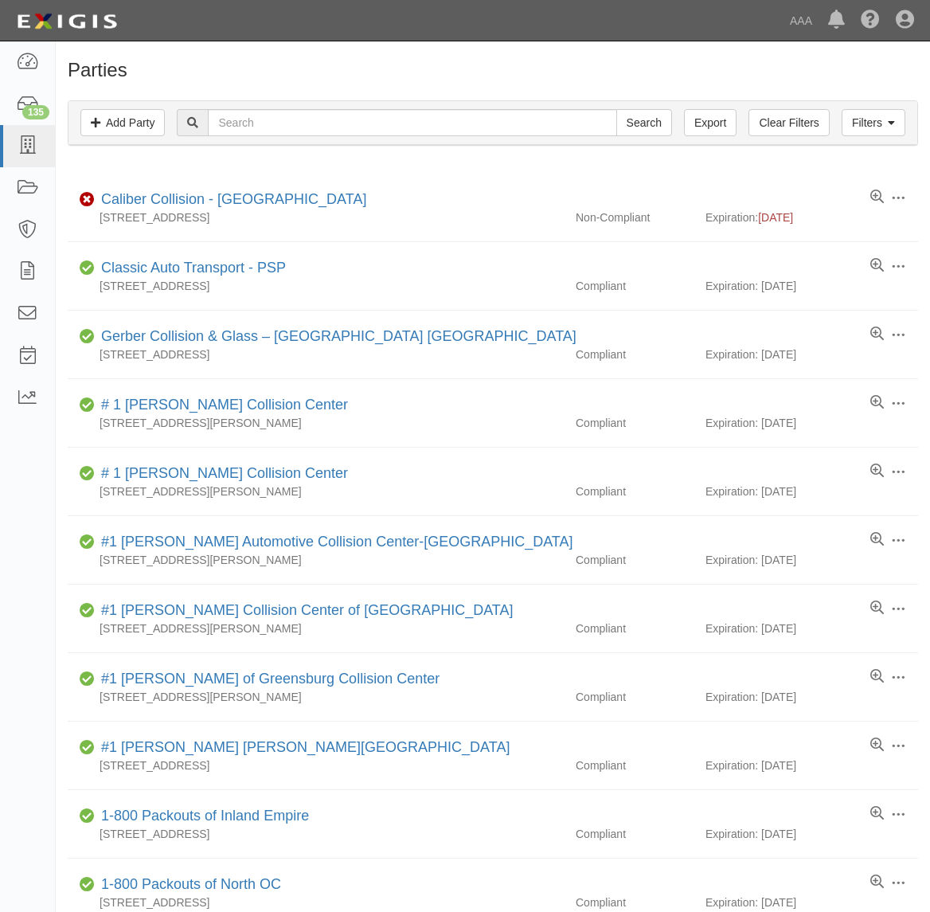
click at [435, 128] on input "text" at bounding box center [412, 122] width 408 height 27
type input "Caliber"
click at [616, 109] on input "Search" at bounding box center [644, 122] width 56 height 27
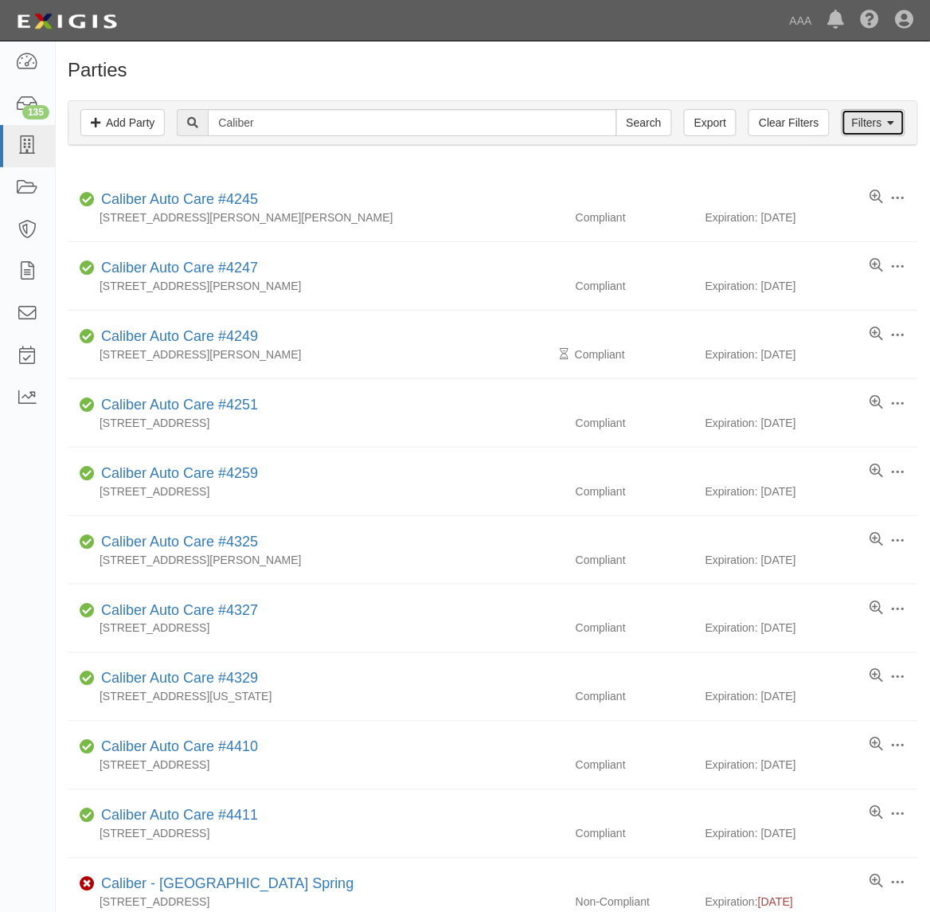
click at [870, 121] on link "Filters" at bounding box center [874, 122] width 64 height 27
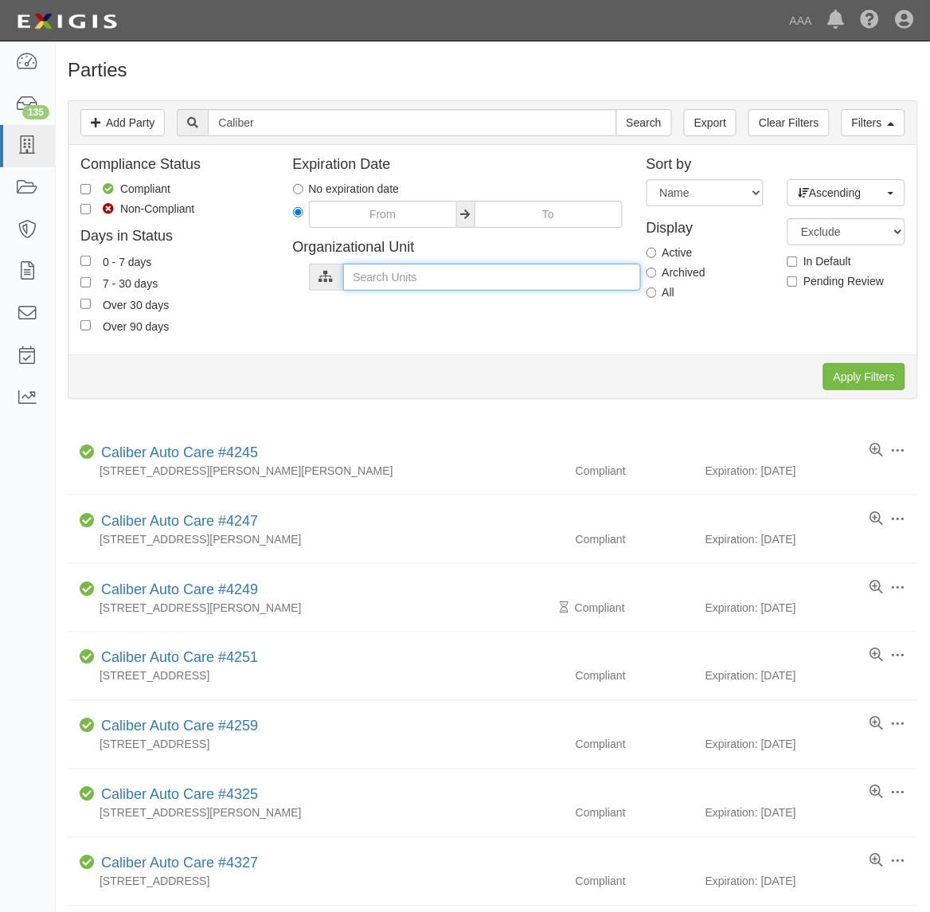
click at [511, 269] on input "text" at bounding box center [492, 277] width 298 height 27
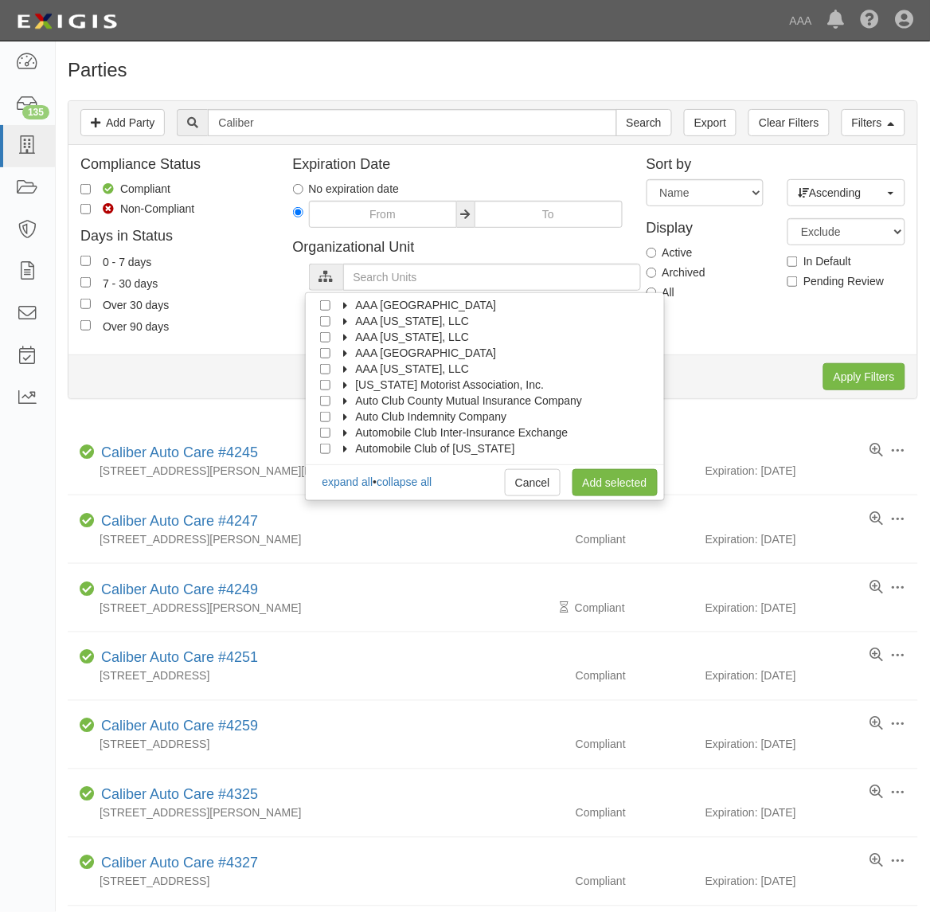
click at [349, 404] on icon at bounding box center [345, 400] width 11 height 7
click at [360, 418] on icon at bounding box center [359, 416] width 11 height 7
click at [352, 435] on input "Auto Claims MPR" at bounding box center [354, 433] width 10 height 10
checkbox input "true"
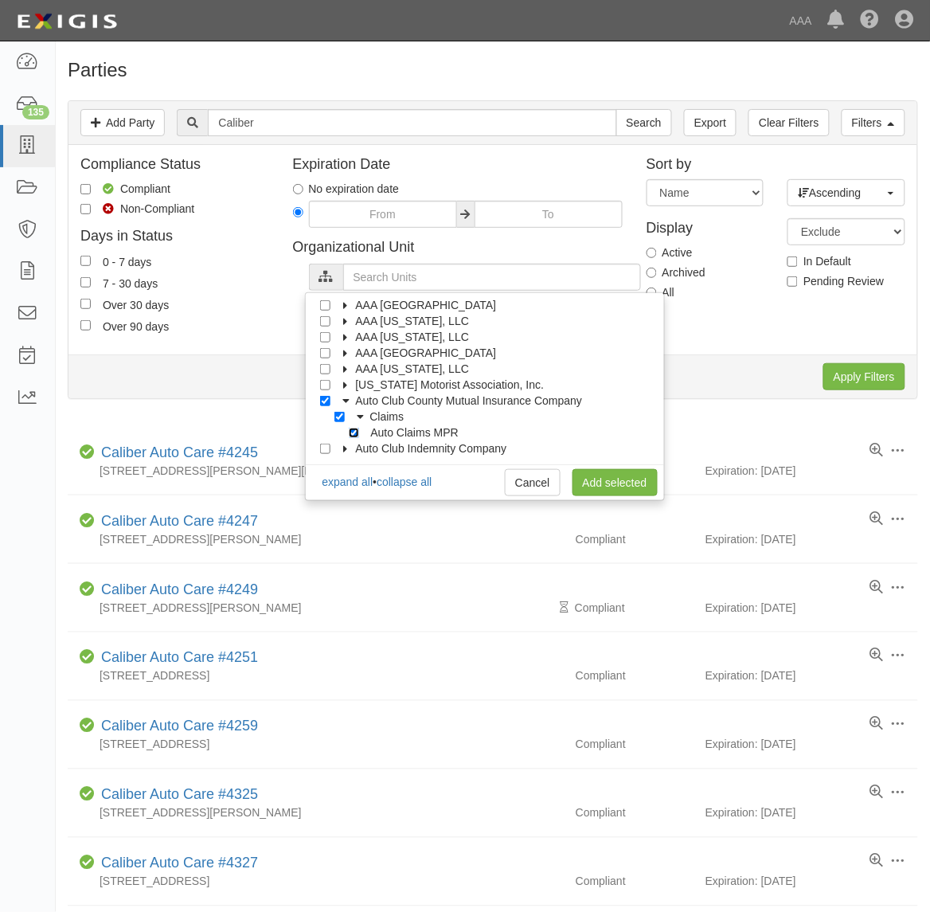
checkbox input "true"
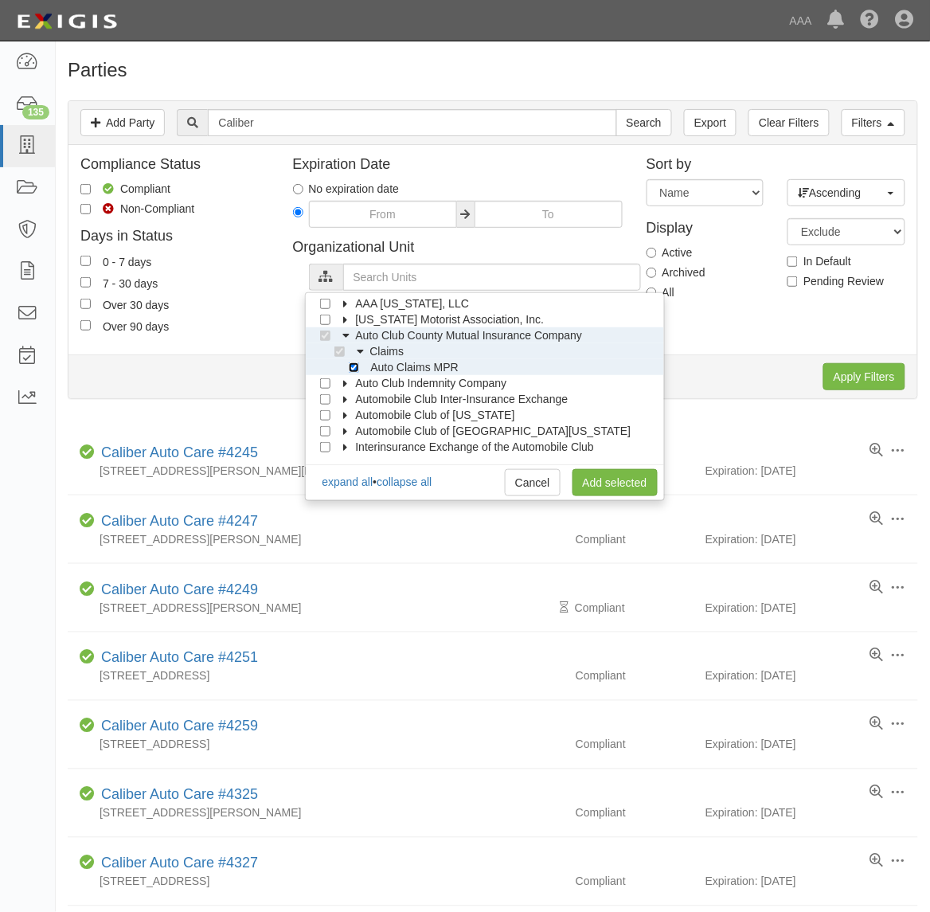
scroll to position [111, 0]
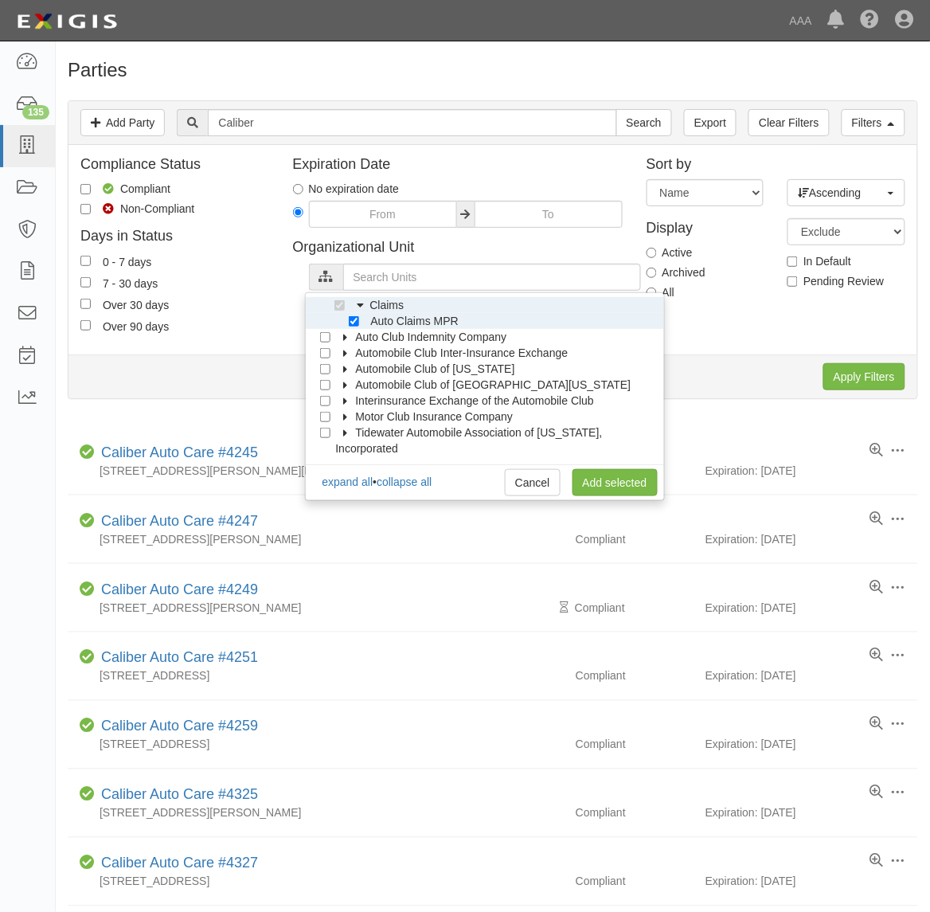
click at [340, 338] on icon at bounding box center [345, 337] width 11 height 7
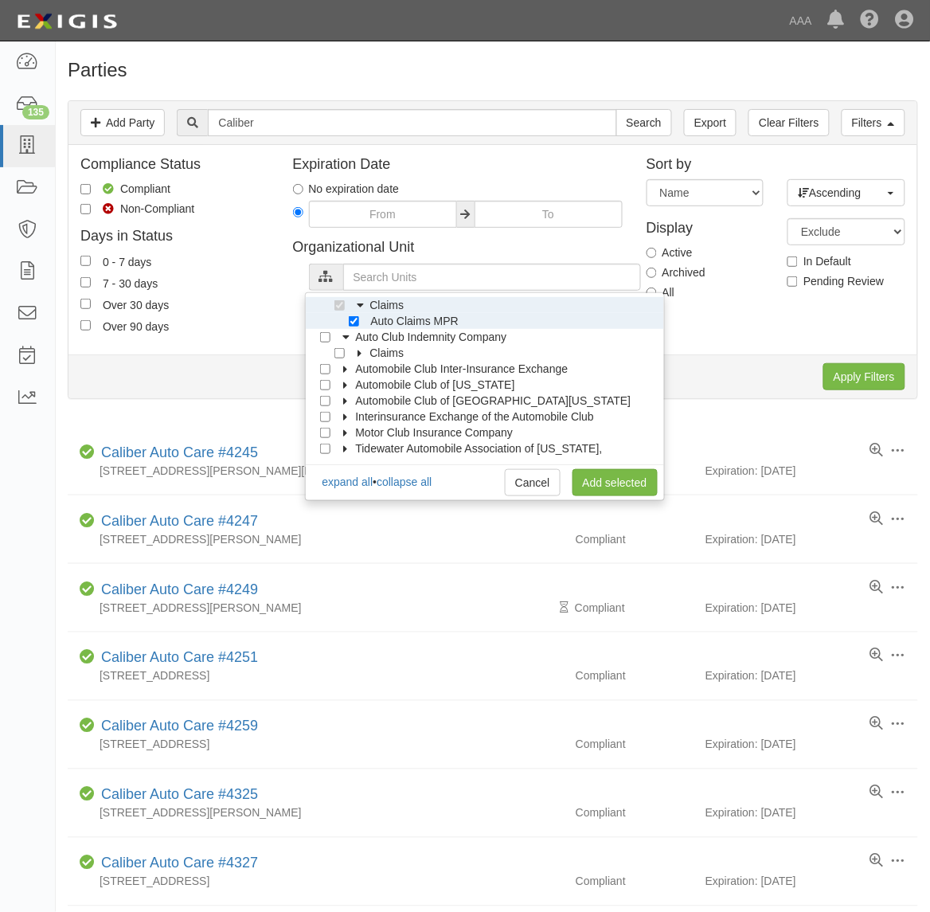
click at [354, 356] on icon at bounding box center [359, 353] width 11 height 7
click at [354, 373] on input "Auto Claims MPR" at bounding box center [354, 369] width 10 height 10
checkbox input "true"
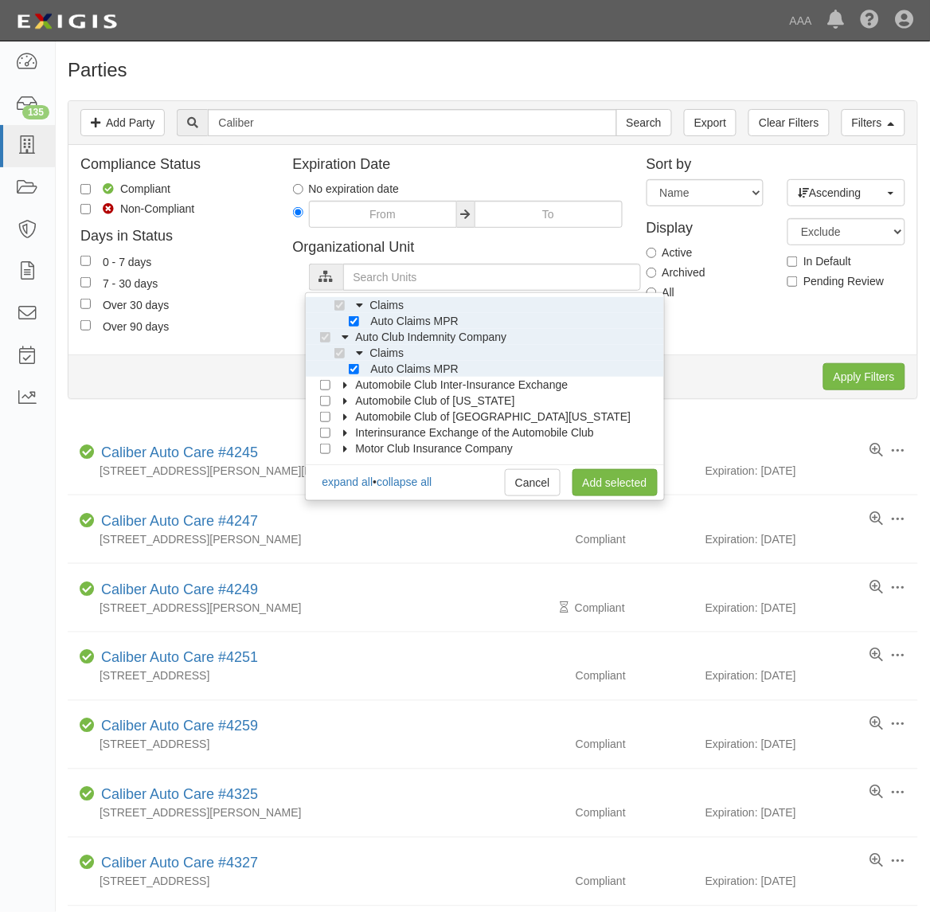
click at [352, 385] on label "Automobile Club Inter-Insurance Exchange" at bounding box center [452, 385] width 233 height 16
click at [354, 404] on icon at bounding box center [359, 400] width 11 height 7
click at [353, 420] on input "Auto Claims MPR" at bounding box center [354, 417] width 10 height 10
checkbox input "true"
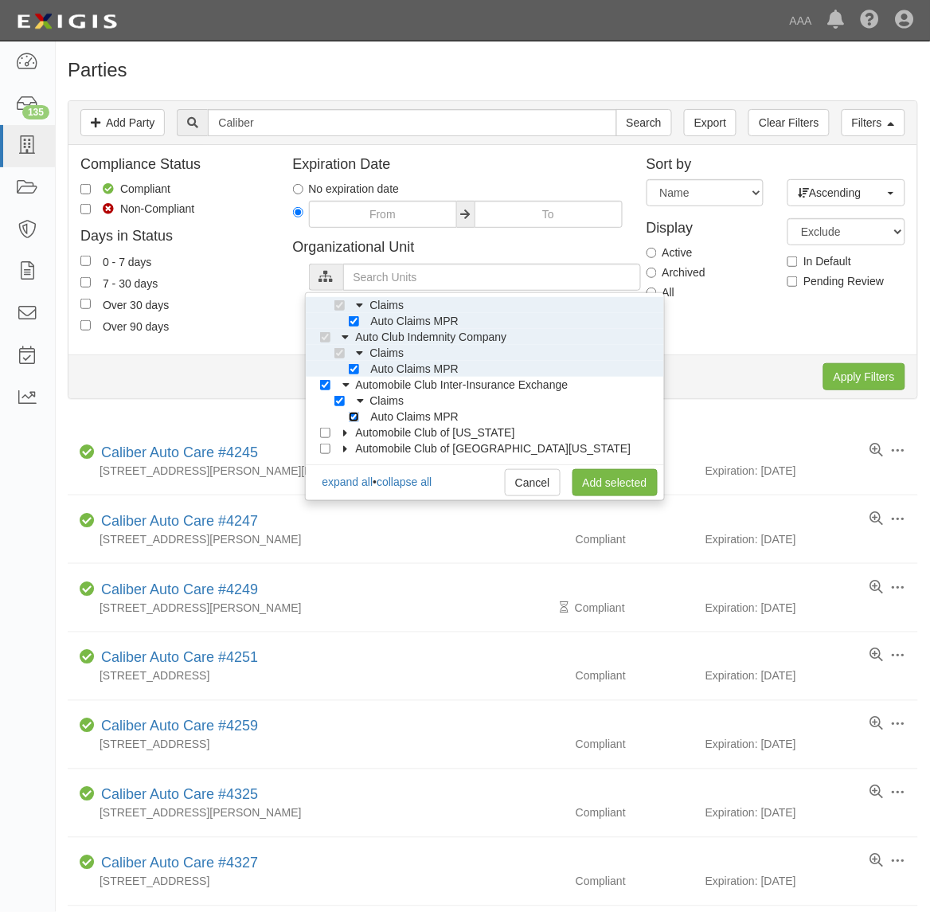
checkbox input "true"
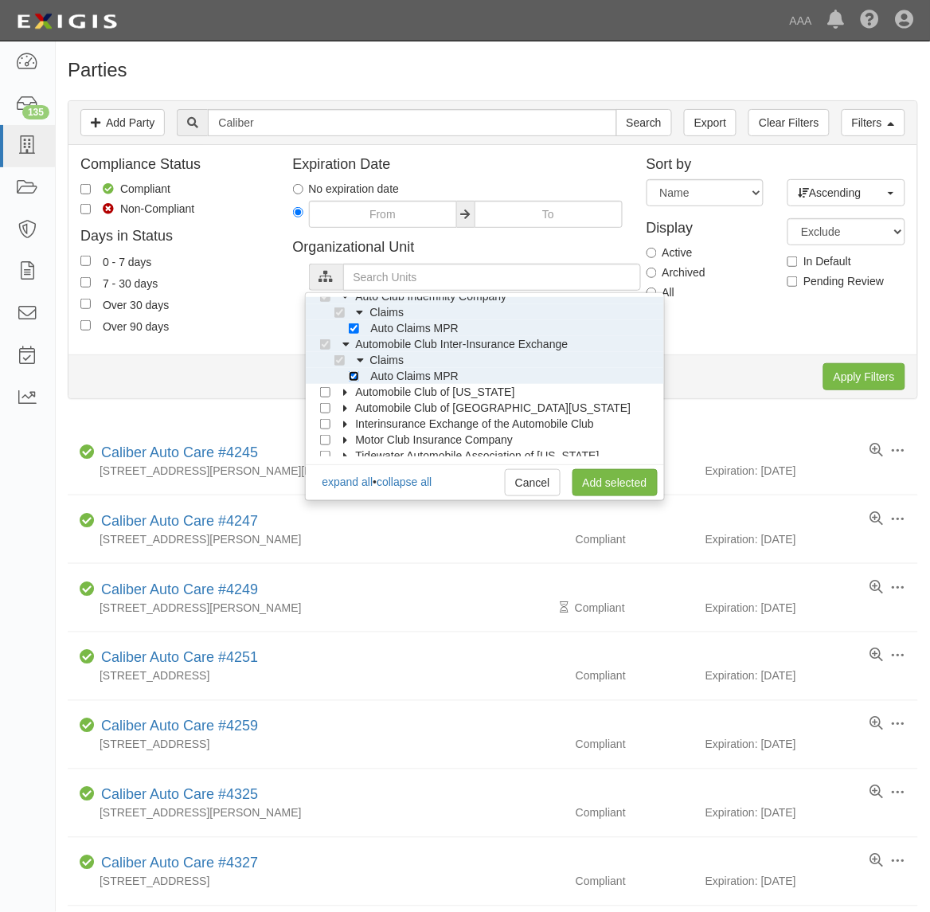
scroll to position [175, 0]
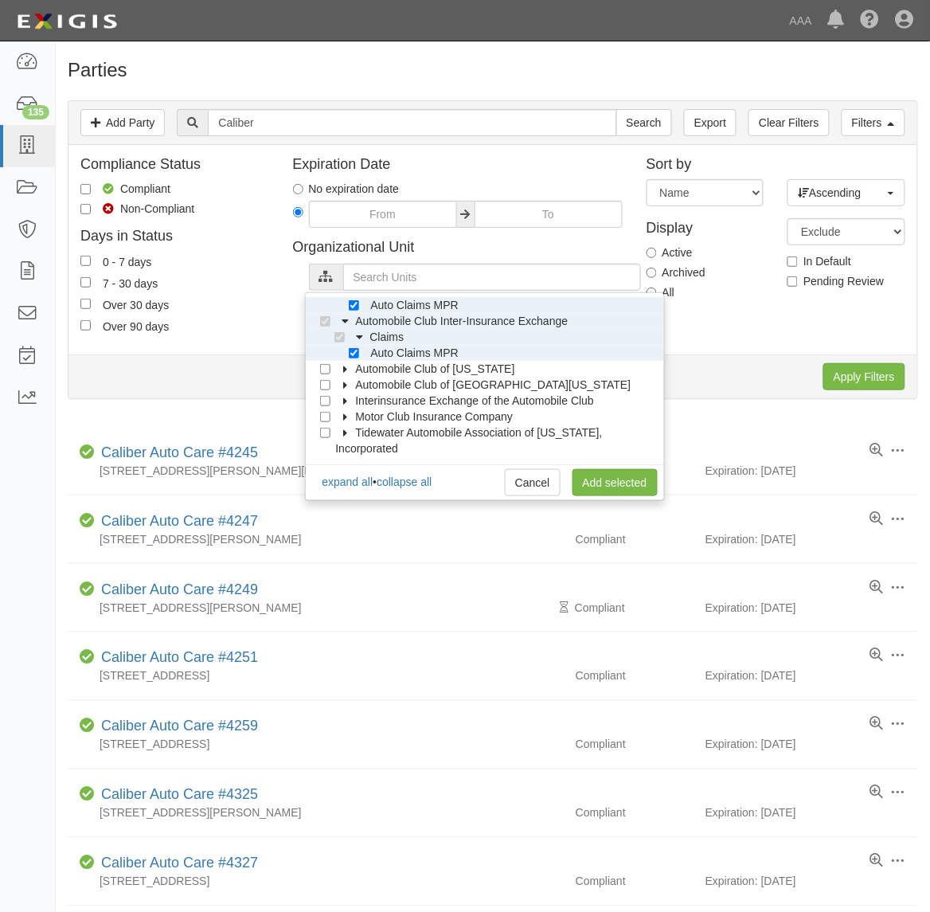
click at [346, 402] on icon at bounding box center [345, 400] width 11 height 7
click at [358, 416] on icon at bounding box center [359, 416] width 11 height 7
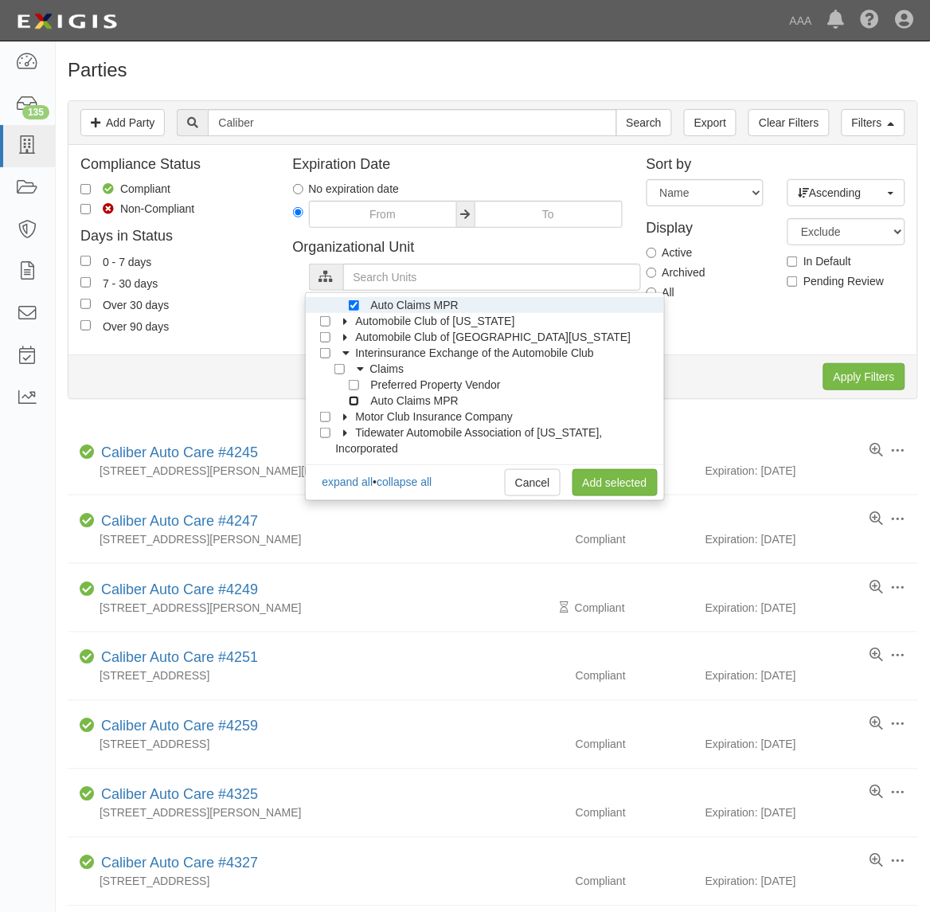
click at [354, 398] on input "Auto Claims MPR" at bounding box center [354, 401] width 10 height 10
checkbox input "true"
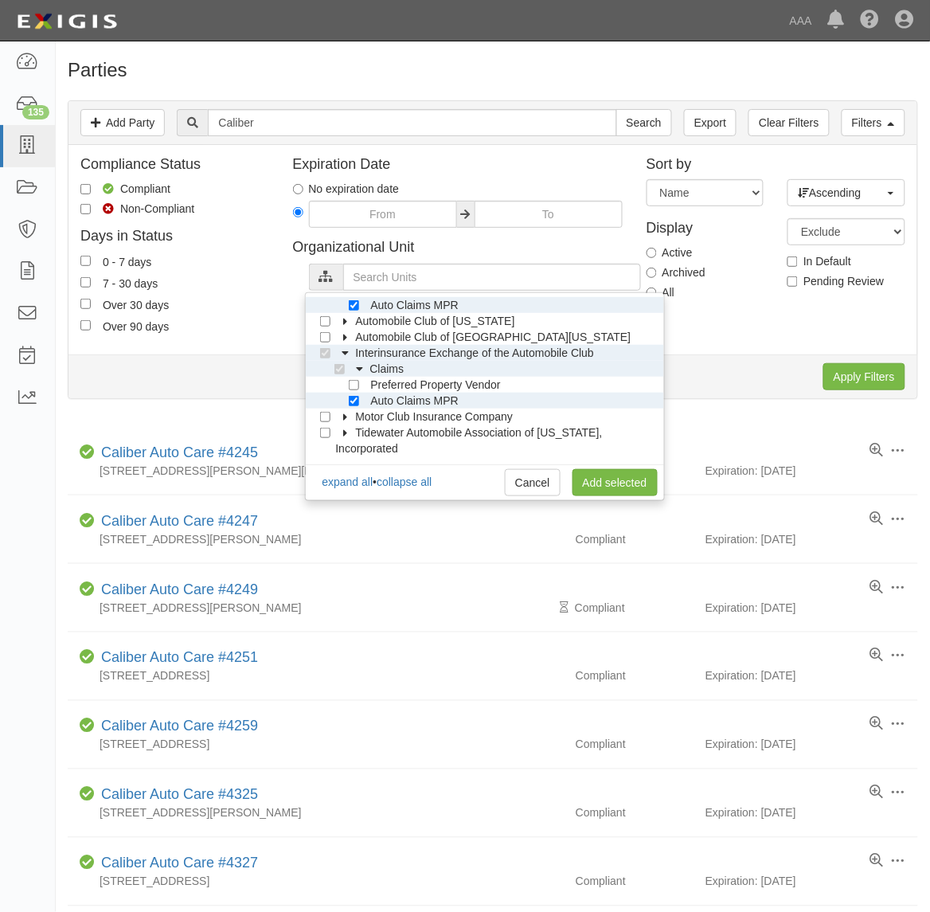
click at [343, 415] on icon at bounding box center [345, 416] width 11 height 7
click at [360, 428] on label "Claims" at bounding box center [377, 432] width 54 height 16
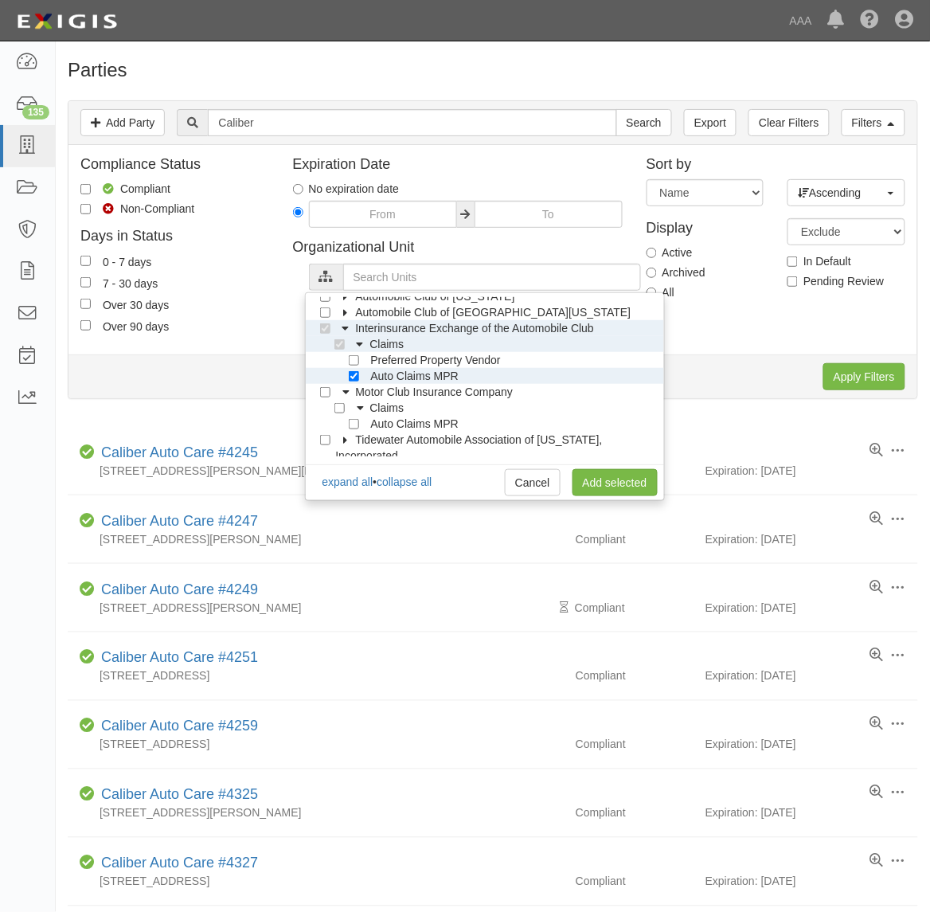
scroll to position [255, 0]
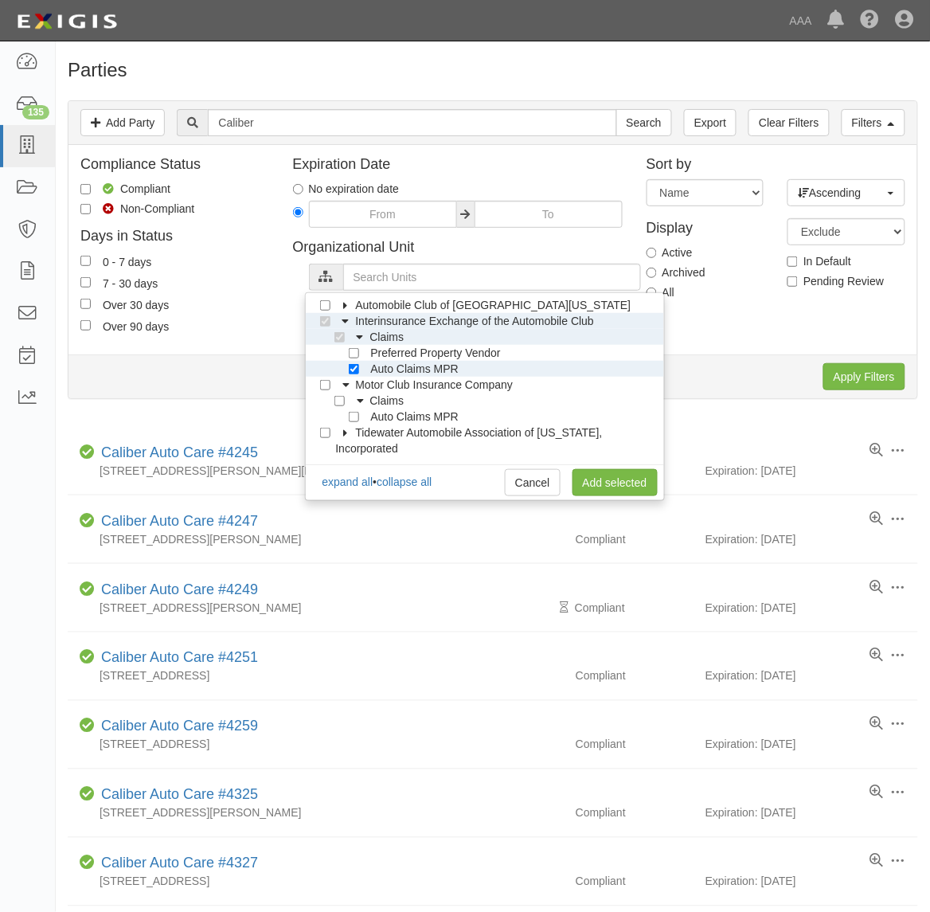
click at [356, 411] on div at bounding box center [357, 415] width 14 height 10
click at [353, 416] on input "Auto Claims MPR" at bounding box center [354, 417] width 10 height 10
checkbox input "true"
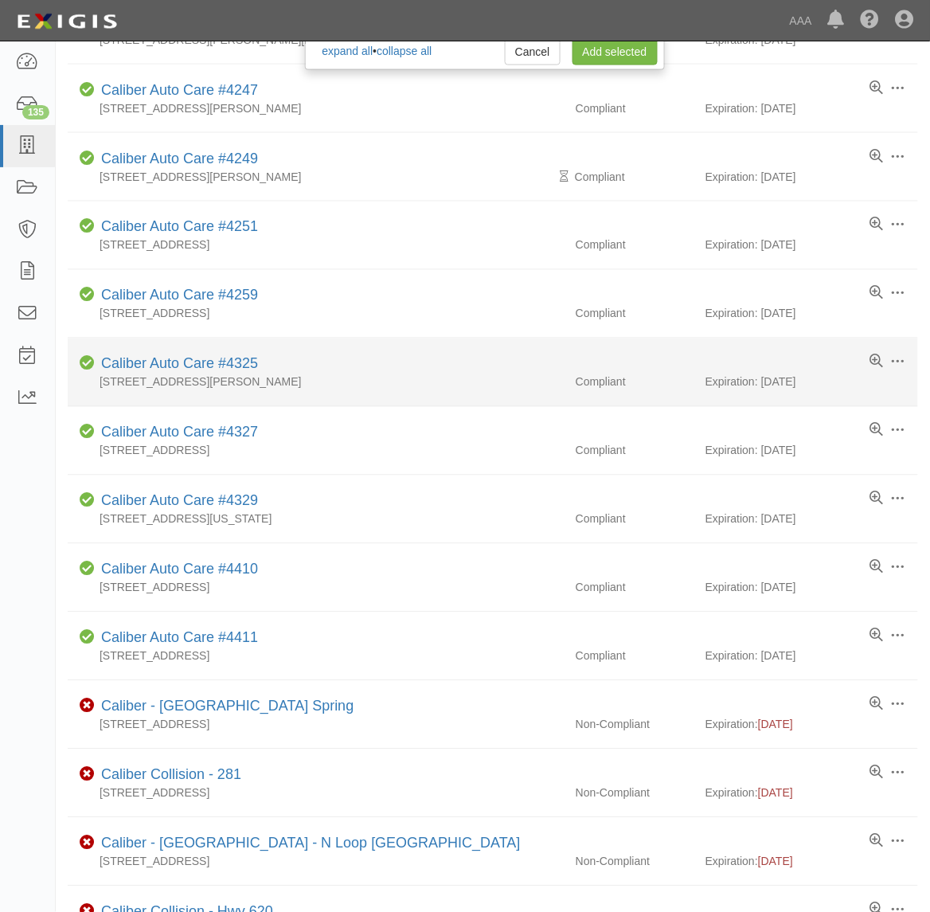
scroll to position [299, 0]
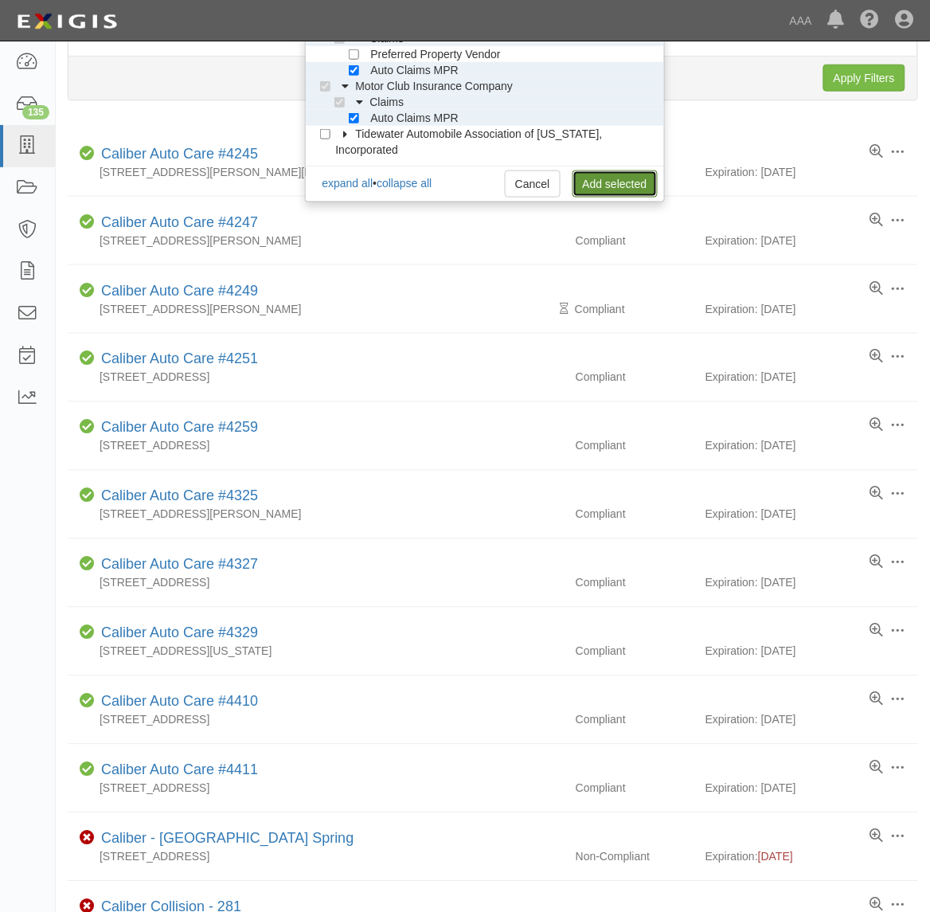
click at [625, 191] on link "Add selected" at bounding box center [615, 183] width 85 height 27
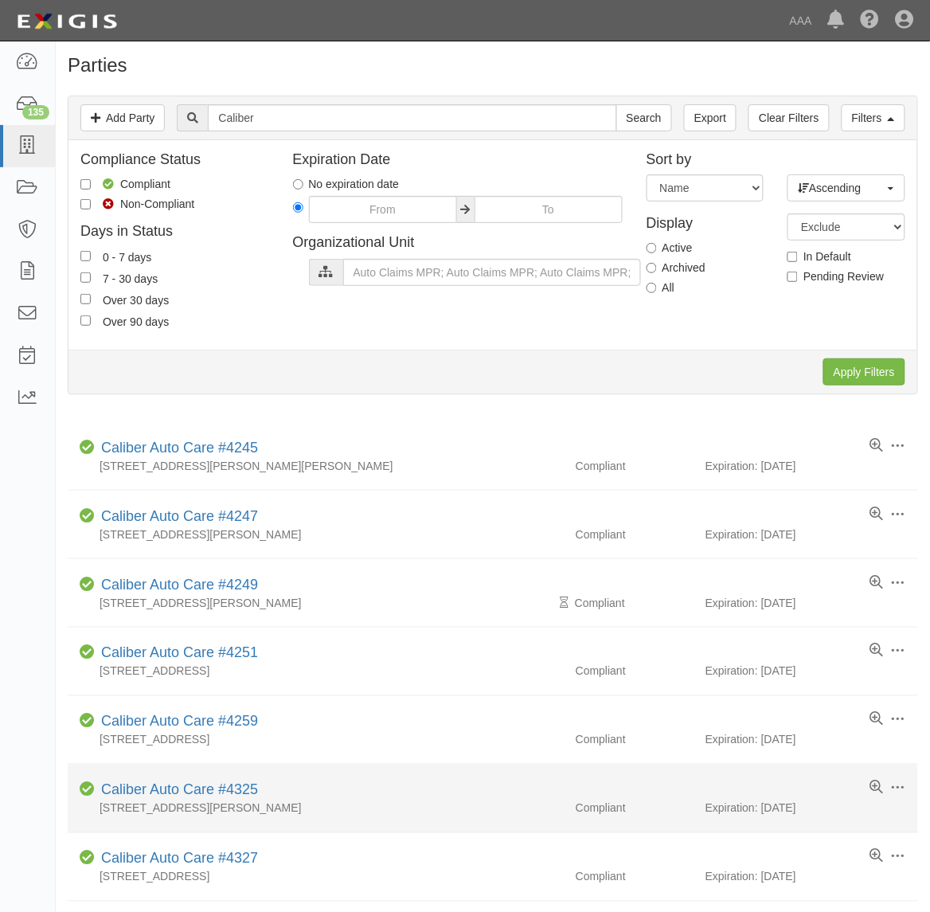
scroll to position [0, 0]
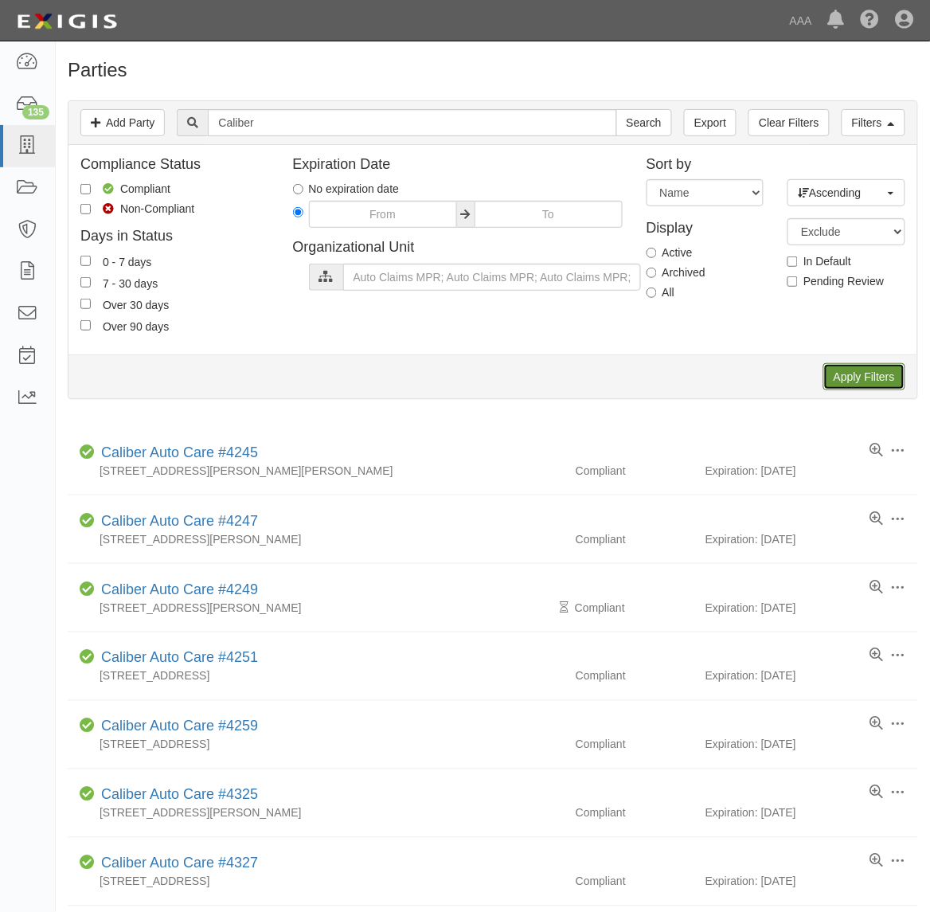
click at [850, 380] on input "Apply Filters" at bounding box center [864, 376] width 82 height 27
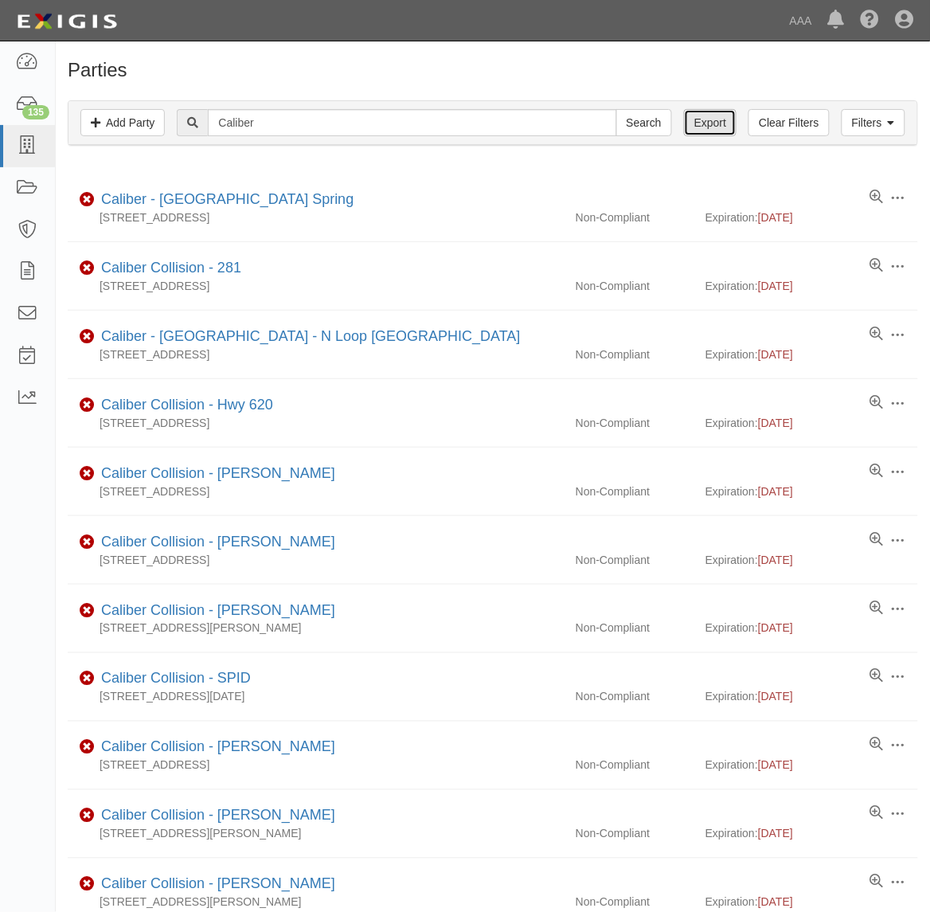
click at [711, 122] on link "Export" at bounding box center [710, 122] width 53 height 27
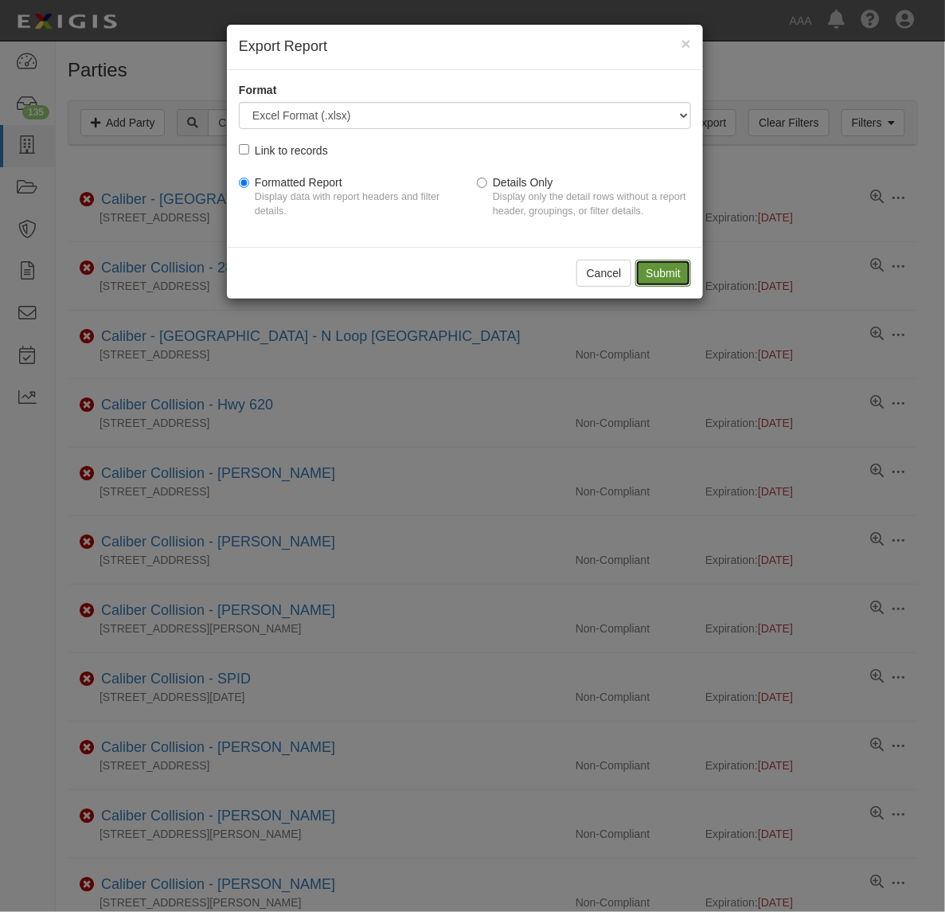
click at [659, 271] on input "Submit" at bounding box center [663, 273] width 56 height 27
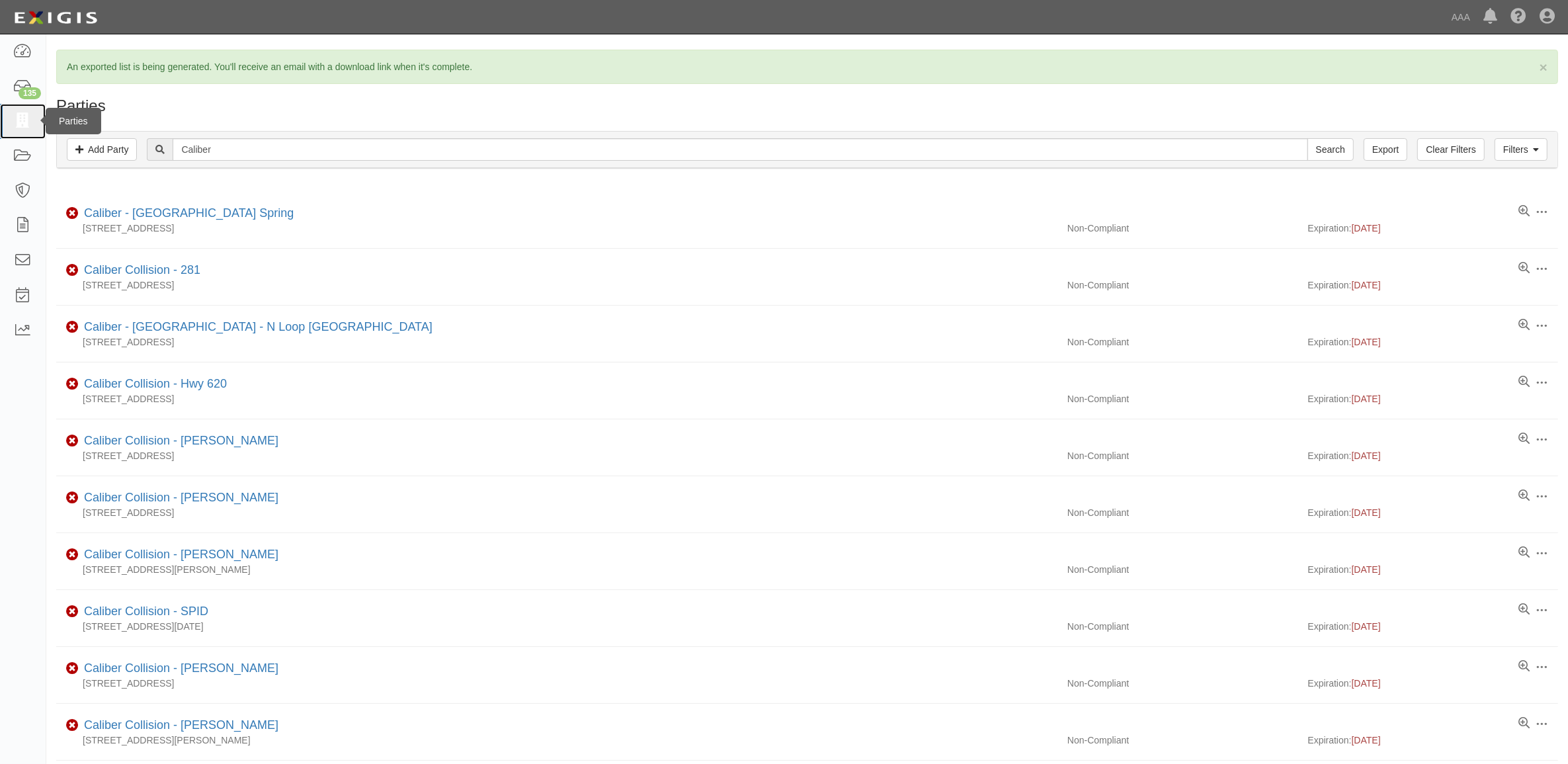
click at [15, 115] on icon at bounding box center [22, 121] width 18 height 15
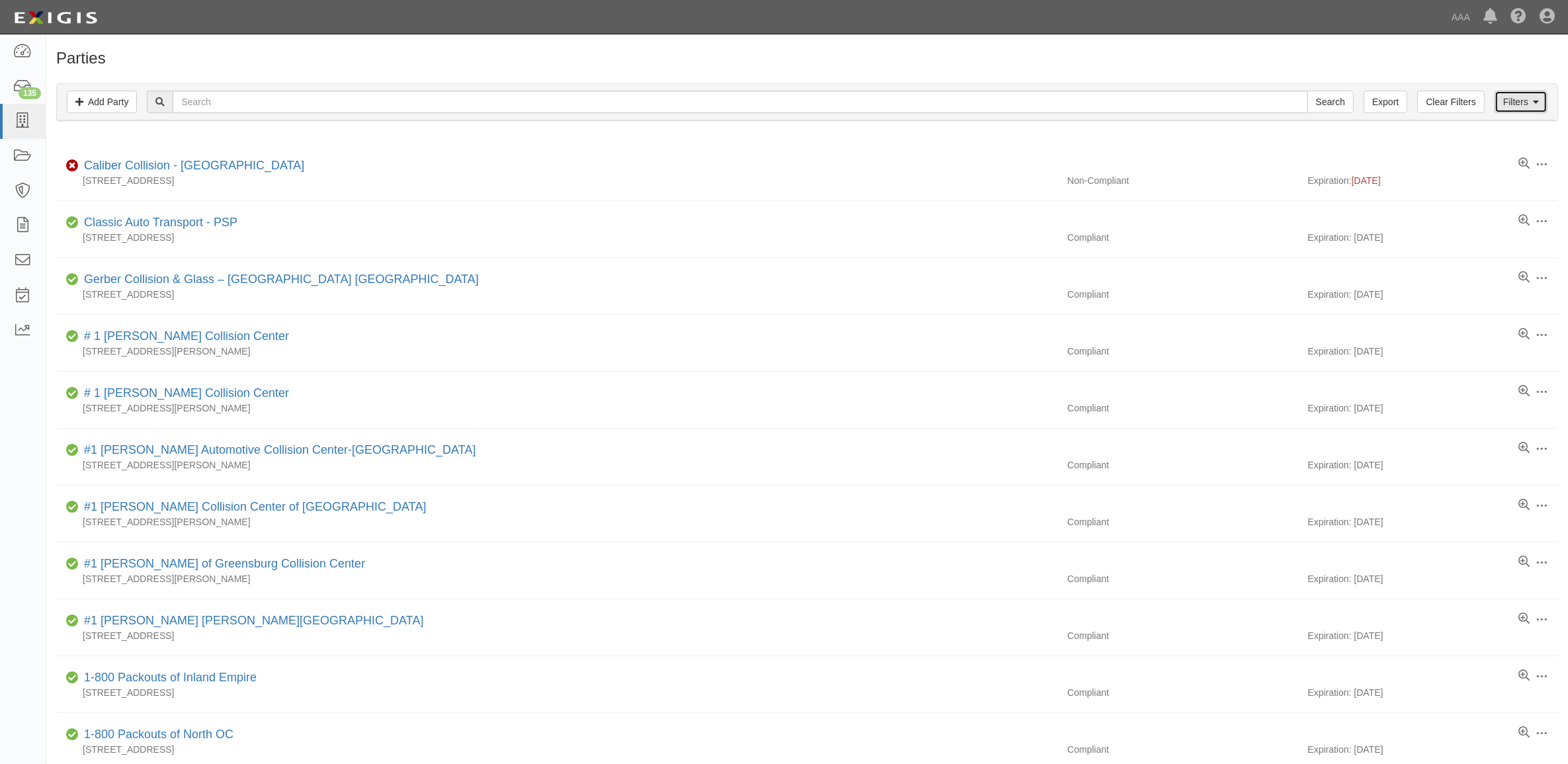
click at [1518, 101] on link "Filters" at bounding box center [1521, 101] width 53 height 22
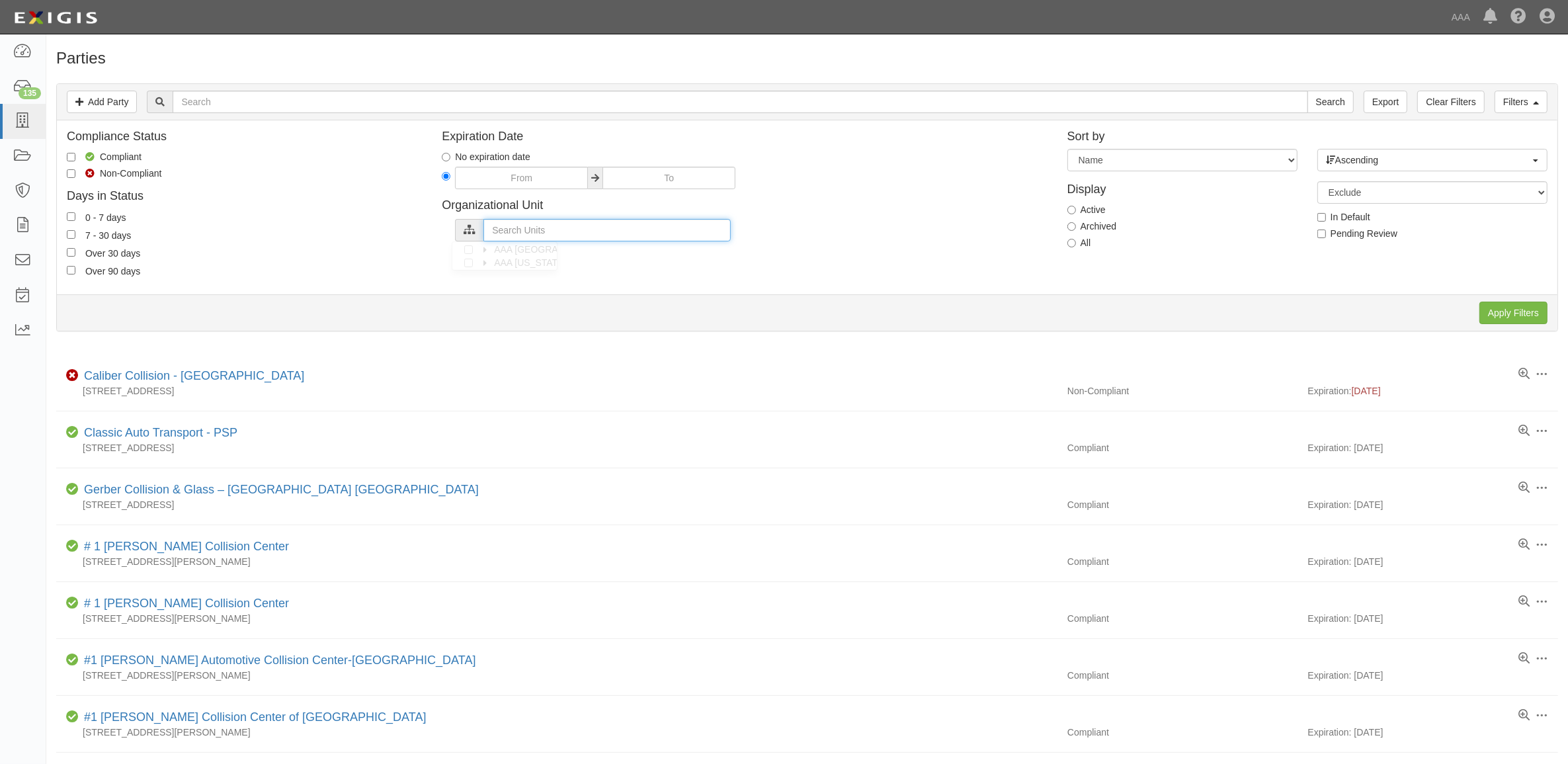
click at [593, 230] on input "text" at bounding box center [607, 230] width 247 height 22
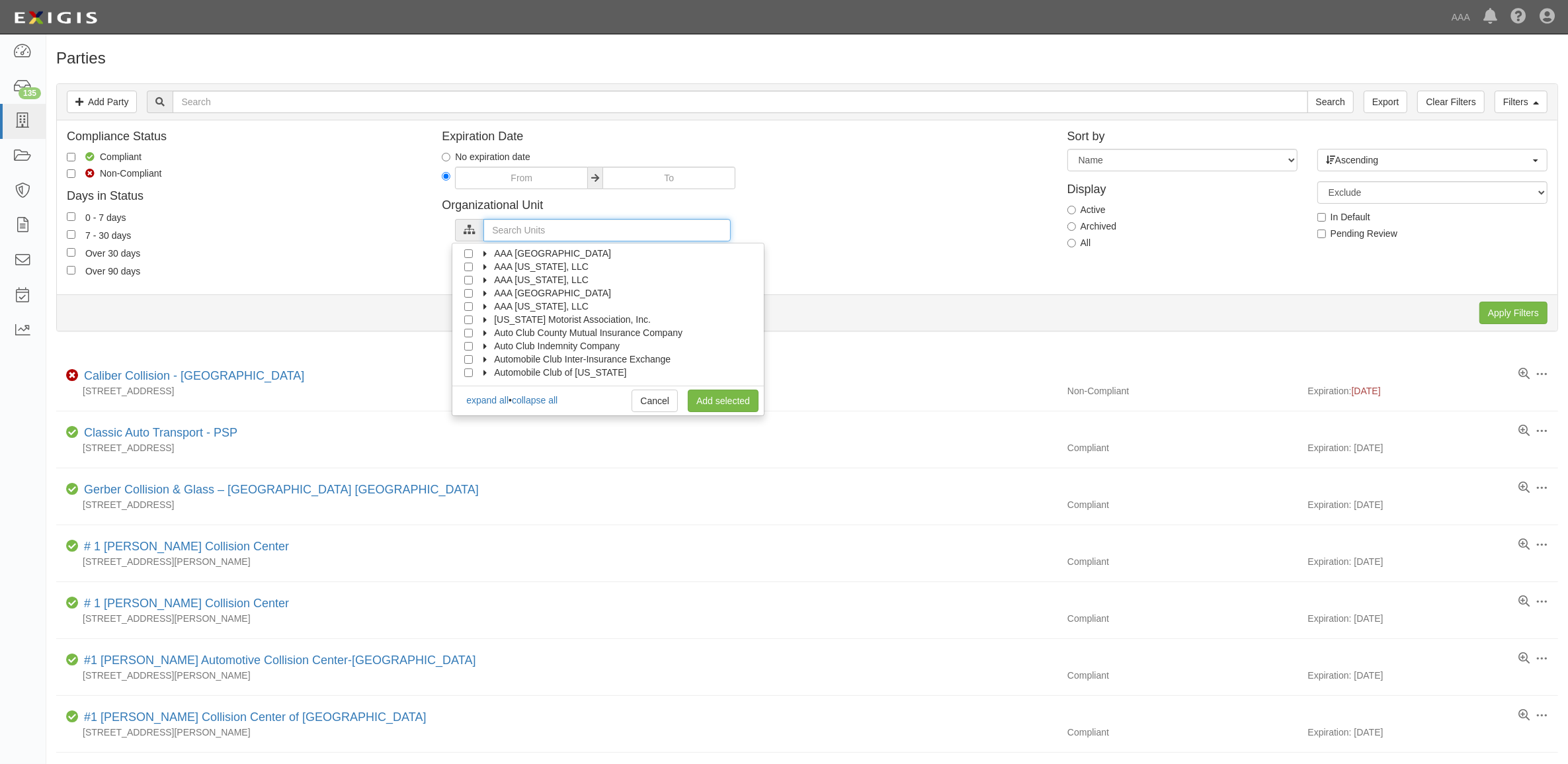
scroll to position [53, 0]
click at [500, 344] on span "Interinsurance Exchange of the Automobile Club" at bounding box center [593, 345] width 198 height 11
click at [512, 332] on span "Automobile Club of [GEOGRAPHIC_DATA][US_STATE]" at bounding box center [609, 332] width 229 height 11
click at [514, 345] on span "Automotive Services" at bounding box center [548, 345] width 85 height 11
click at [497, 371] on ul "AAA East Central Automotive Services Emergency Roadside Service (ERS) Approved …" at bounding box center [608, 312] width 311 height 132
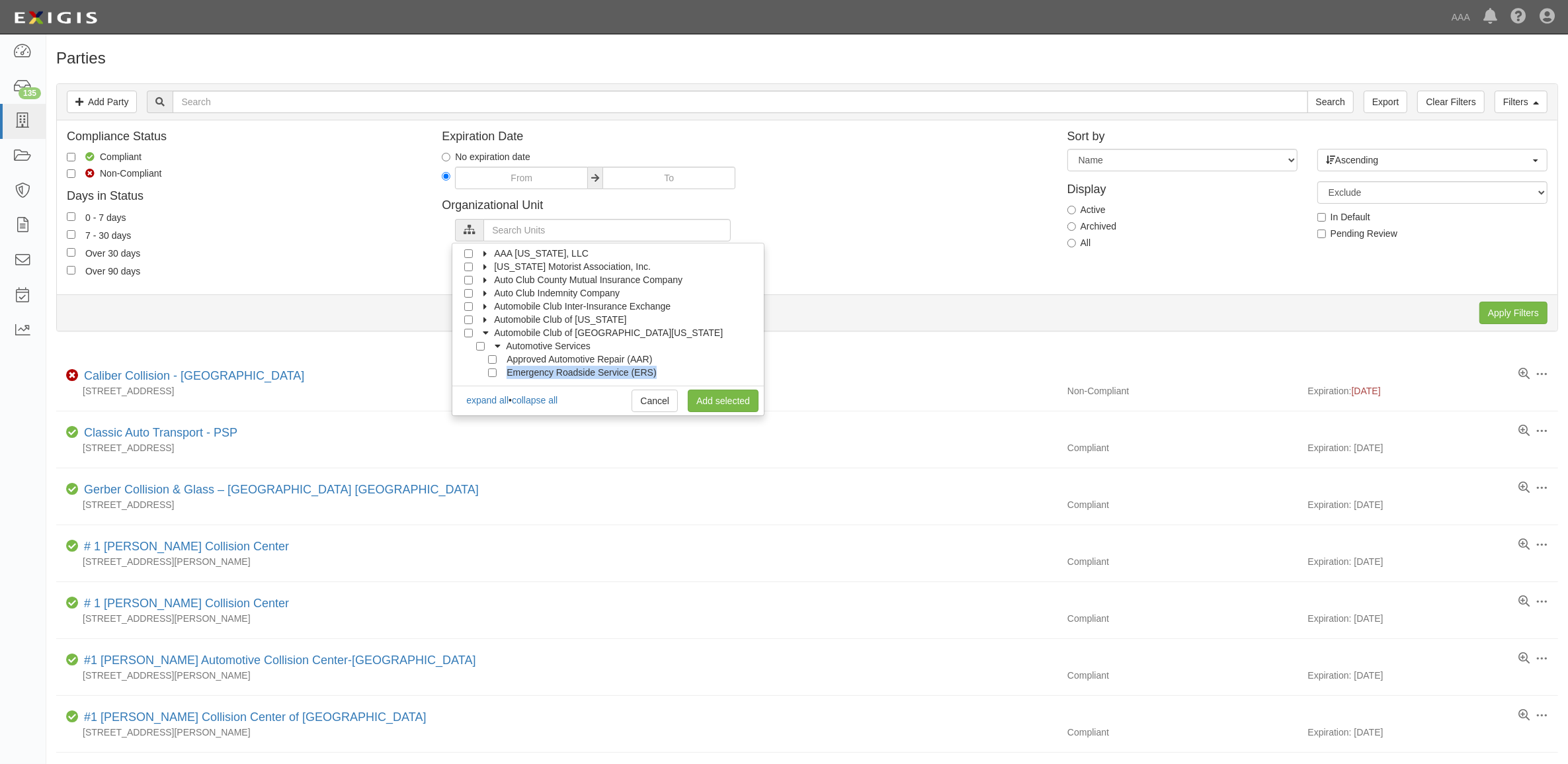
scroll to position [71, 0]
click at [497, 355] on input "Emergency Roadside Service (ERS)" at bounding box center [492, 355] width 8 height 8
checkbox input "true"
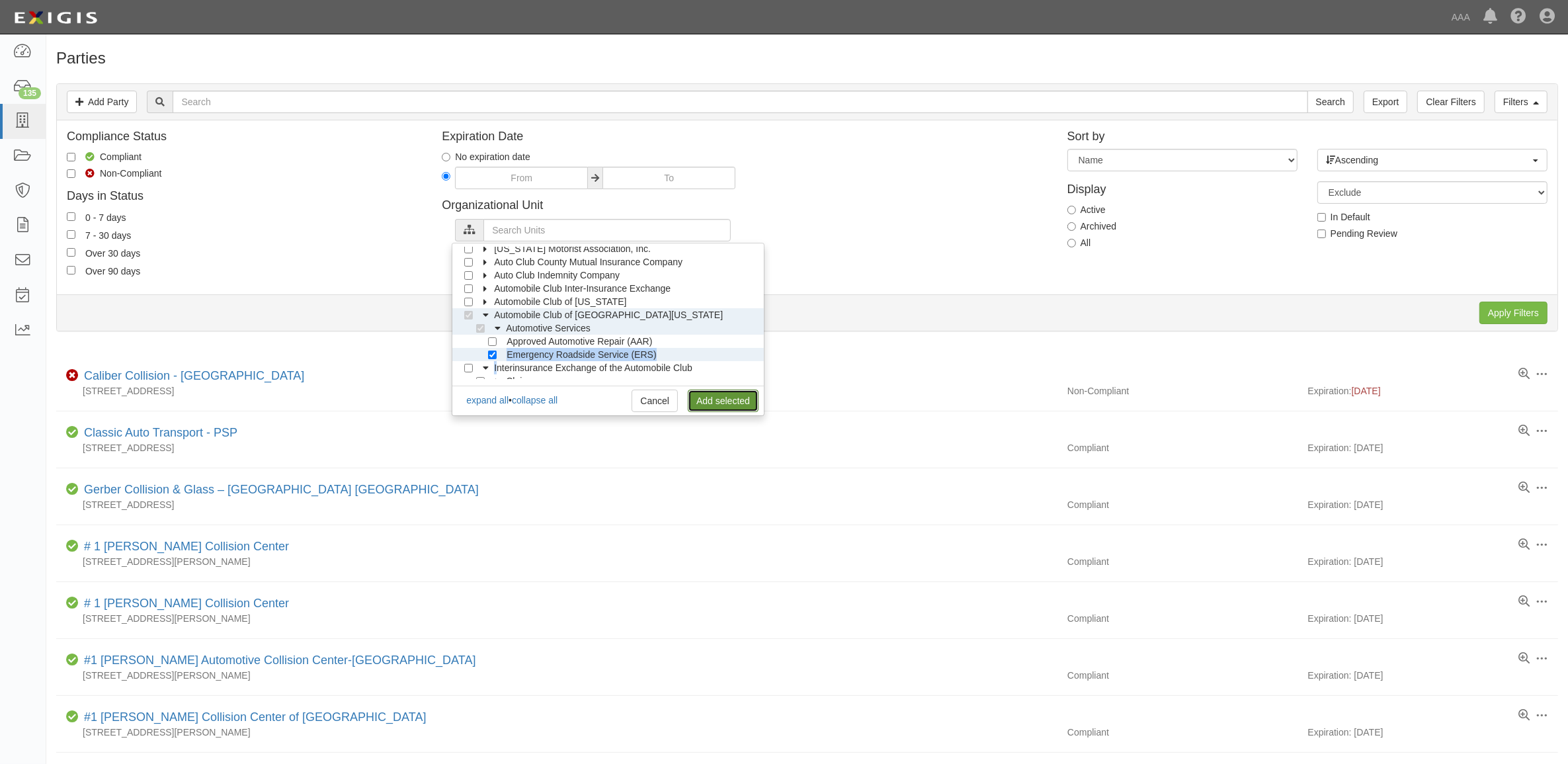
click at [732, 394] on link "Add selected" at bounding box center [723, 400] width 71 height 22
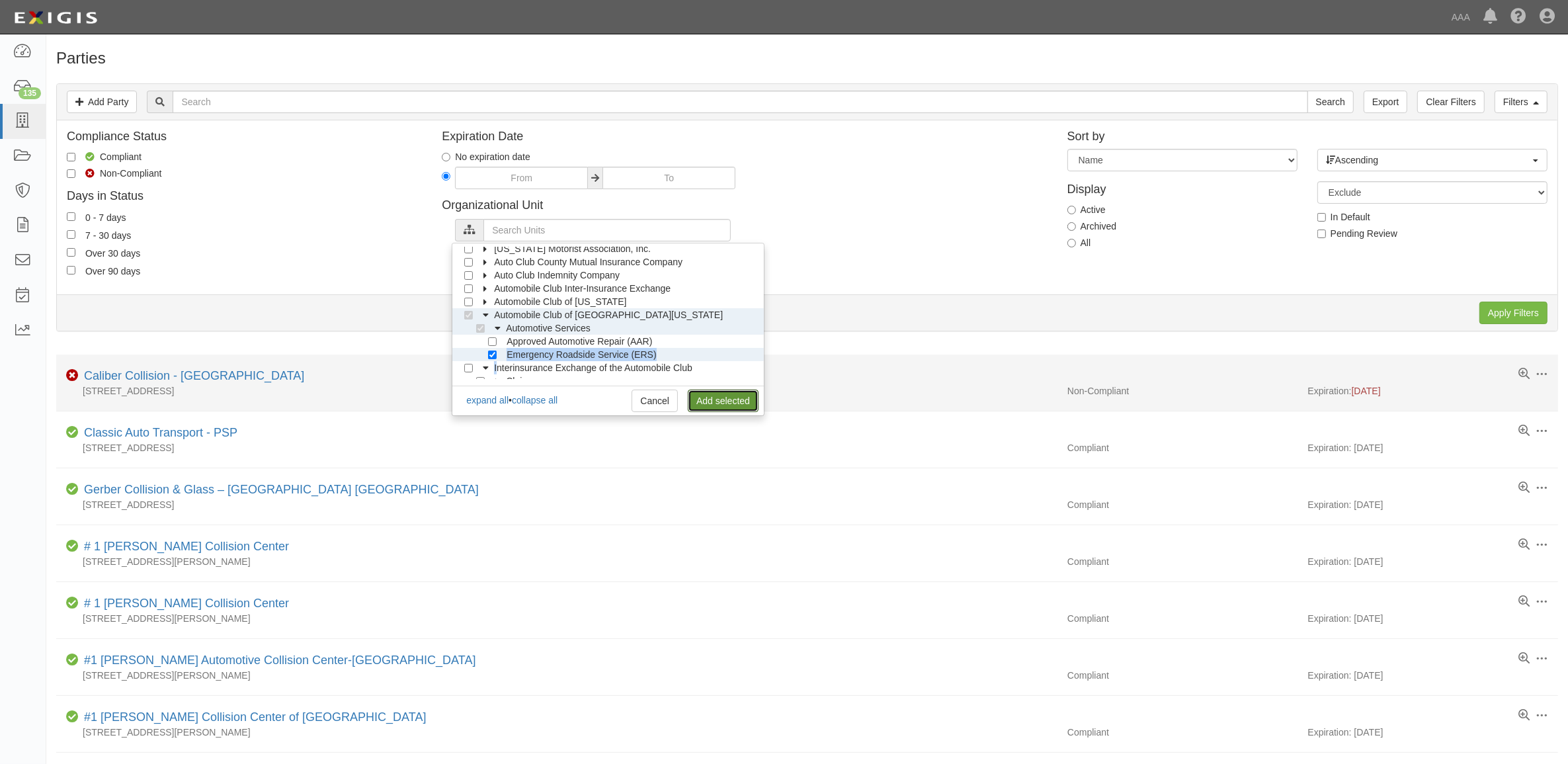
scroll to position [0, 0]
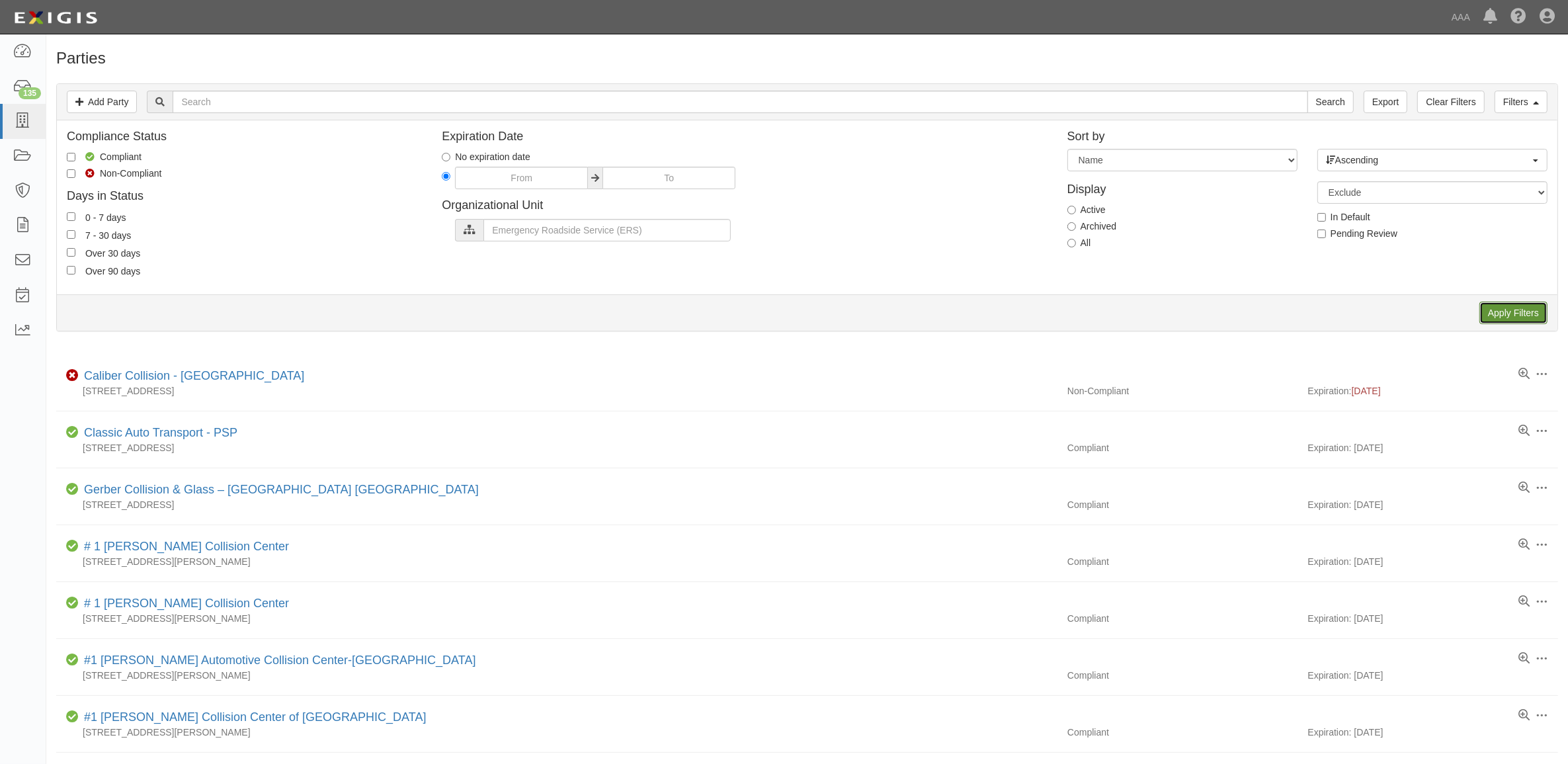
click at [1505, 311] on input "Apply Filters" at bounding box center [1513, 312] width 68 height 22
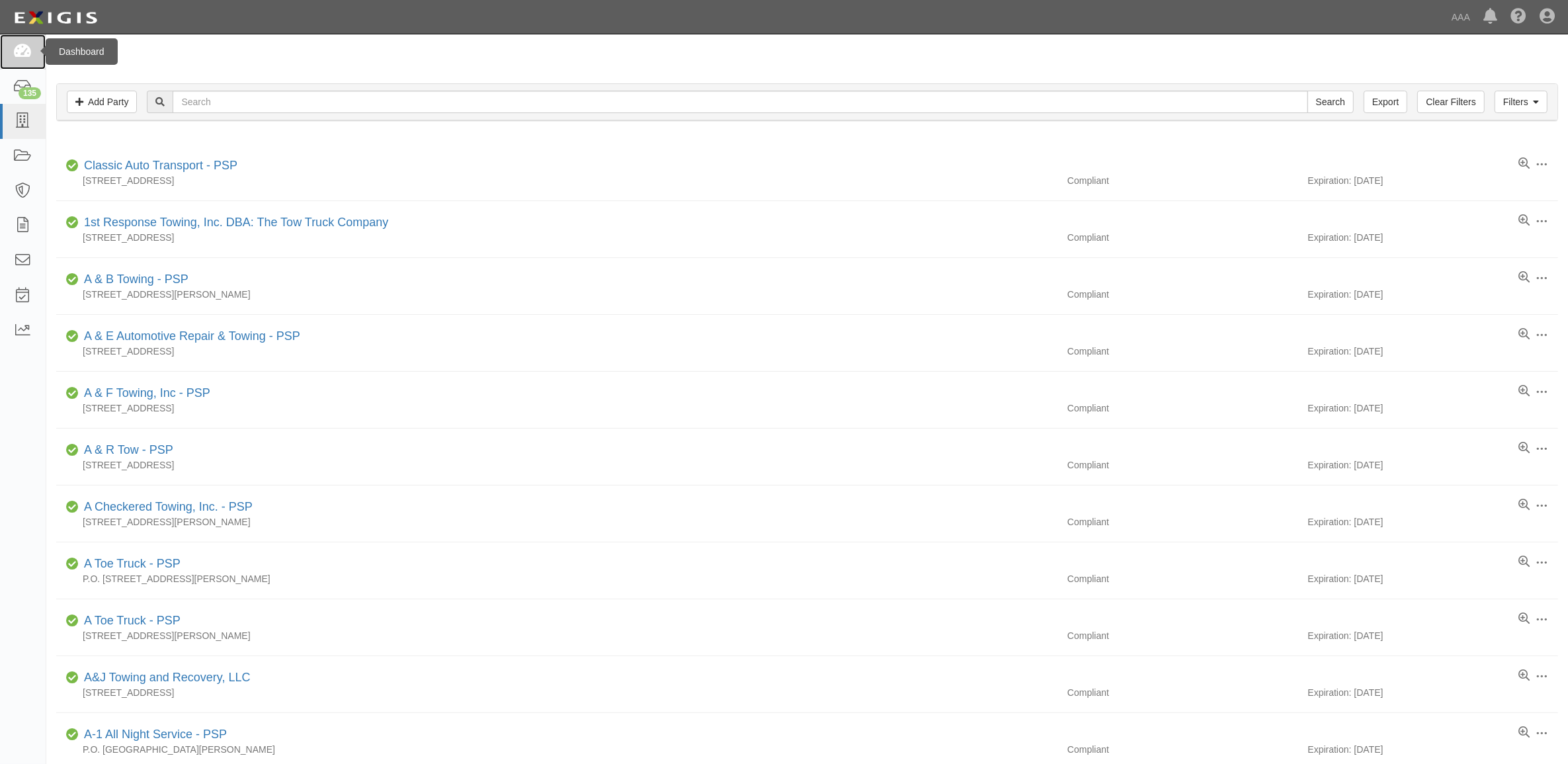
click at [12, 56] on link at bounding box center [22, 51] width 46 height 35
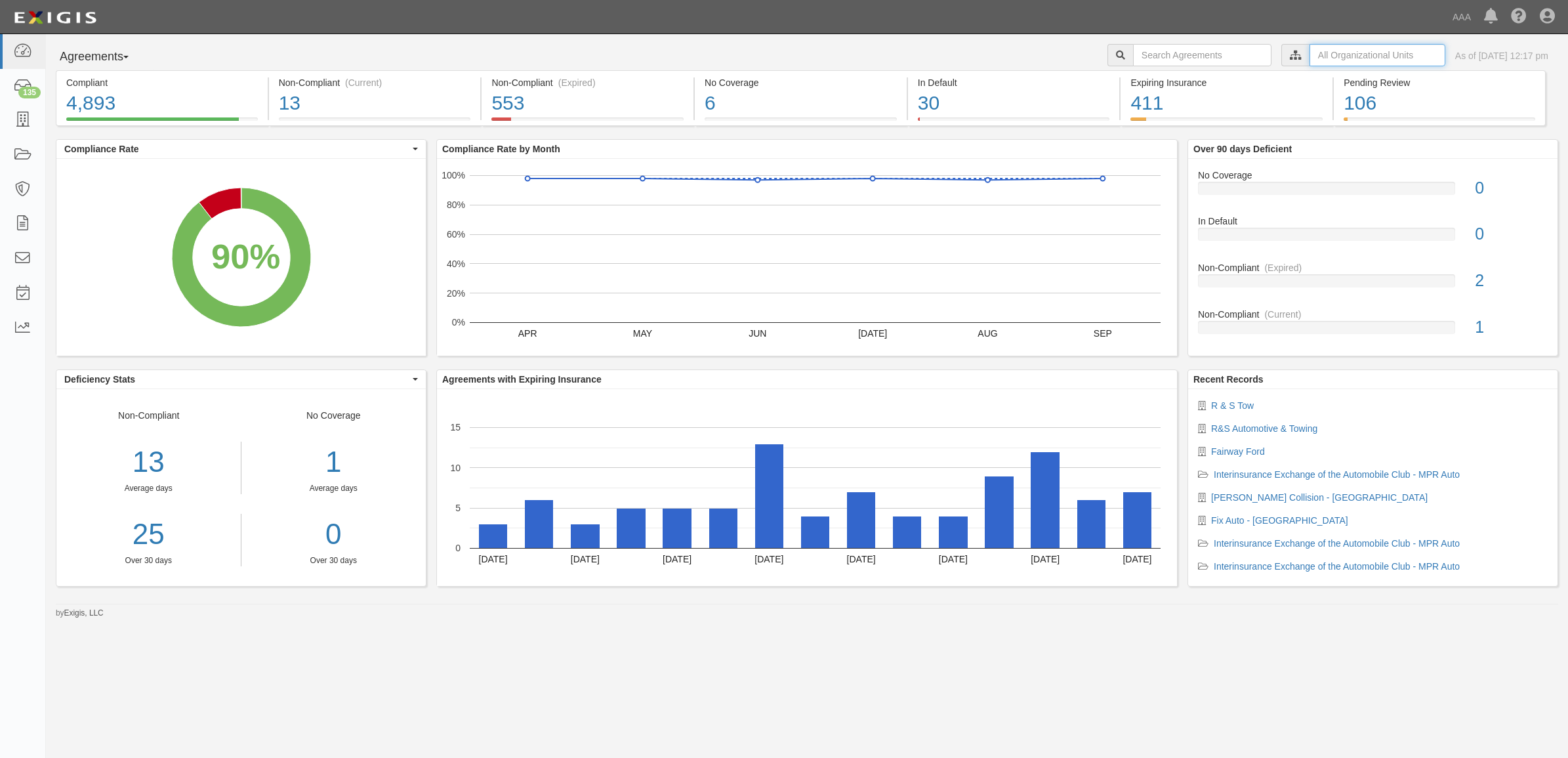
click at [1366, 56] on input "text" at bounding box center [1377, 54] width 136 height 22
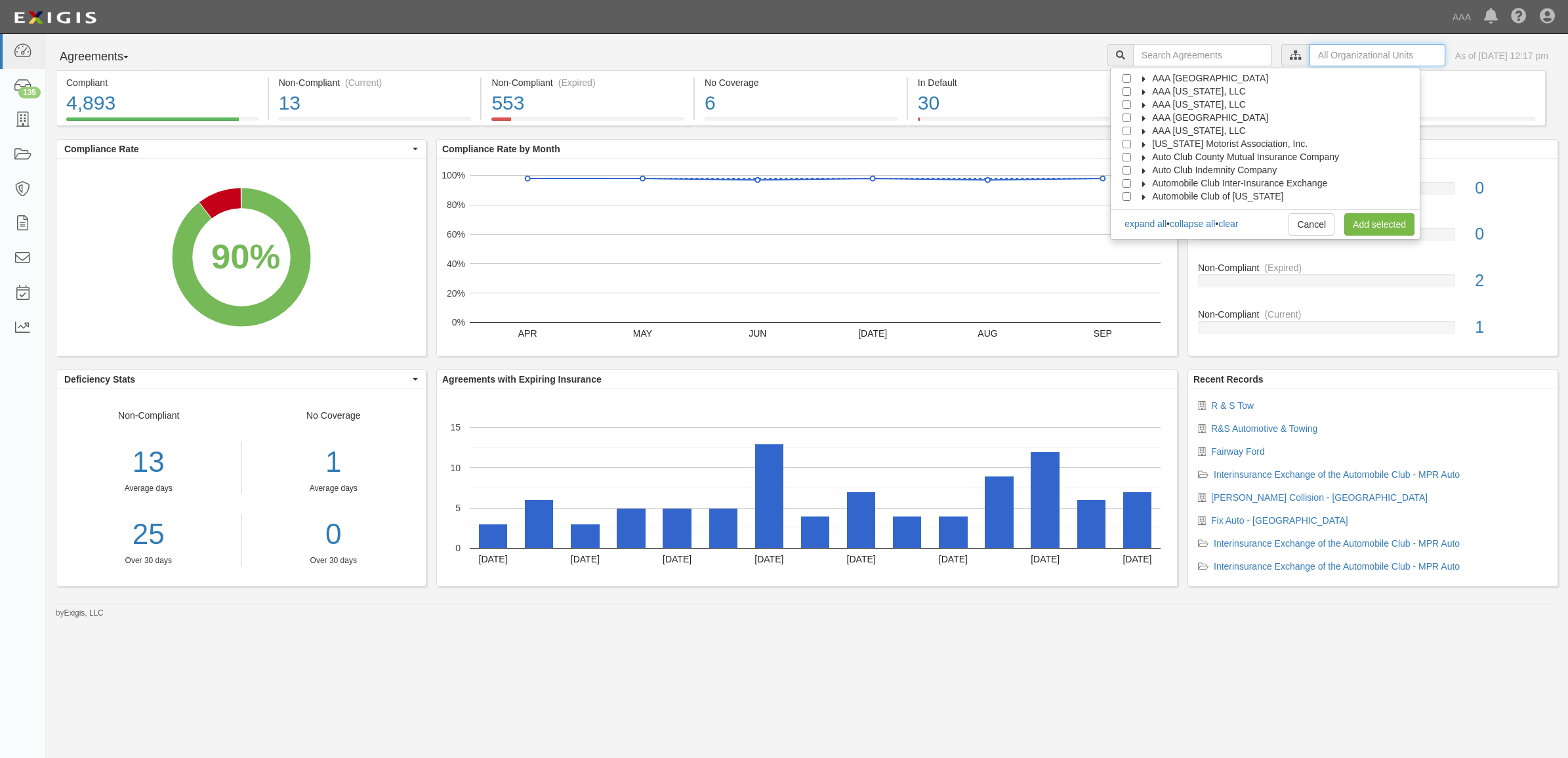
scroll to position [53, 0]
click at [1149, 155] on icon at bounding box center [1144, 157] width 9 height 6
click at [1176, 168] on span "Automotive Services" at bounding box center [1206, 170] width 84 height 11
click at [1154, 194] on input "Emergency Roadside Service (ERS)" at bounding box center [1150, 196] width 8 height 8
checkbox input "true"
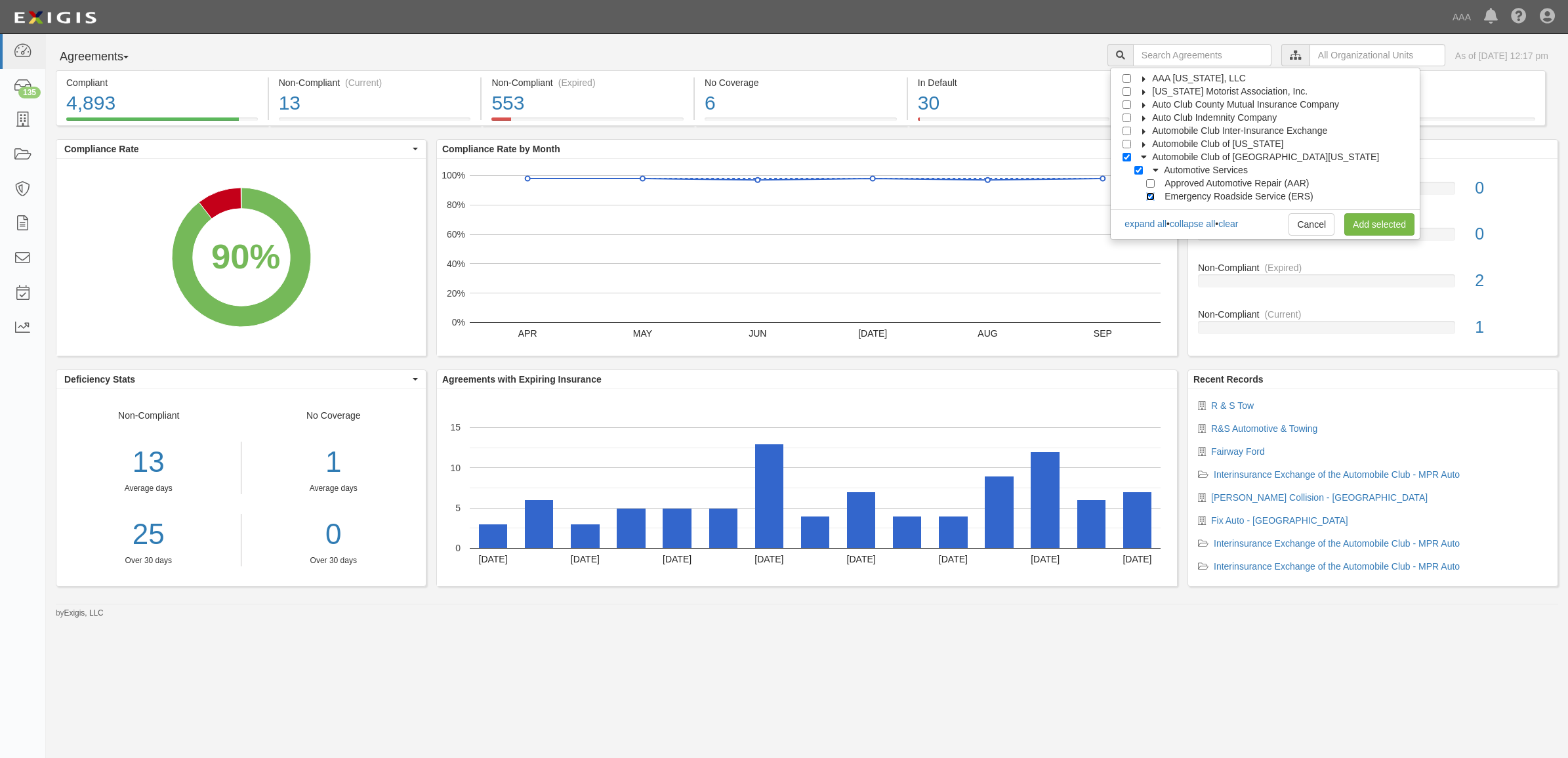
checkbox input "true"
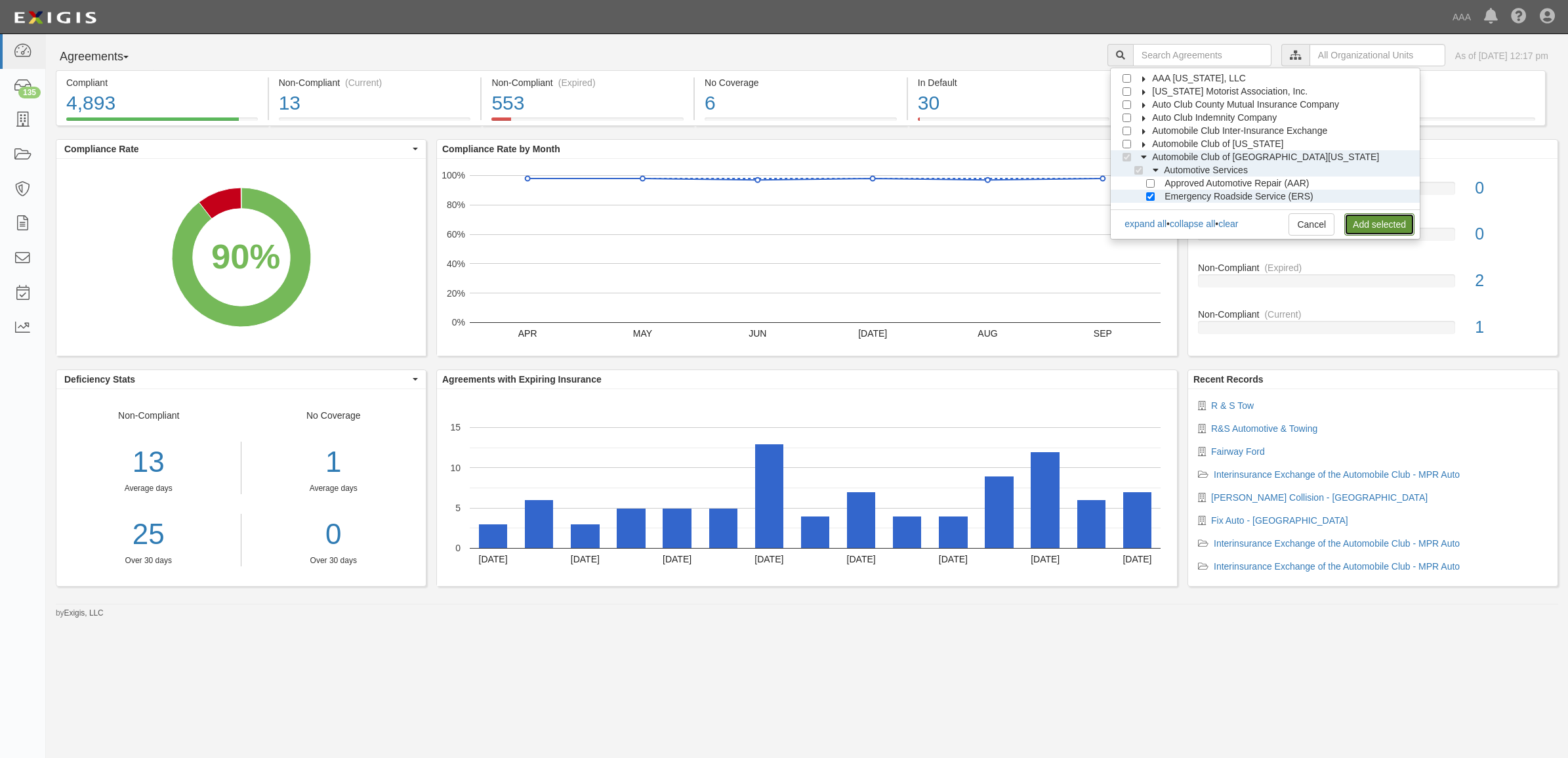
click at [1360, 221] on link "Add selected" at bounding box center [1379, 224] width 70 height 22
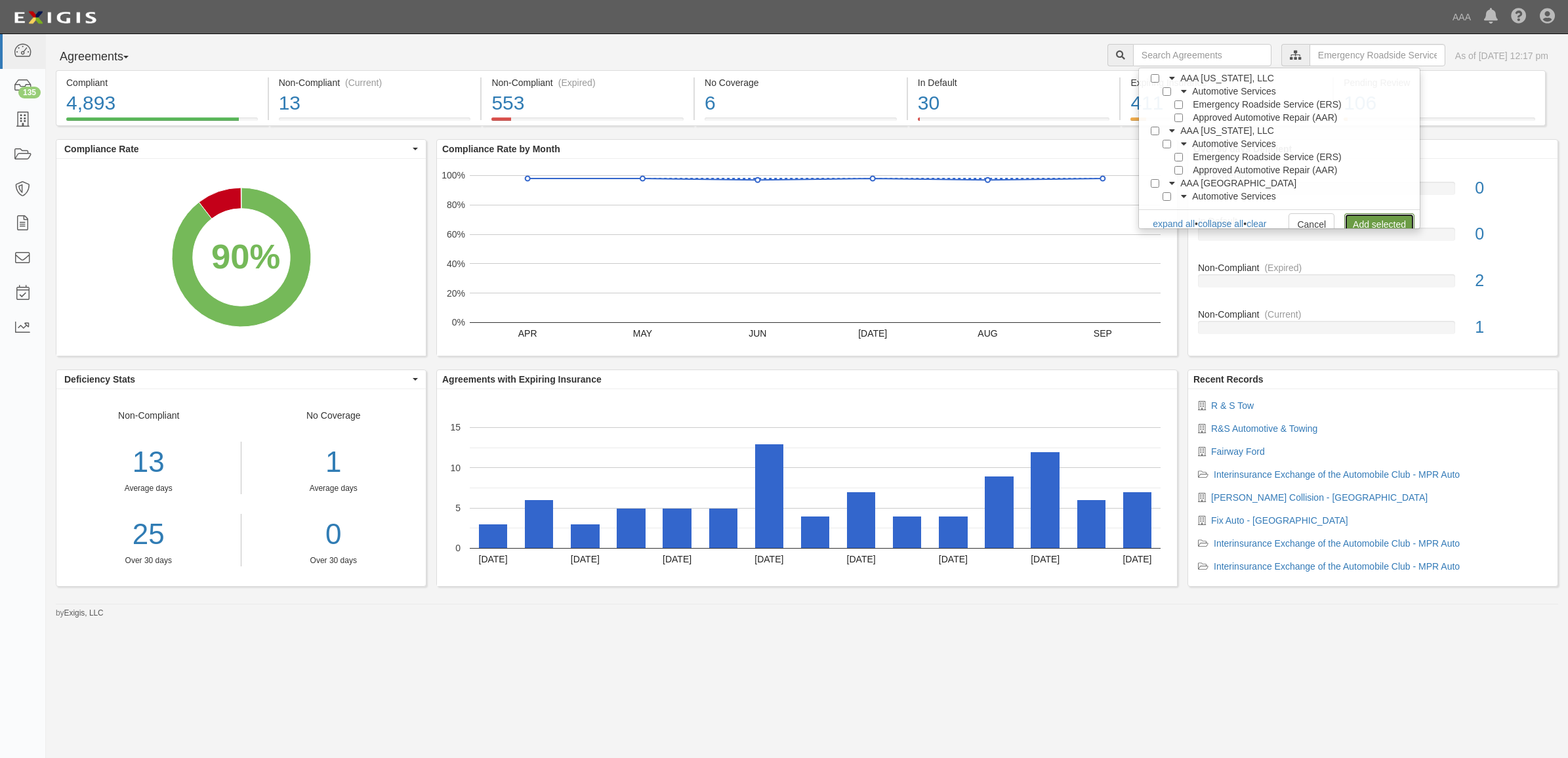
scroll to position [0, 0]
